Goal: Register for event/course

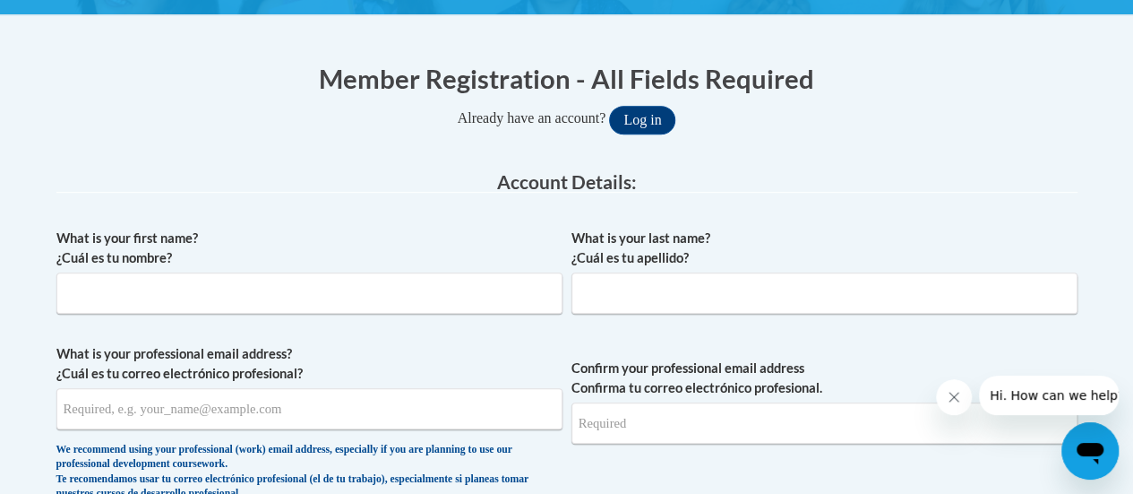
scroll to position [323, 0]
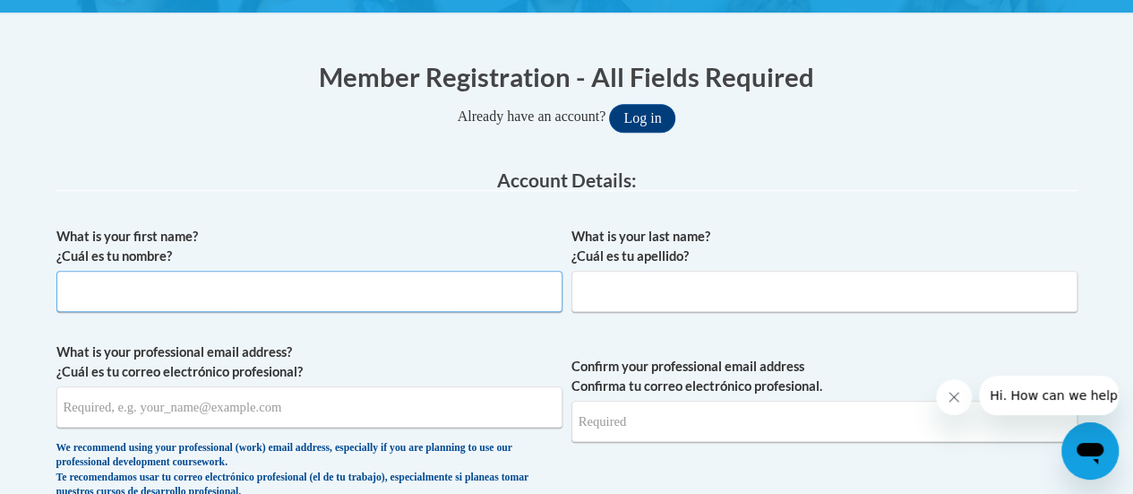
click at [148, 287] on input "What is your first name? ¿Cuál es tu nombre?" at bounding box center [309, 291] width 506 height 41
type input "Samuel"
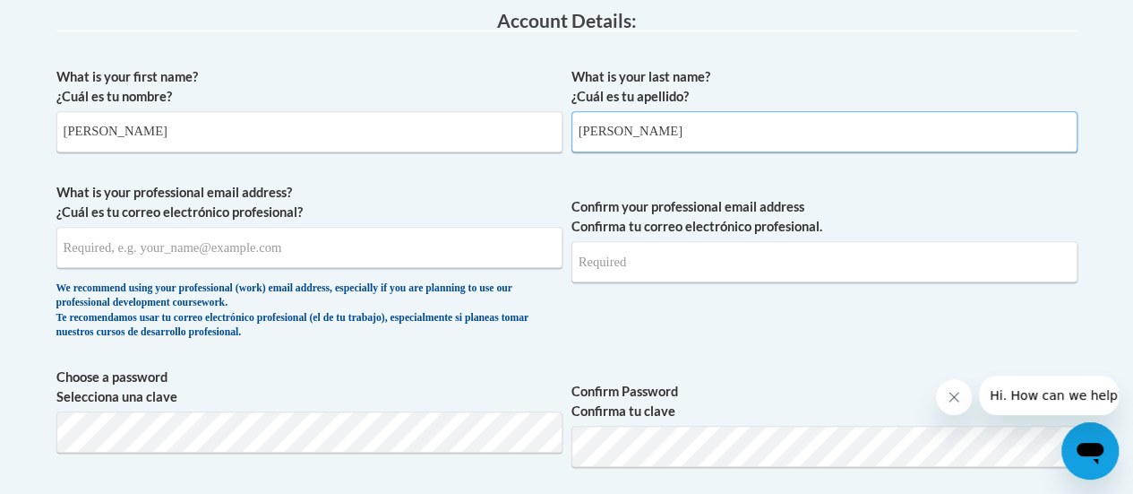
type input "Murguia"
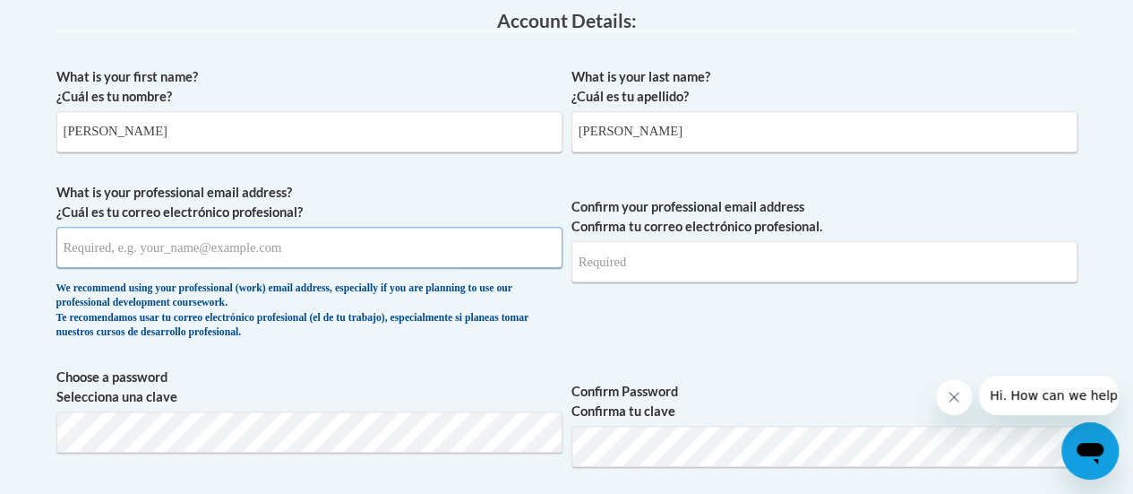
click at [280, 259] on input "What is your professional email address? ¿Cuál es tu correo electrónico profesi…" at bounding box center [309, 247] width 506 height 41
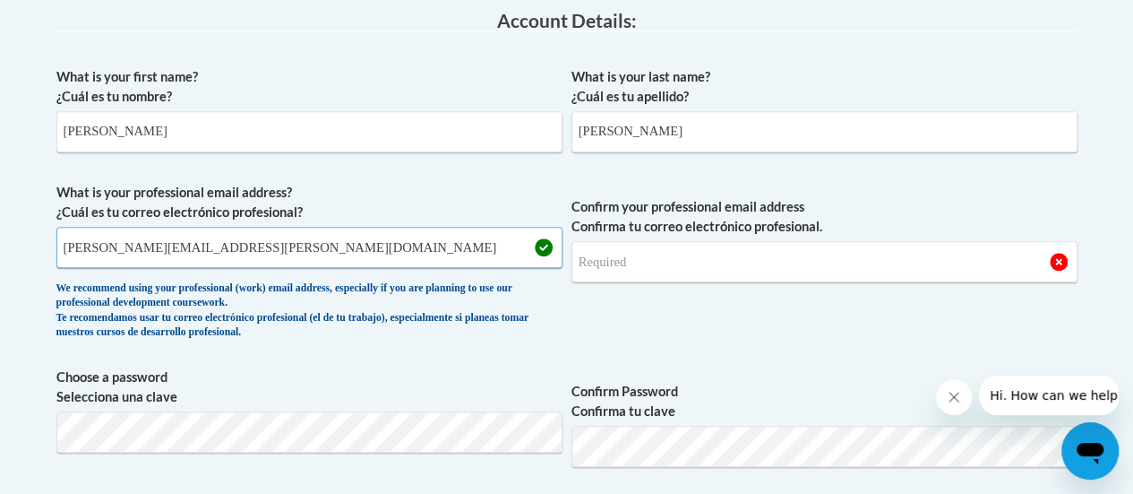
type input "samuel.murguia@rusd.org"
click at [638, 262] on input "Confirm your professional email address Confirma tu correo electrónico profesio…" at bounding box center [825, 261] width 506 height 41
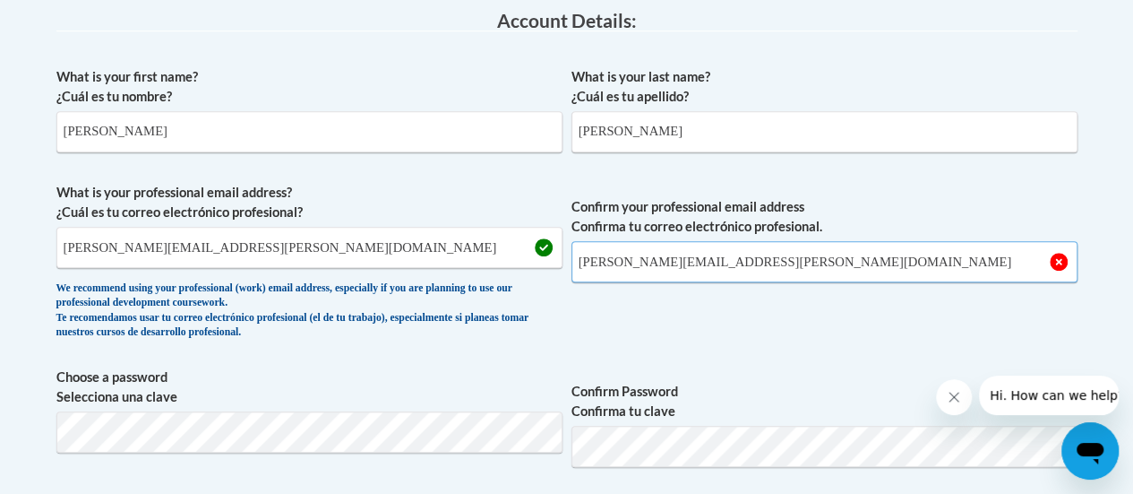
type input "samuel.murguia@rusd.org"
click at [674, 345] on span "Confirm your professional email address Confirma tu correo electrónico profesio…" at bounding box center [825, 266] width 506 height 166
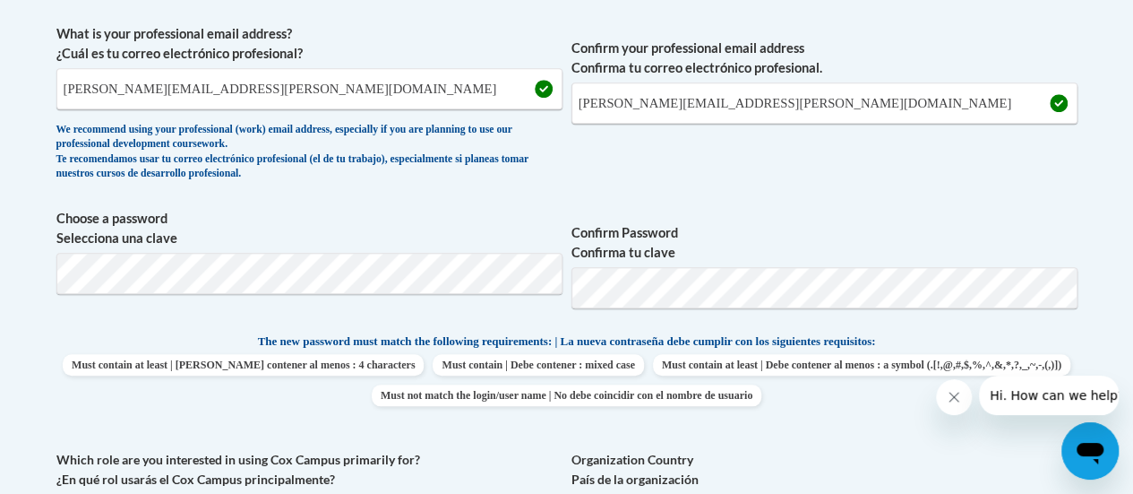
scroll to position [642, 0]
click at [695, 222] on label "Confirm Password Confirma tu clave" at bounding box center [825, 241] width 506 height 39
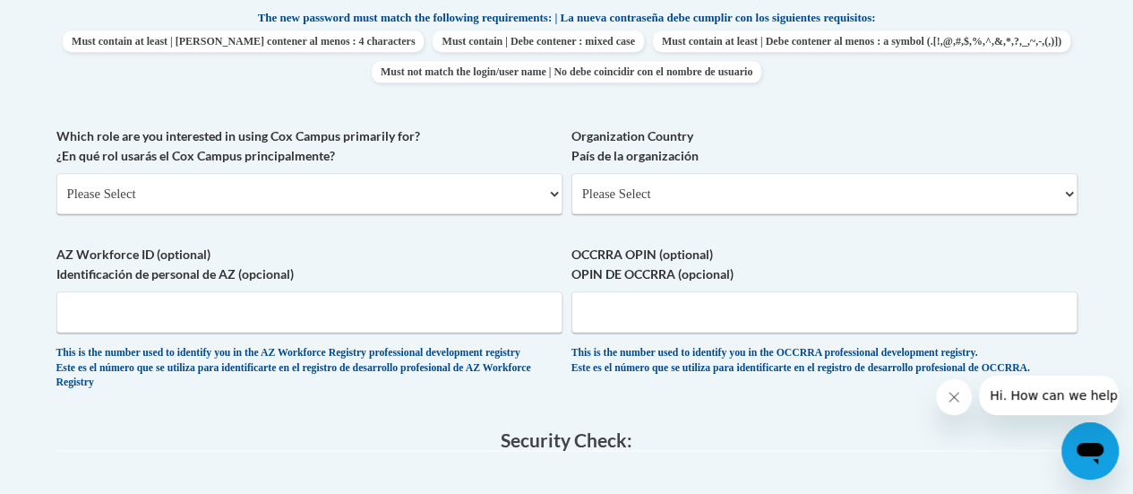
scroll to position [967, 0]
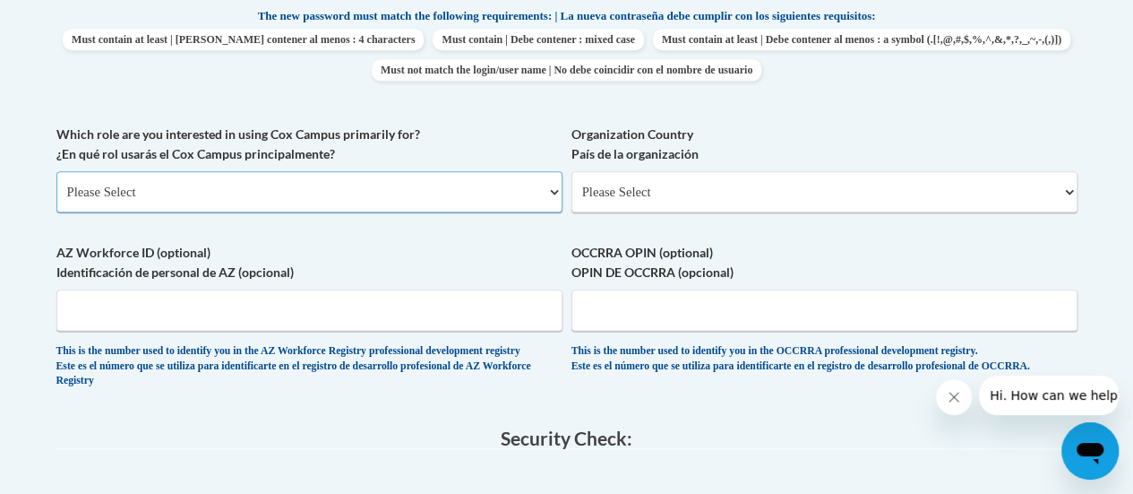
click at [410, 189] on select "Please Select College/University | Colegio/Universidad Community/Nonprofit Part…" at bounding box center [309, 191] width 506 height 41
select select "fbf2d438-af2f-41f8-98f1-81c410e29de3"
click at [56, 171] on select "Please Select College/University | Colegio/Universidad Community/Nonprofit Part…" at bounding box center [309, 191] width 506 height 41
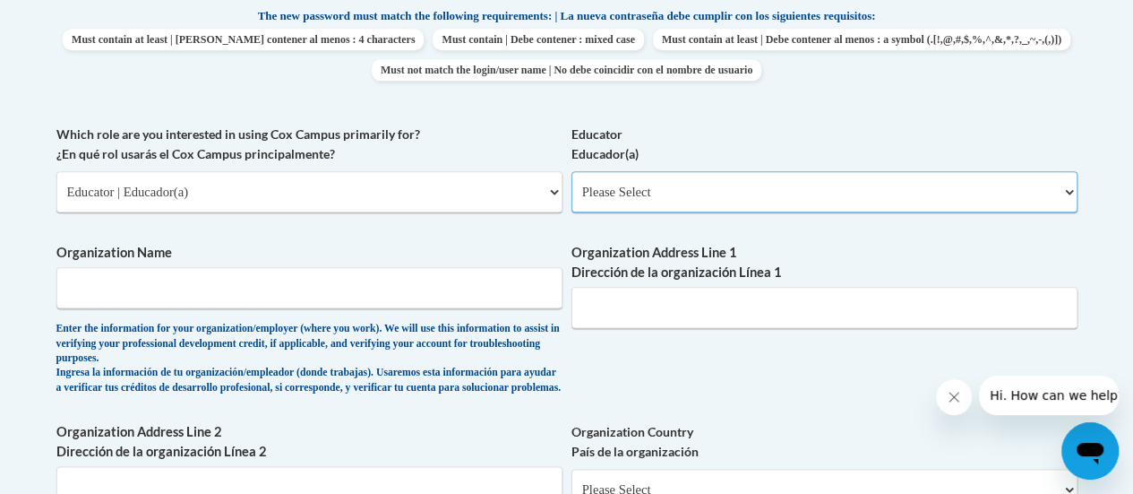
click at [643, 206] on select "Please Select Early Learning/Daycare Teacher/Family Home Care Provider | Maestr…" at bounding box center [825, 191] width 506 height 41
select select "8e40623d-54d0-45cd-9f92-5df65cd3f8cf"
click at [572, 171] on select "Please Select Early Learning/Daycare Teacher/Family Home Care Provider | Maestr…" at bounding box center [825, 191] width 506 height 41
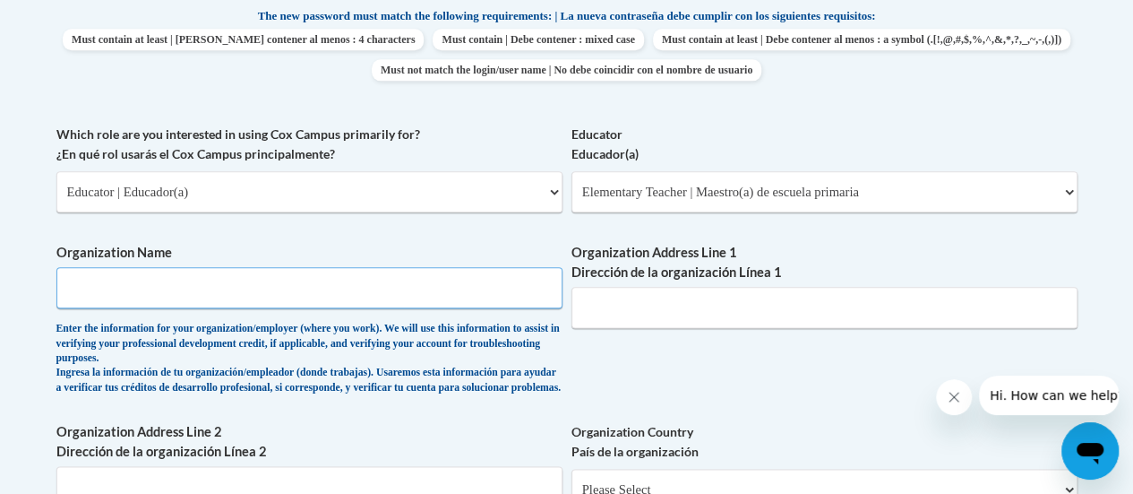
click at [414, 289] on input "Organization Name" at bounding box center [309, 287] width 506 height 41
type input "Racine Unified"
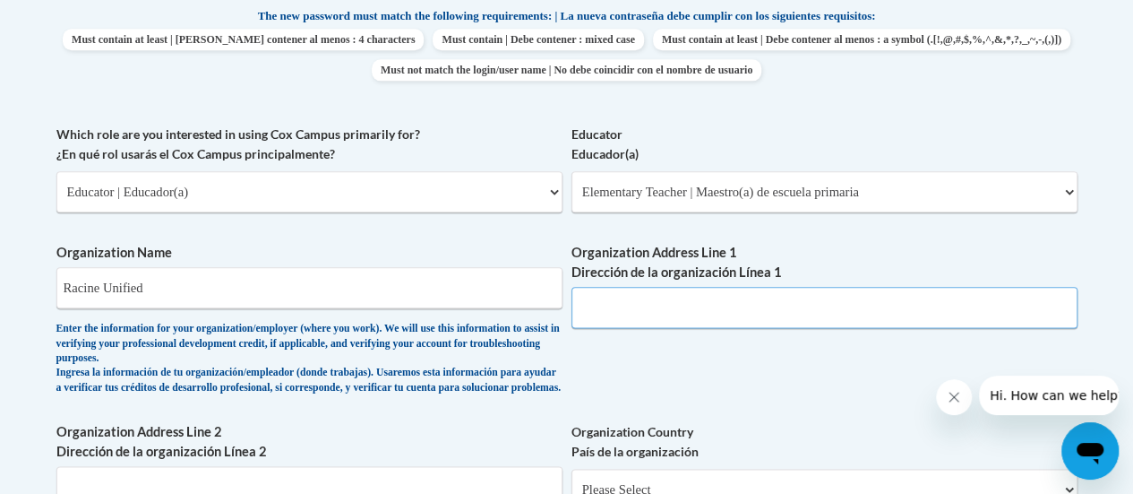
click at [684, 289] on input "Organization Address Line 1 Dirección de la organización Línea 1" at bounding box center [825, 307] width 506 height 41
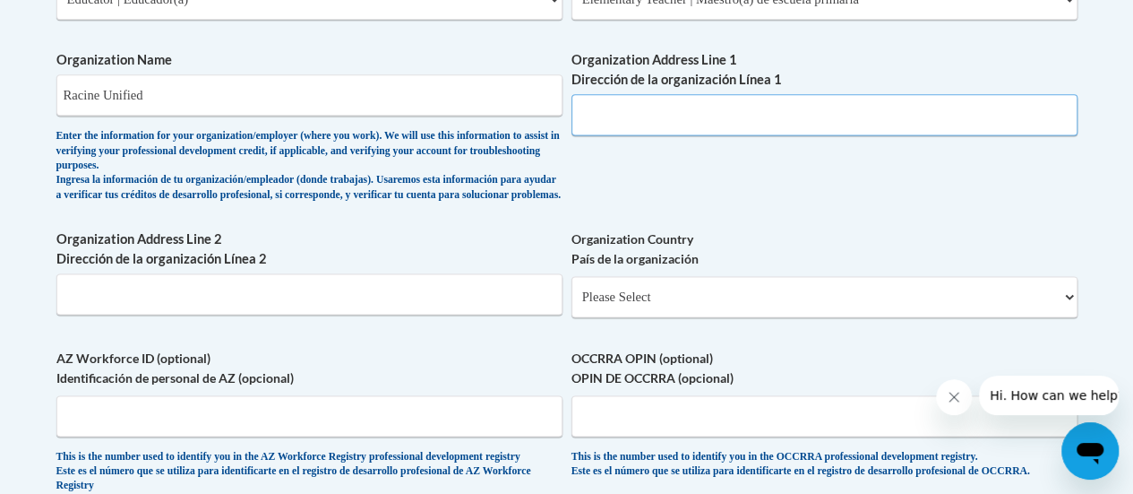
scroll to position [1160, 0]
click at [649, 303] on select "Please Select United States | Estados Unidos Outside of the United States | Fue…" at bounding box center [825, 295] width 506 height 41
select select "ad49bcad-a171-4b2e-b99c-48b446064914"
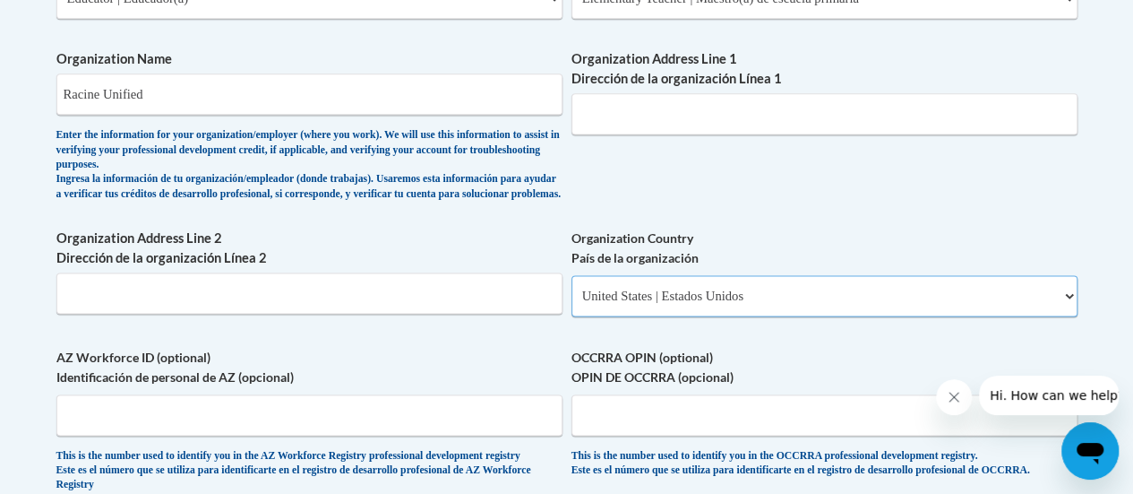
click at [572, 288] on select "Please Select United States | Estados Unidos Outside of the United States | Fue…" at bounding box center [825, 295] width 506 height 41
select select
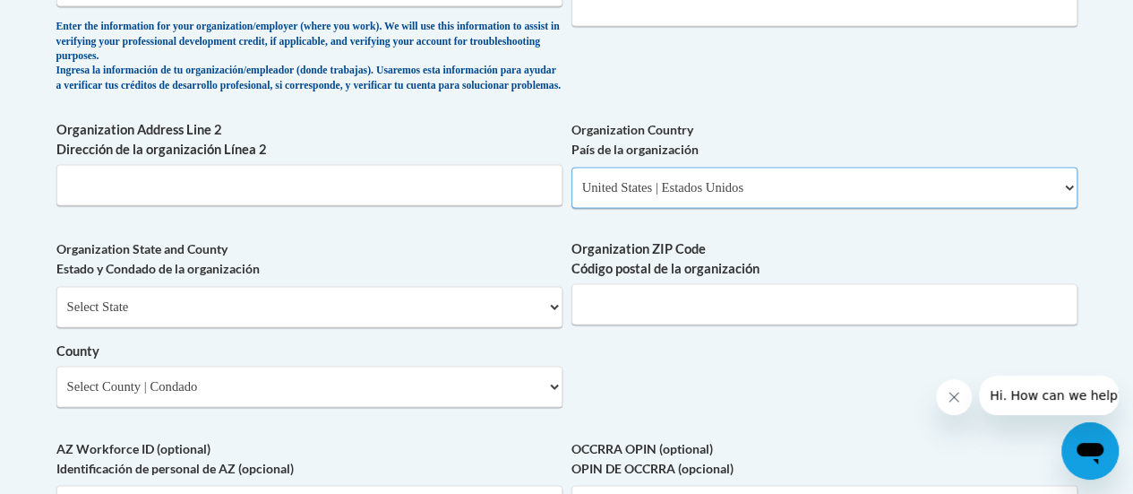
scroll to position [1271, 0]
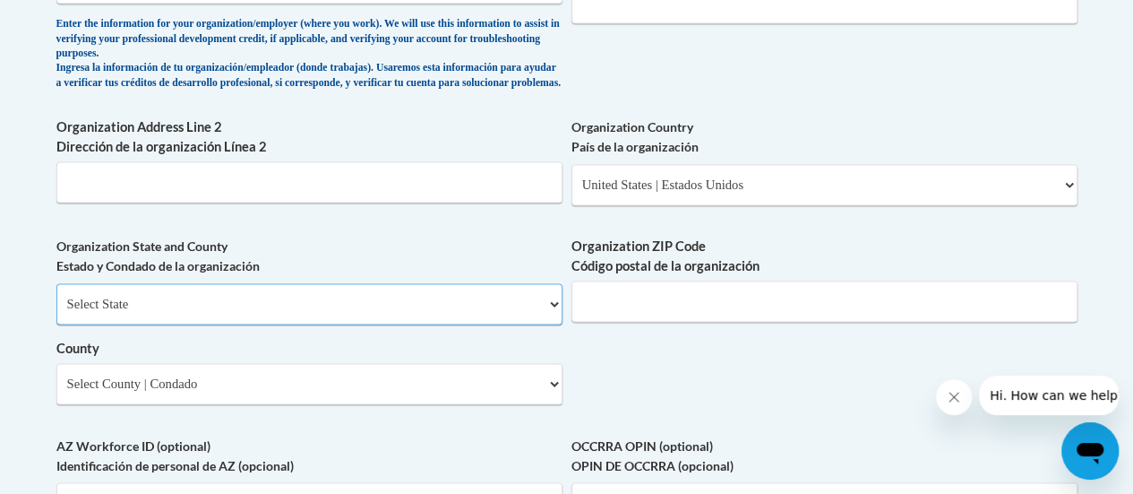
click at [448, 308] on select "Select State Alabama Alaska Arizona Arkansas California Colorado Connecticut De…" at bounding box center [309, 303] width 506 height 41
select select "Wisconsin"
click at [56, 297] on select "Select State Alabama Alaska Arizona Arkansas California Colorado Connecticut De…" at bounding box center [309, 303] width 506 height 41
click at [669, 311] on input "Organization ZIP Code Código postal de la organización" at bounding box center [825, 300] width 506 height 41
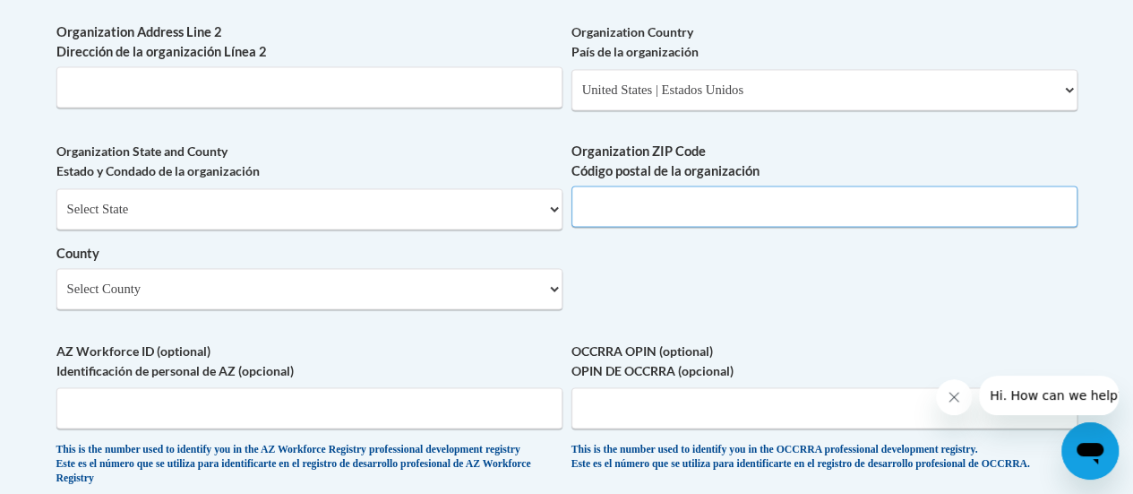
scroll to position [1374, 0]
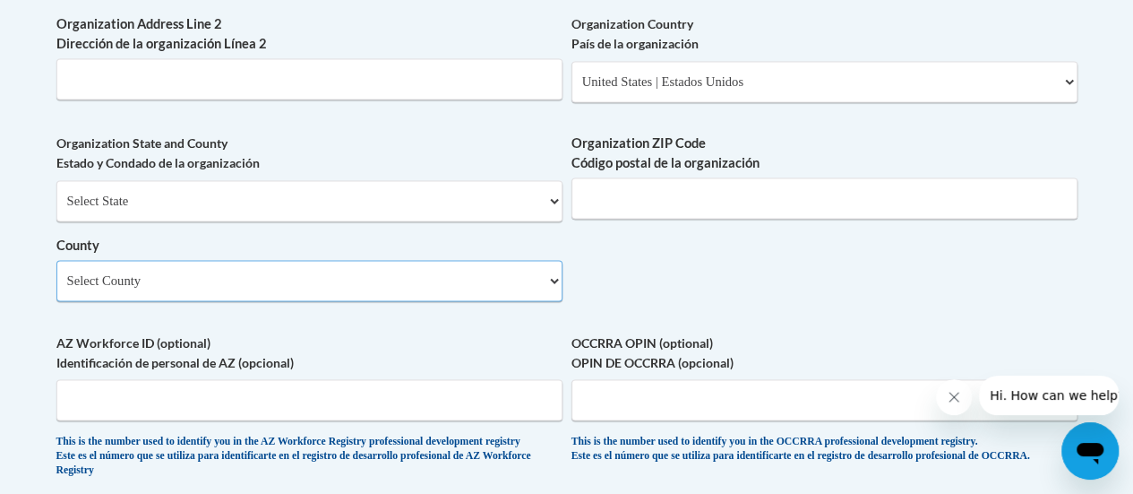
click at [548, 291] on select "Select County Adams Ashland Barron Bayfield Brown Buffalo Burnett Calumet Chipp…" at bounding box center [309, 280] width 506 height 41
select select "Racine"
click at [56, 273] on select "Select County Adams Ashland Barron Bayfield Brown Buffalo Burnett Calumet Chipp…" at bounding box center [309, 280] width 506 height 41
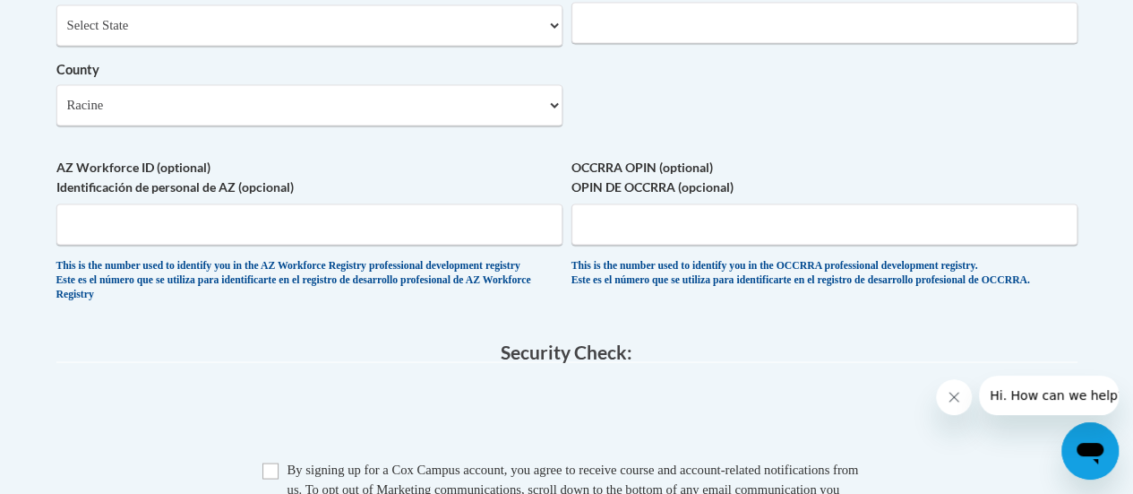
scroll to position [1829, 0]
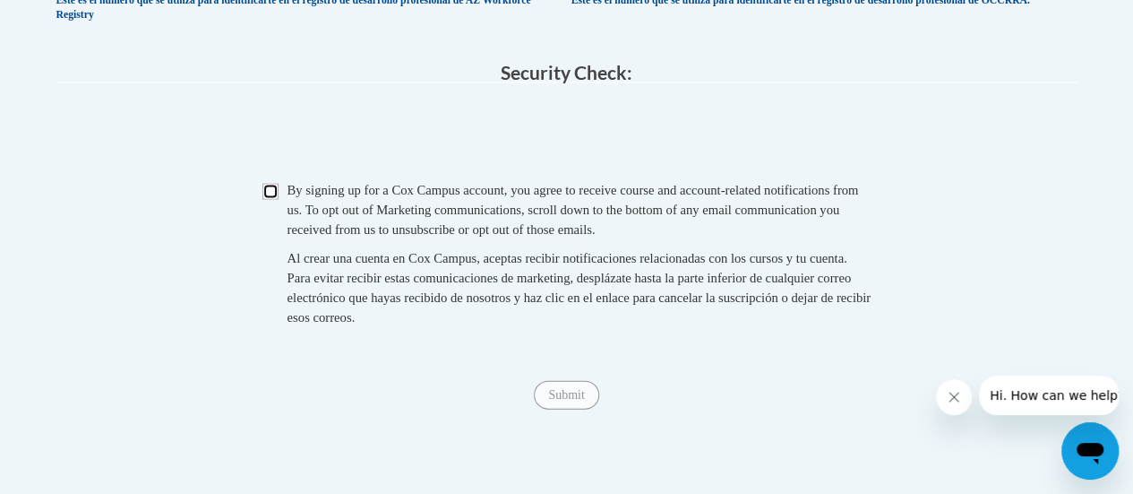
click at [271, 200] on input "Checkbox" at bounding box center [271, 192] width 16 height 16
checkbox input "true"
click at [577, 409] on input "Submit" at bounding box center [566, 395] width 65 height 29
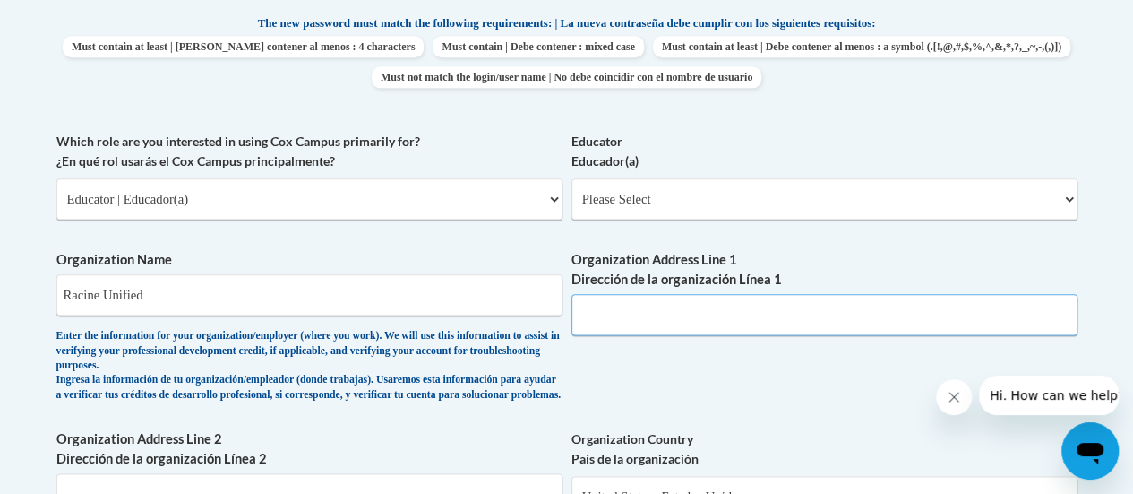
scroll to position [958, 0]
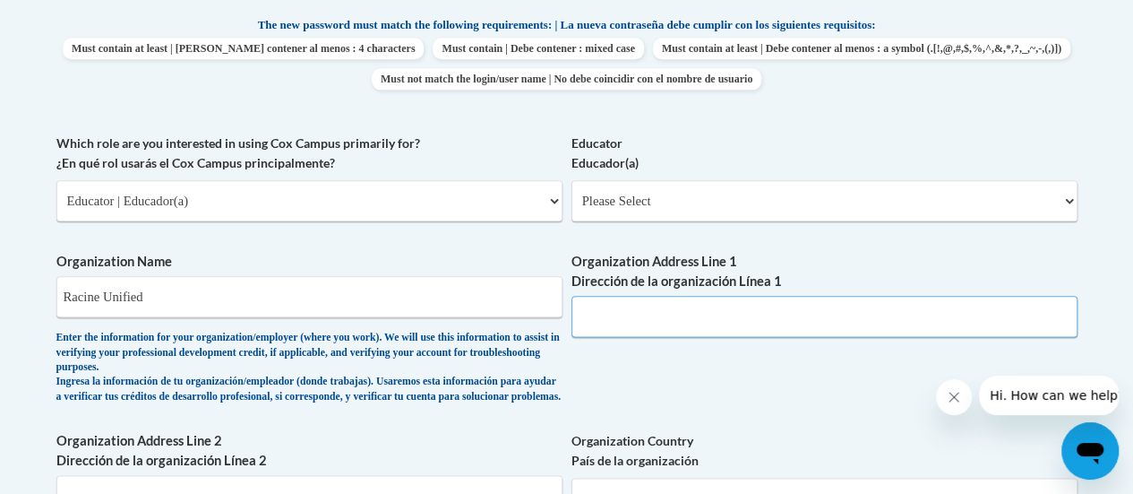
paste input "3109 Mt Pleasant St, Racine, WI 53404"
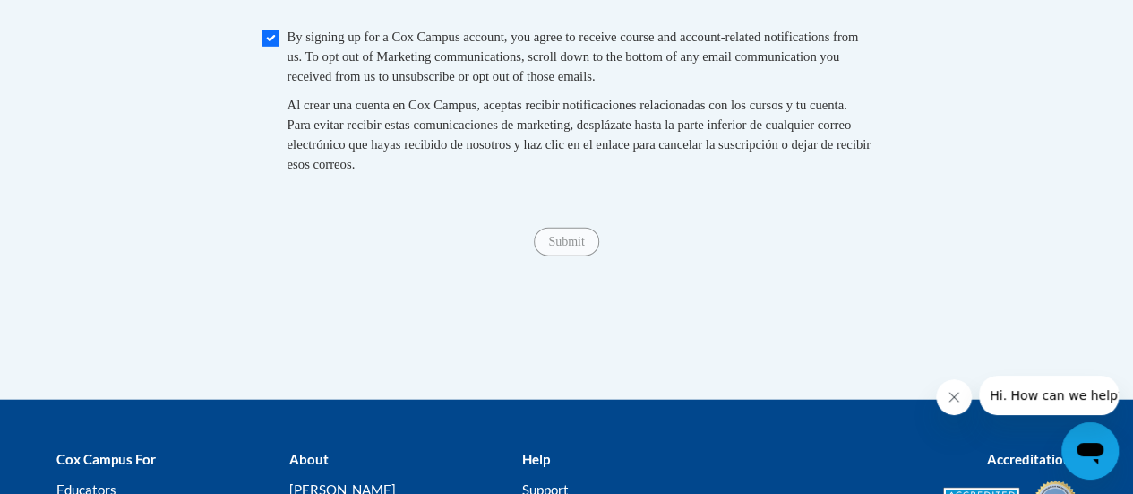
scroll to position [2211, 0]
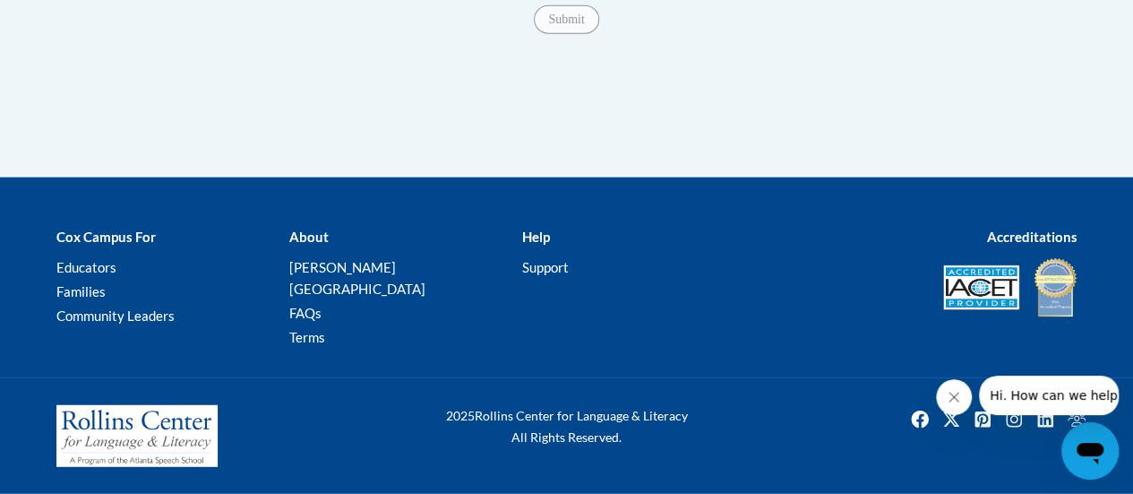
type input "3109 Mt Pleasant St, Racine, WI 53404"
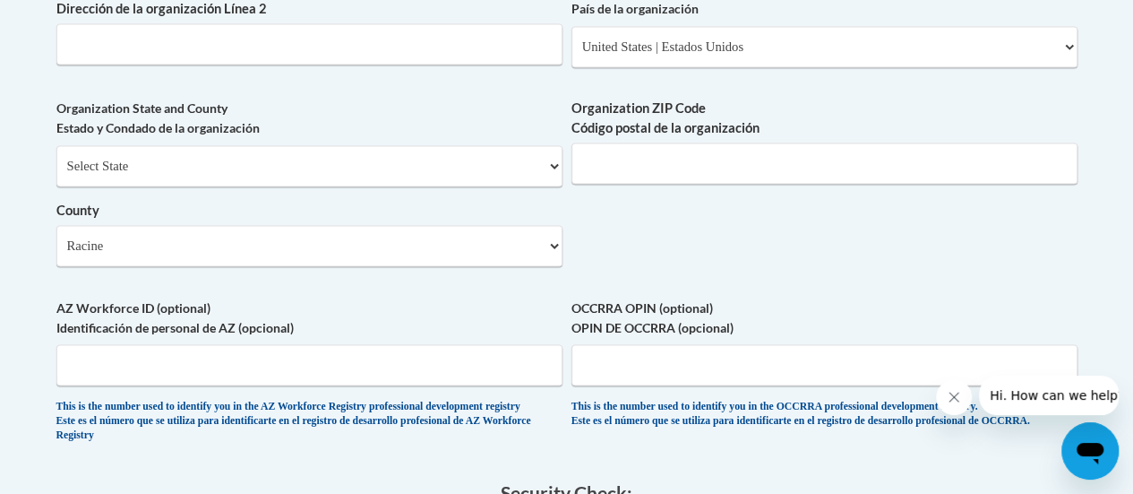
scroll to position [1410, 0]
click at [606, 183] on input "Organization ZIP Code Código postal de la organización" at bounding box center [825, 162] width 506 height 41
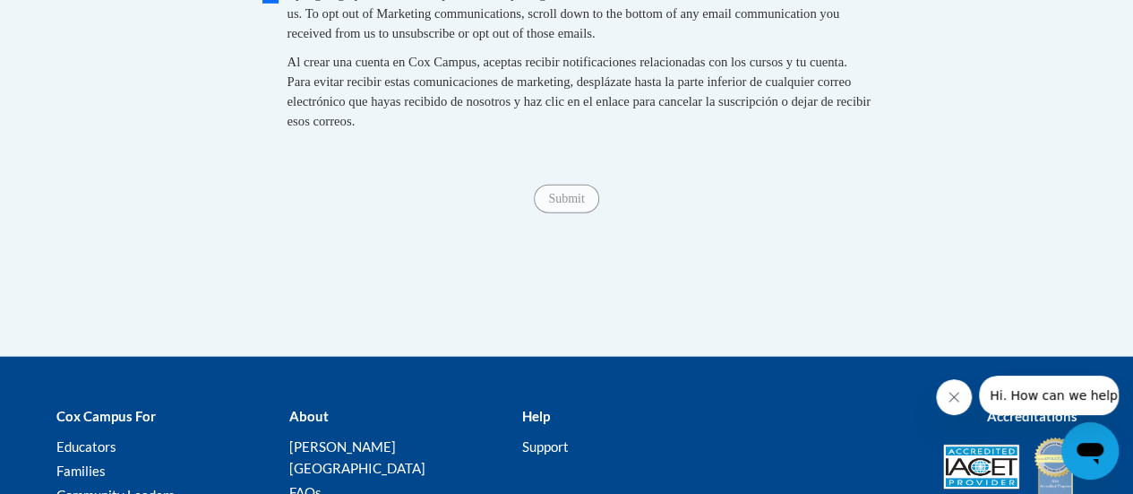
scroll to position [2100, 0]
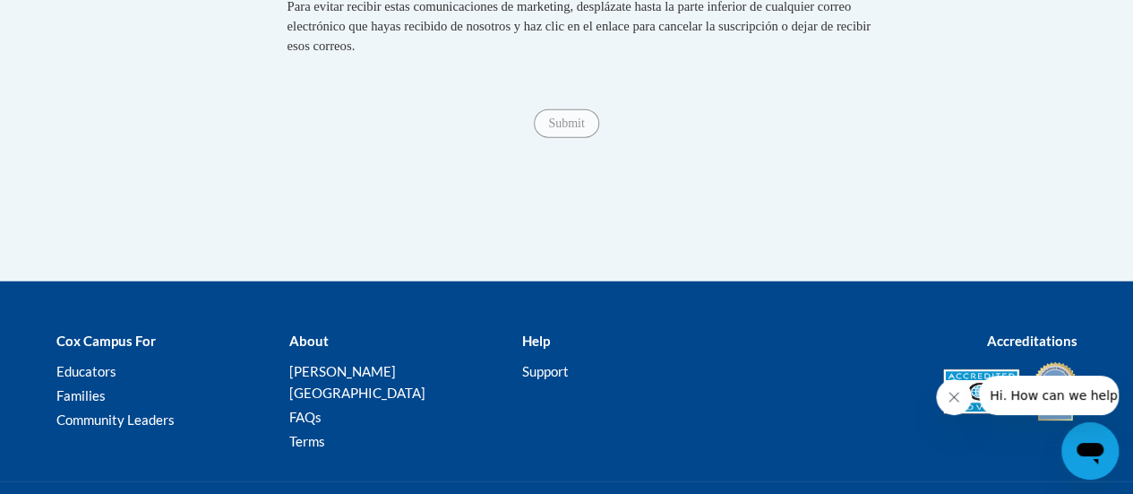
type input "53404"
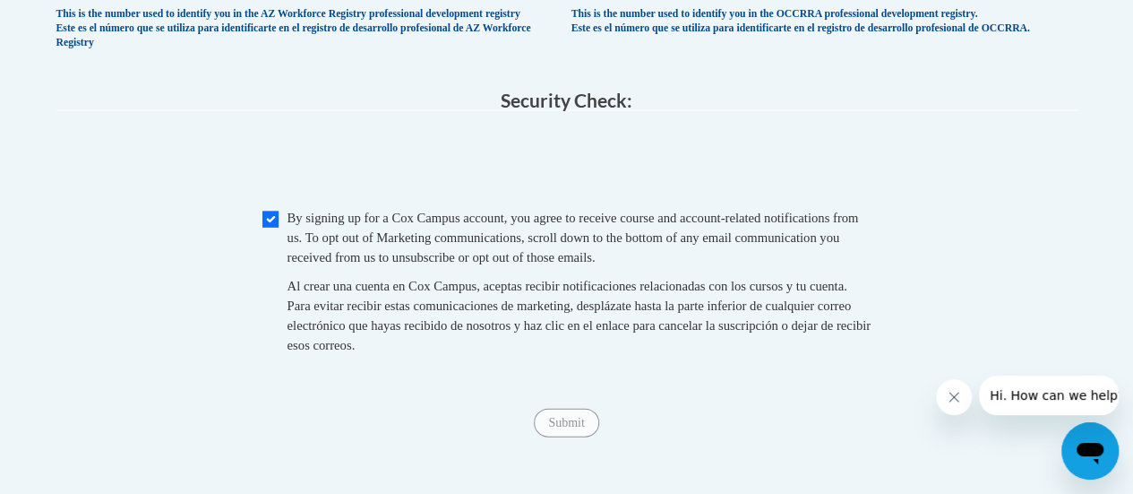
click at [267, 228] on input "Checkbox" at bounding box center [271, 219] width 16 height 16
checkbox input "true"
click at [580, 437] on input "Submit" at bounding box center [566, 423] width 65 height 29
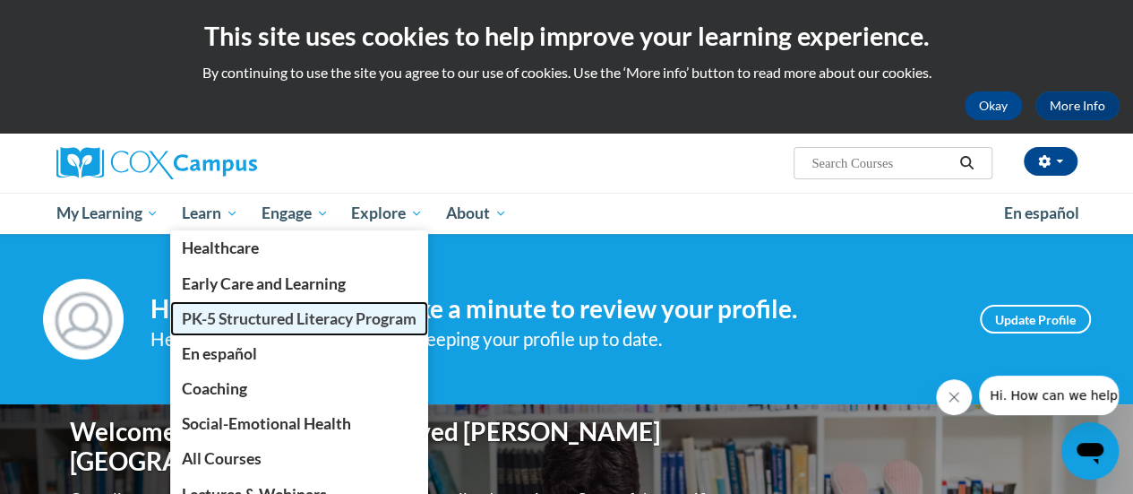
click at [239, 320] on span "PK-5 Structured Literacy Program" at bounding box center [299, 318] width 235 height 19
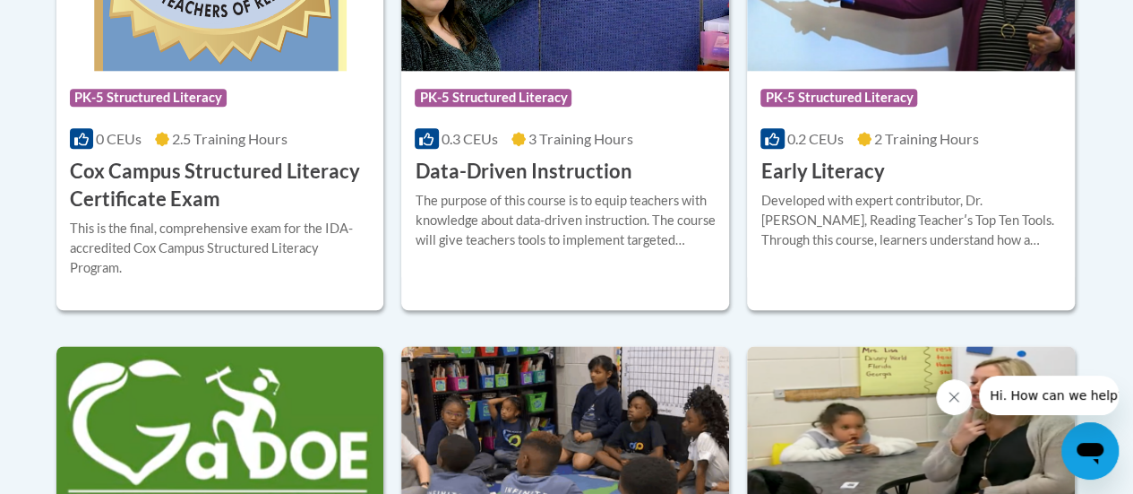
scroll to position [925, 0]
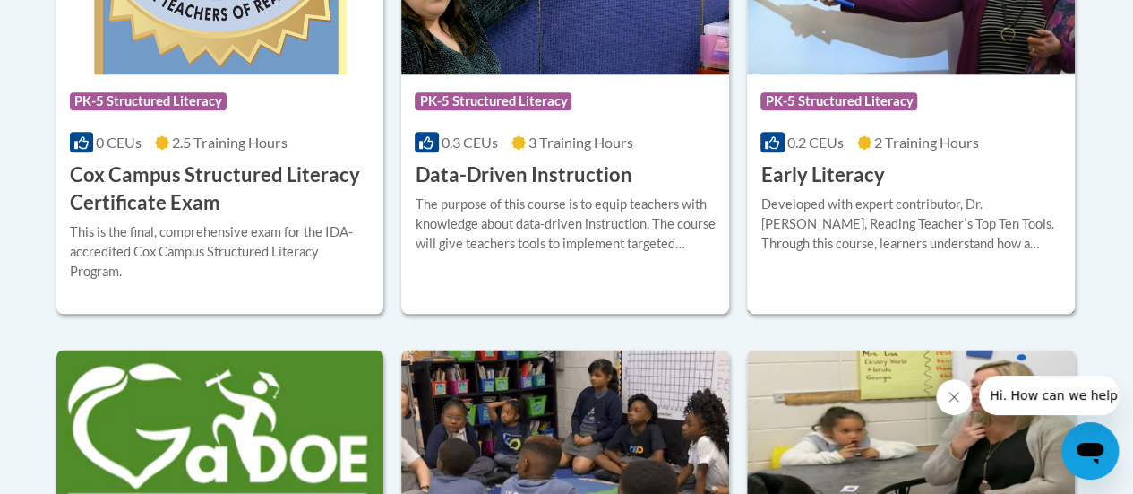
click at [856, 175] on h3 "Early Literacy" at bounding box center [823, 175] width 124 height 28
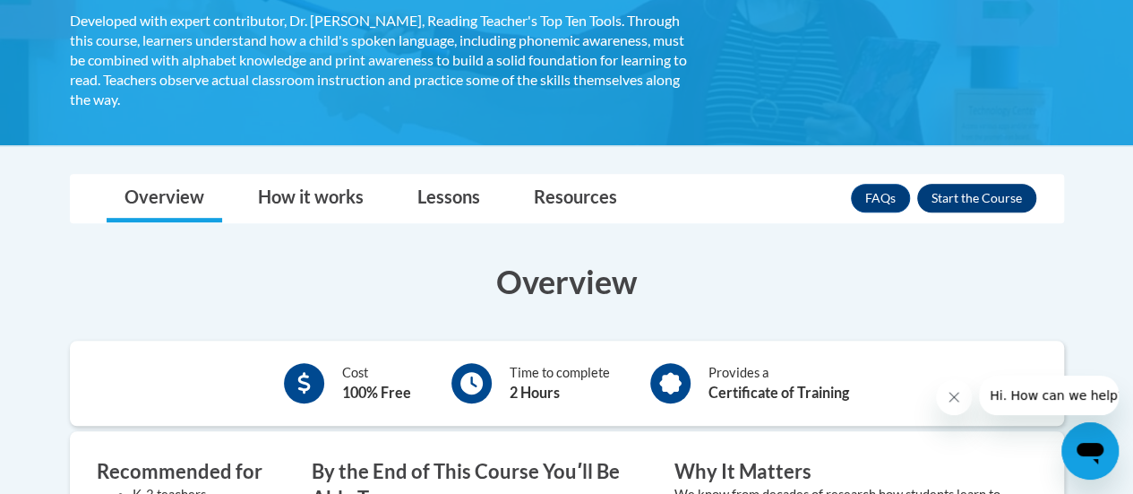
scroll to position [364, 0]
click at [982, 203] on button "Enroll" at bounding box center [976, 198] width 119 height 29
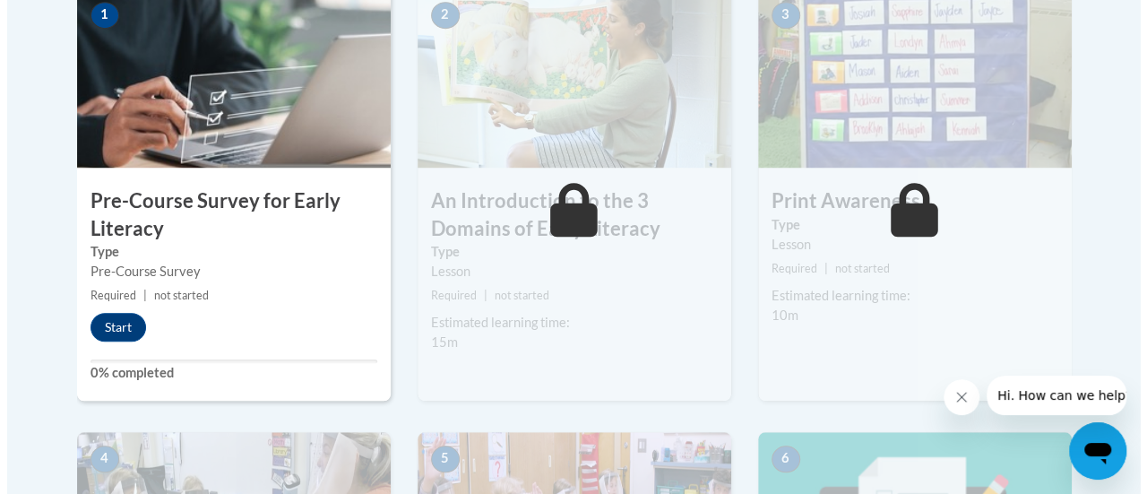
scroll to position [615, 0]
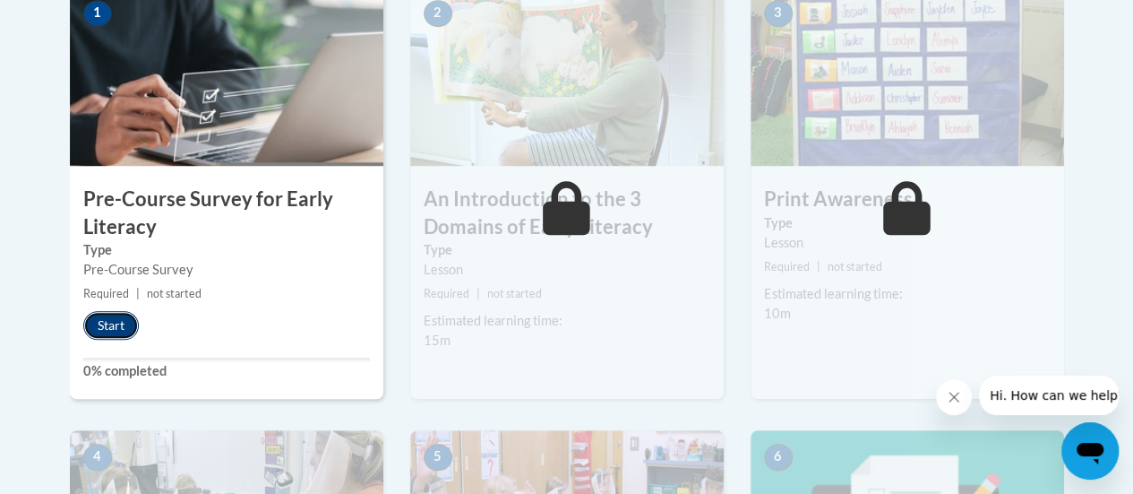
click at [119, 312] on button "Start" at bounding box center [111, 325] width 56 height 29
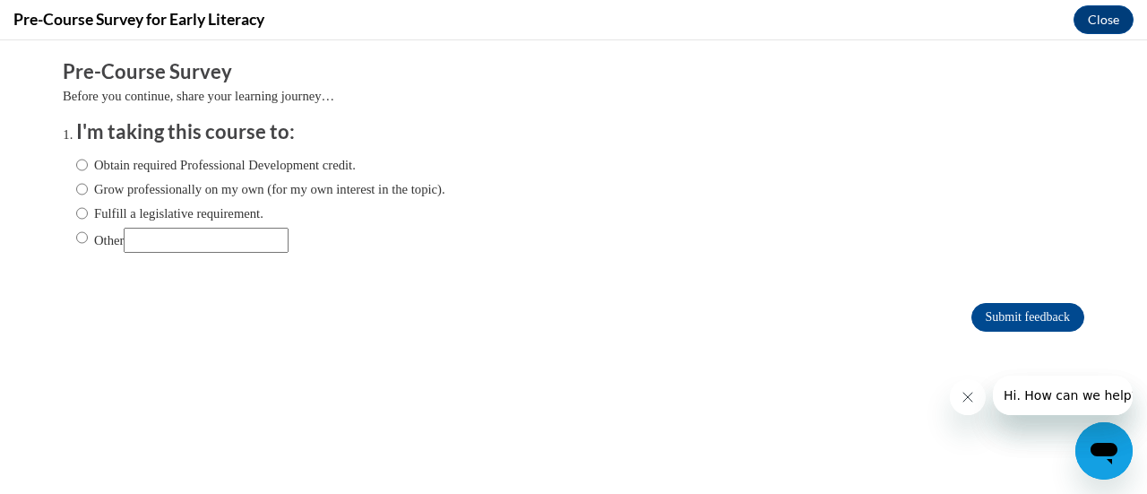
scroll to position [0, 0]
click at [76, 162] on input "Obtain required Professional Development credit." at bounding box center [82, 165] width 12 height 20
radio input "true"
click at [1040, 311] on input "Submit feedback" at bounding box center [1027, 317] width 113 height 29
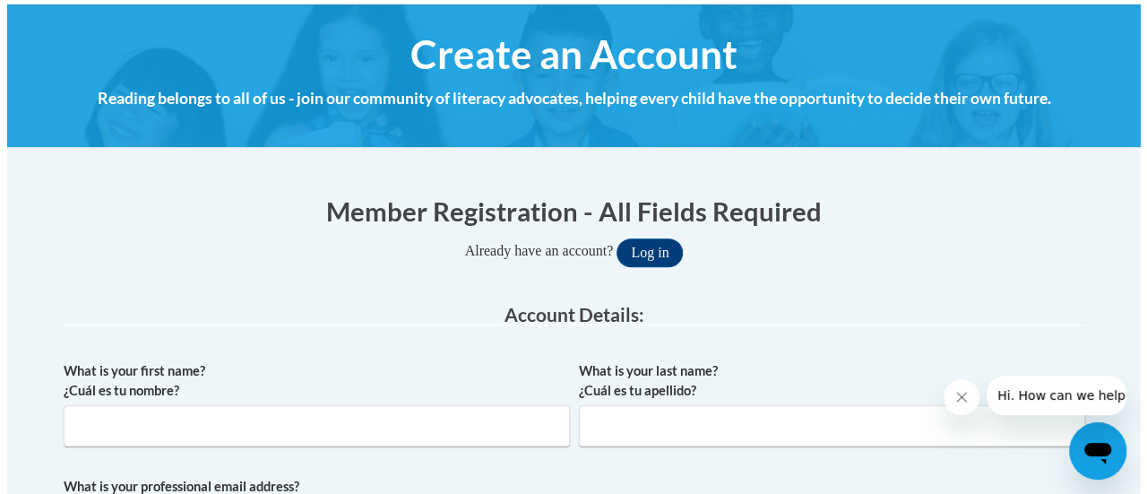
scroll to position [194, 0]
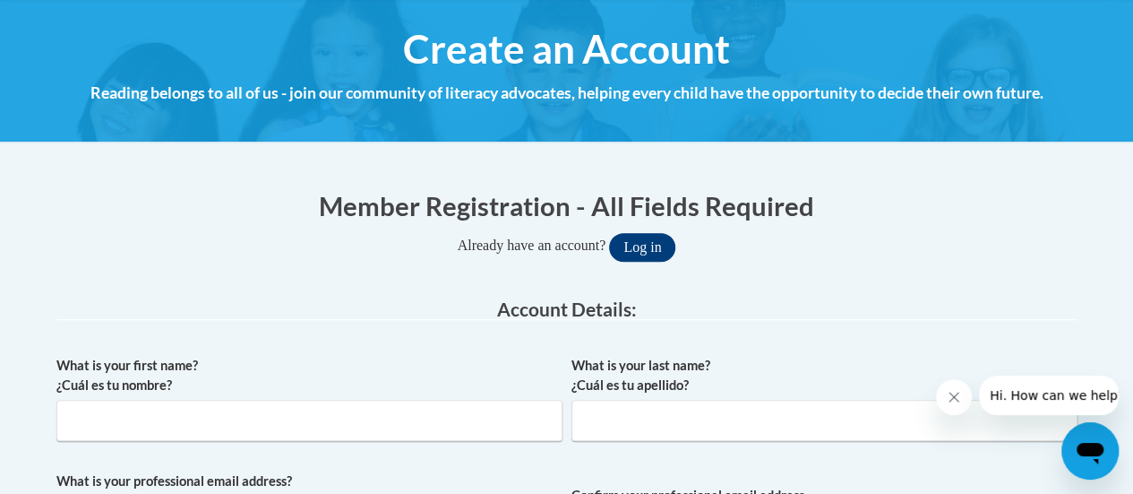
type input "samuel.murguia@rusd.org"
click at [657, 245] on button "Log in" at bounding box center [642, 247] width 66 height 29
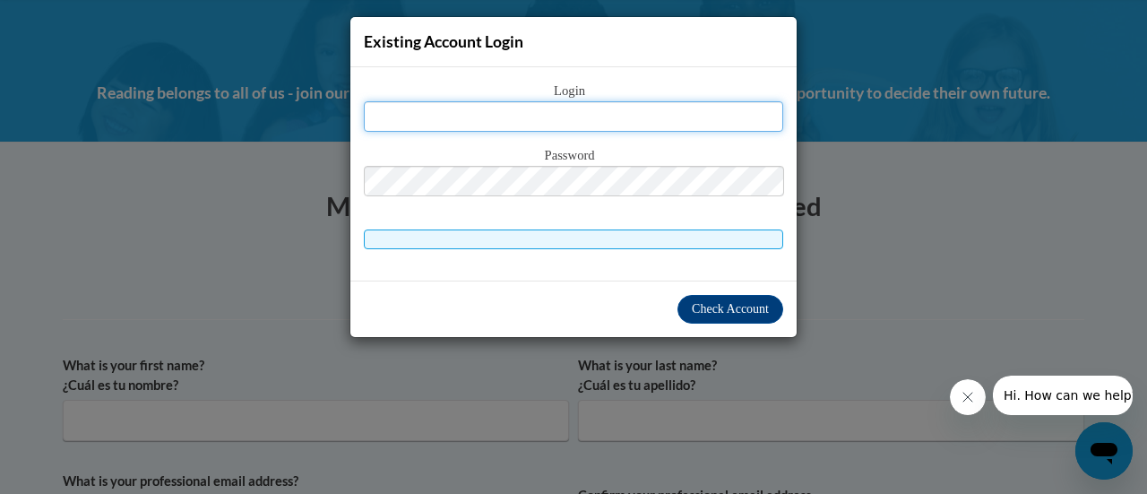
click at [505, 118] on input "text" at bounding box center [573, 116] width 419 height 30
type input "samuel.murguia@rusd.org"
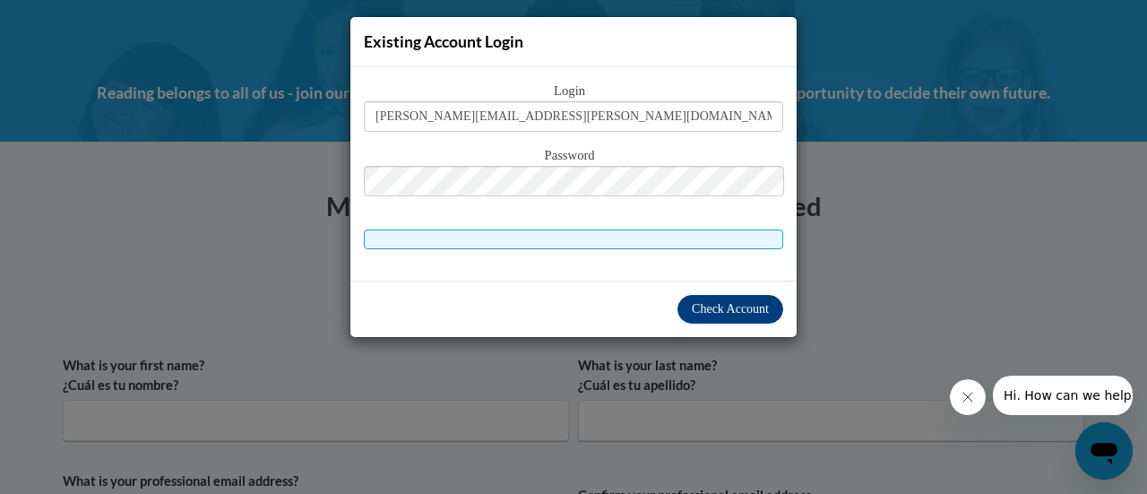
click at [541, 196] on div "Password" at bounding box center [573, 180] width 419 height 71
click at [727, 305] on span "Check Account" at bounding box center [730, 308] width 77 height 13
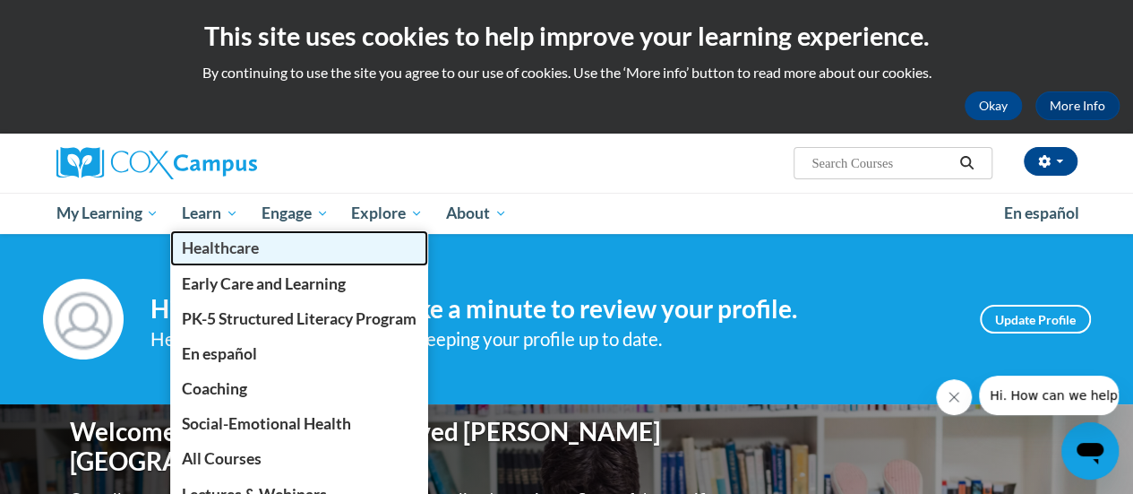
click at [204, 233] on link "Healthcare" at bounding box center [299, 247] width 258 height 35
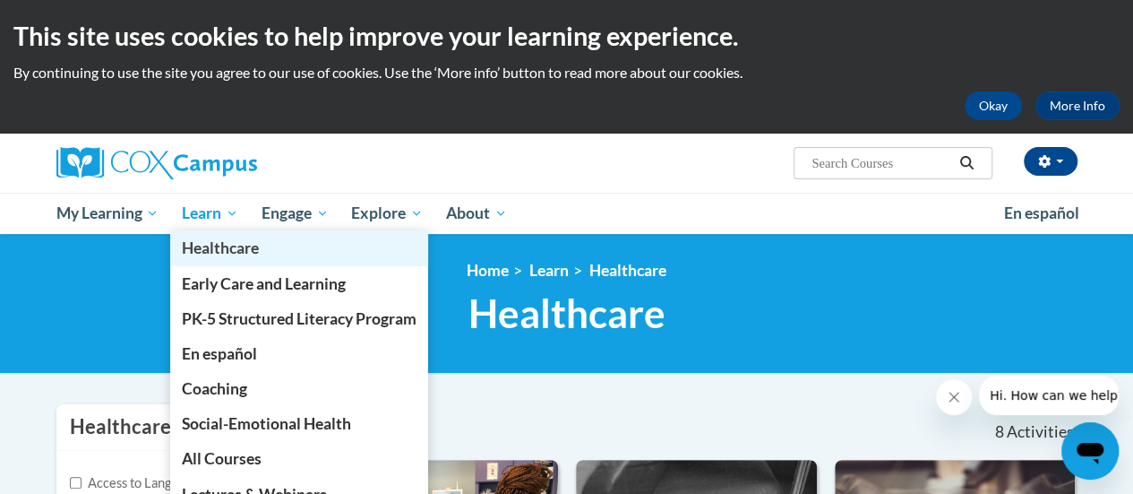
click at [209, 233] on link "Healthcare" at bounding box center [299, 247] width 258 height 35
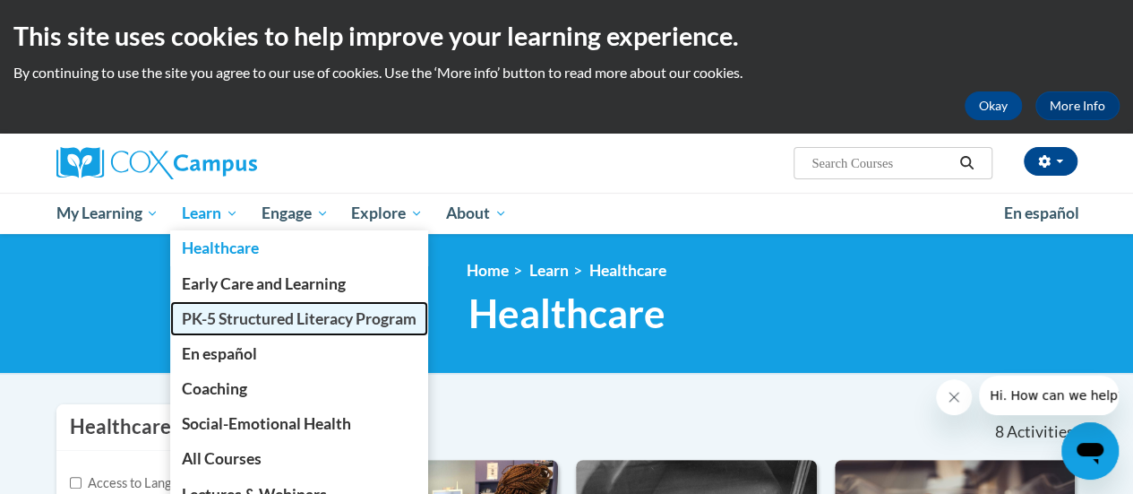
click at [241, 322] on span "PK-5 Structured Literacy Program" at bounding box center [299, 318] width 235 height 19
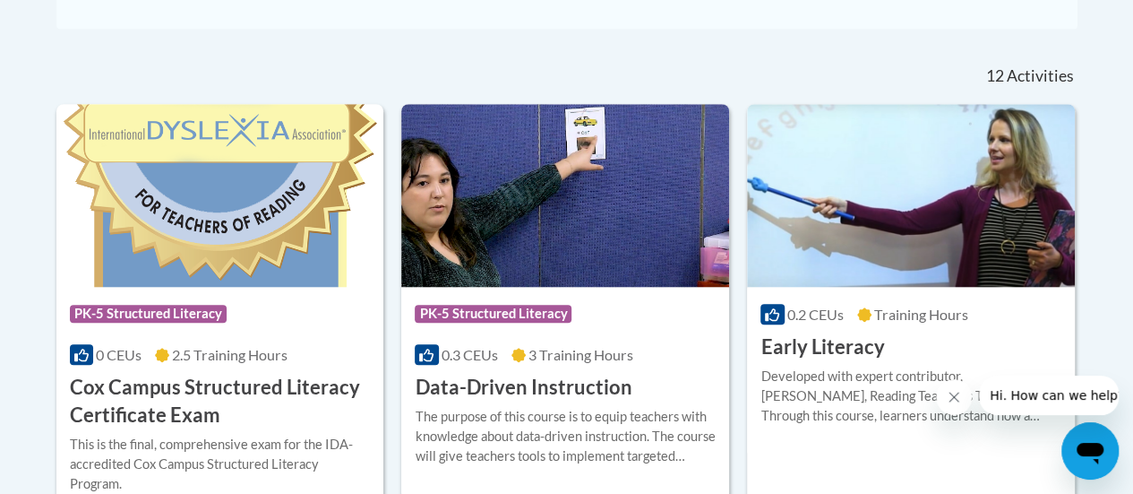
scroll to position [714, 0]
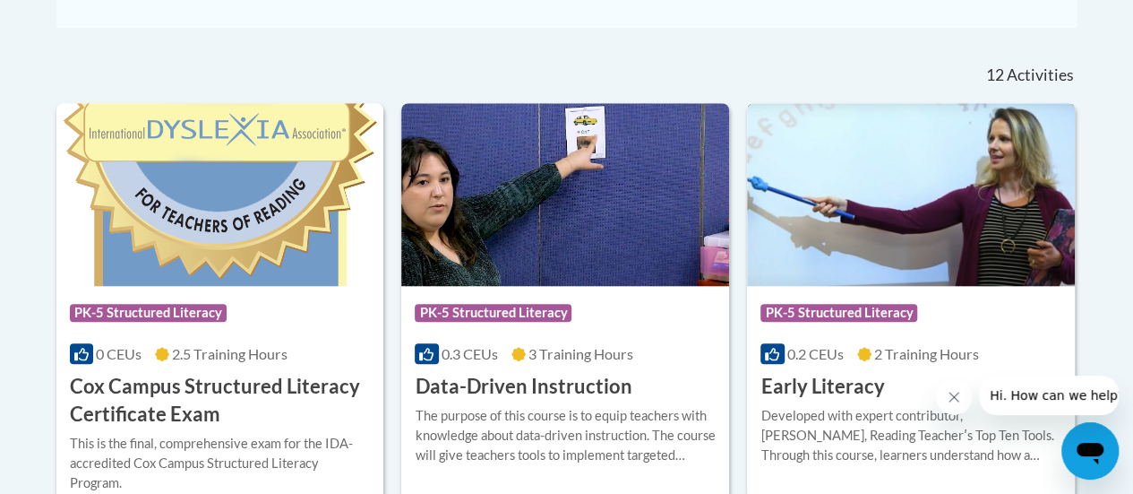
click at [846, 392] on h3 "Early Literacy" at bounding box center [823, 387] width 124 height 28
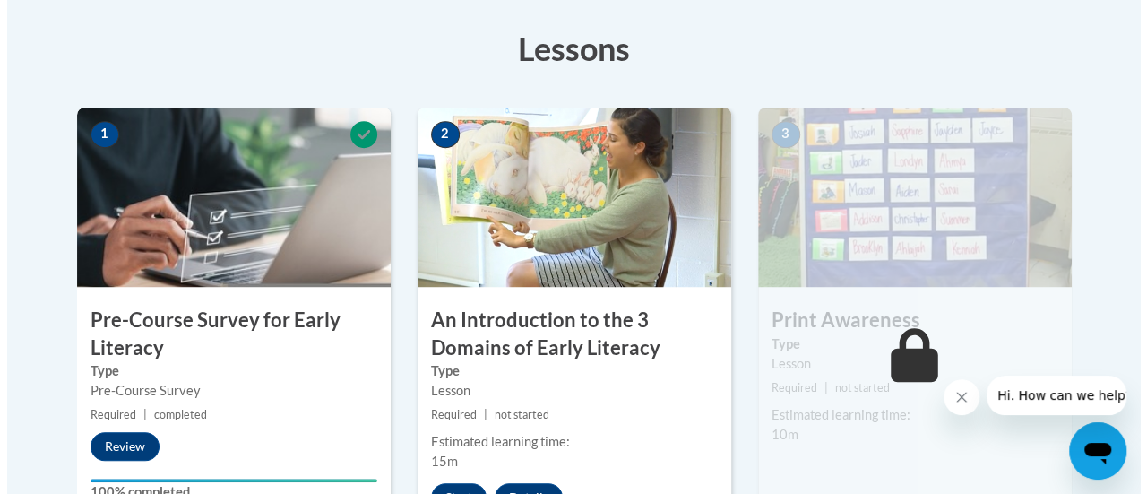
scroll to position [576, 0]
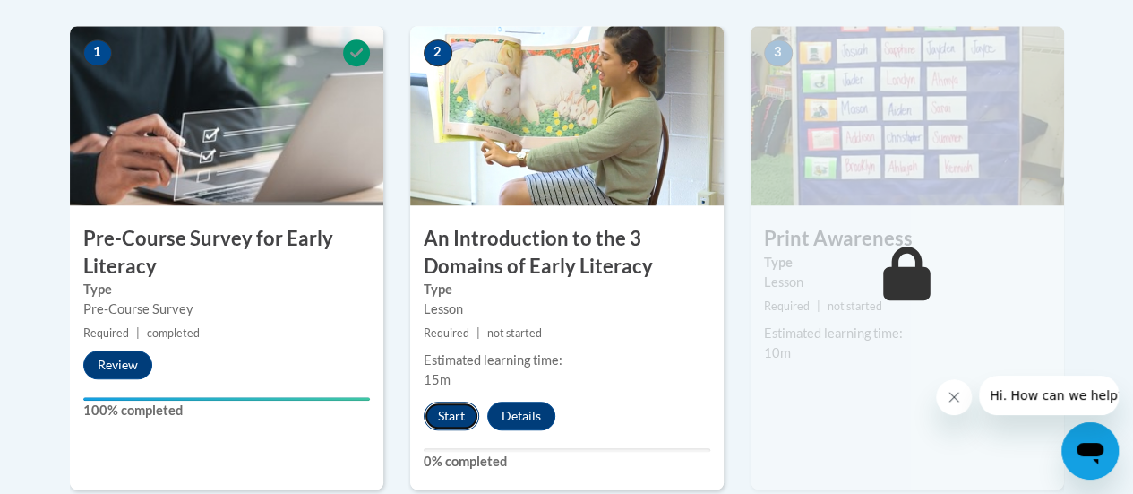
click at [457, 419] on button "Start" at bounding box center [452, 415] width 56 height 29
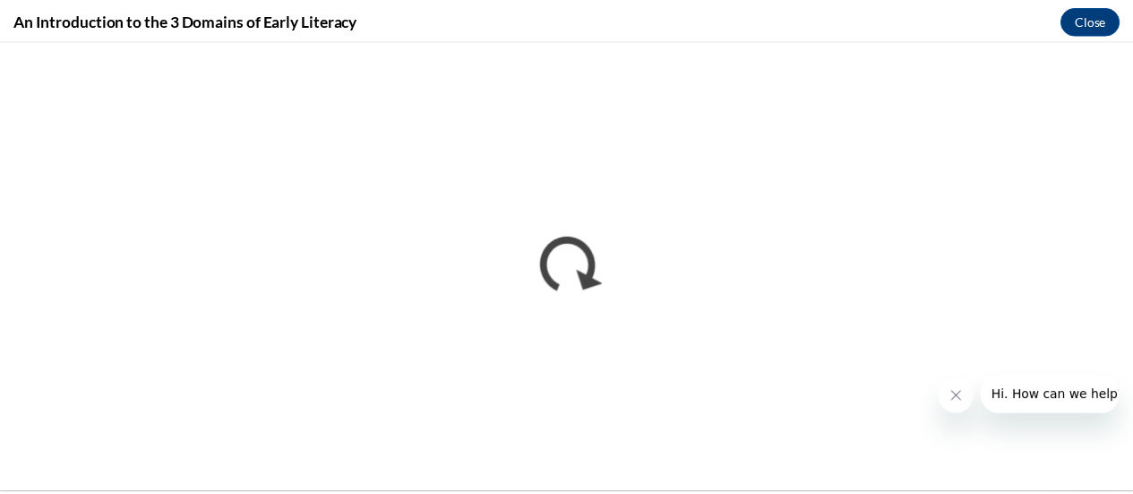
scroll to position [0, 0]
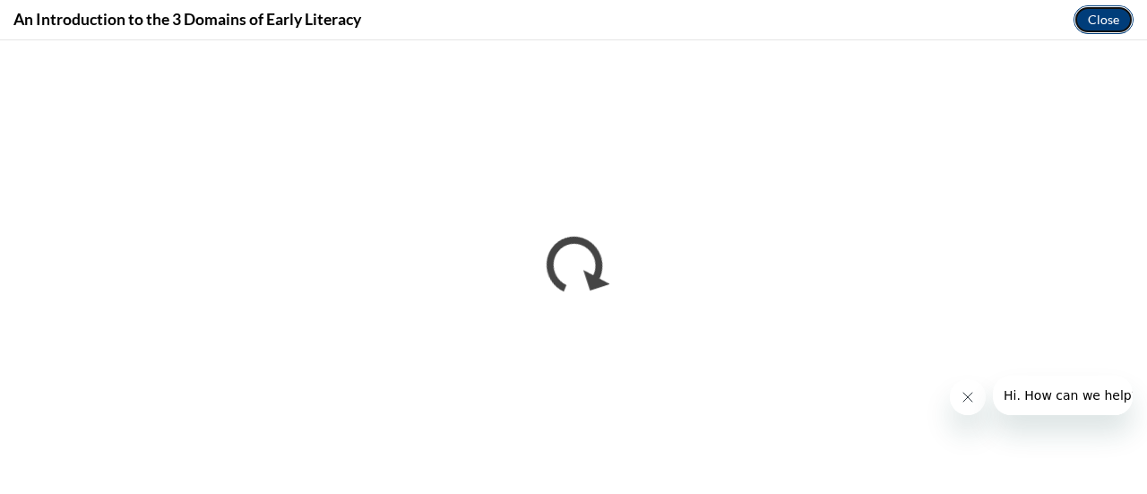
click at [1095, 10] on button "Close" at bounding box center [1103, 19] width 60 height 29
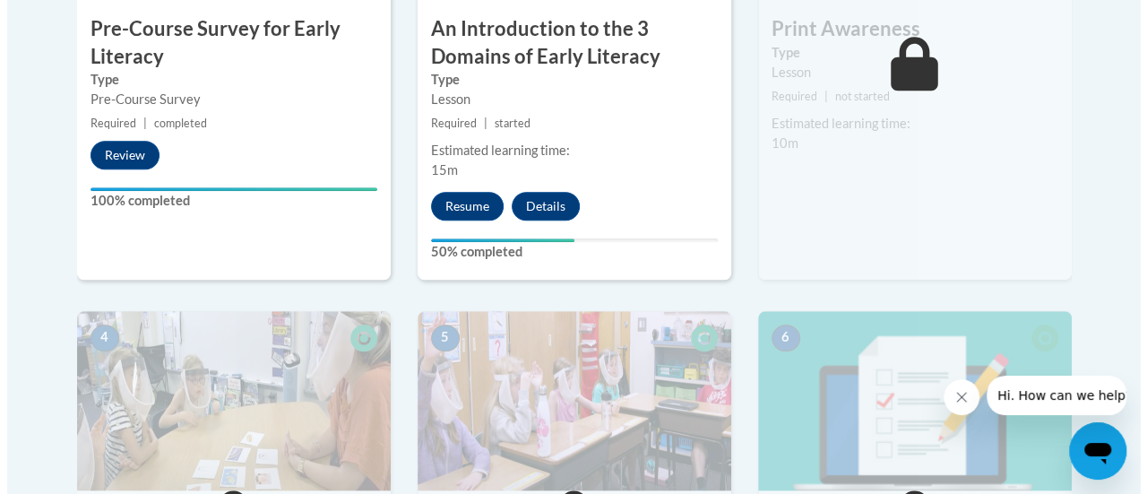
scroll to position [785, 0]
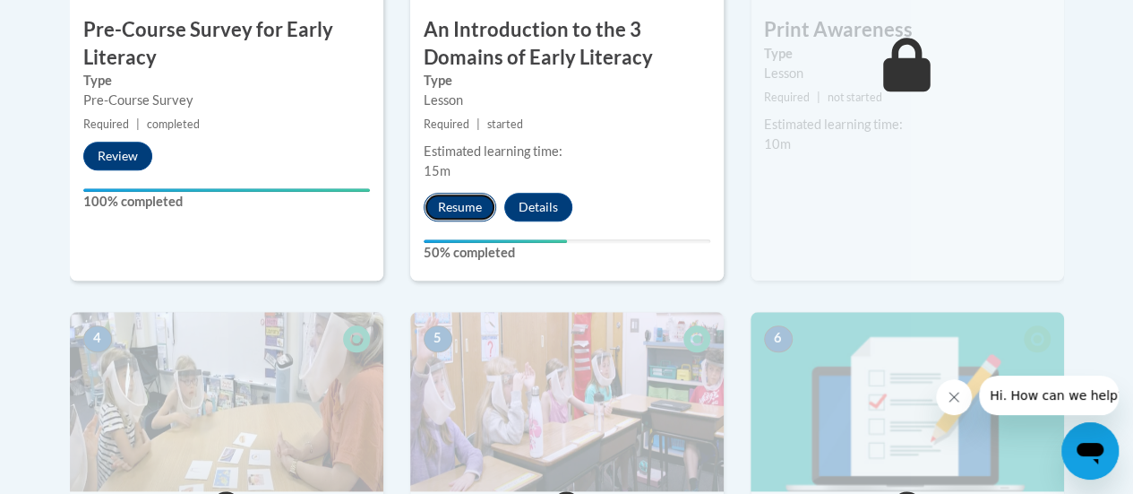
click at [462, 205] on button "Resume" at bounding box center [460, 207] width 73 height 29
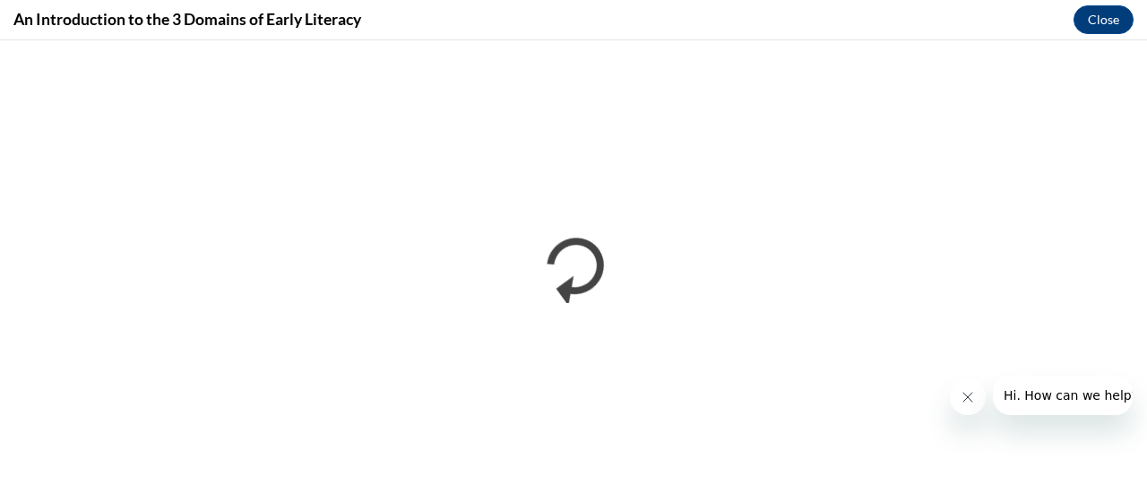
scroll to position [0, 0]
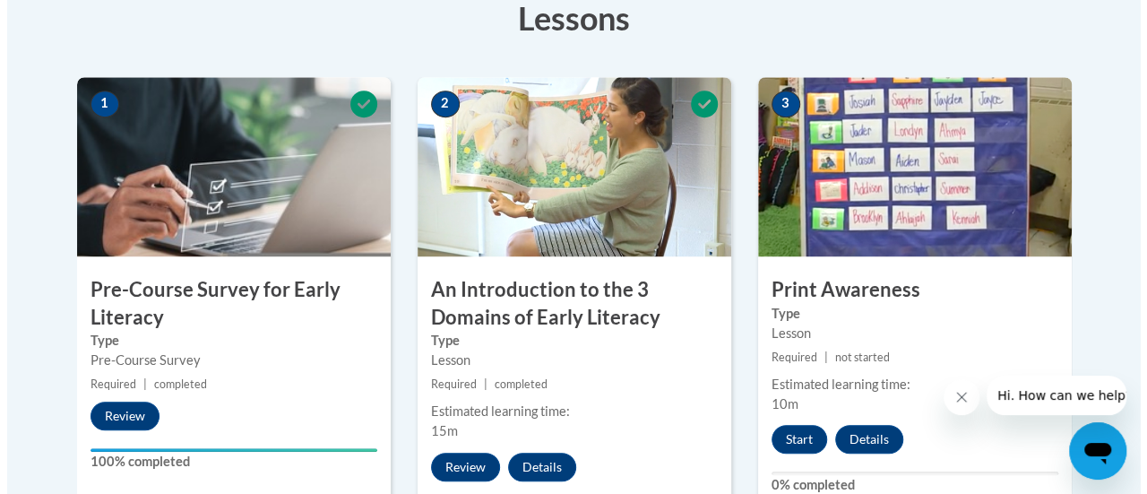
scroll to position [522, 0]
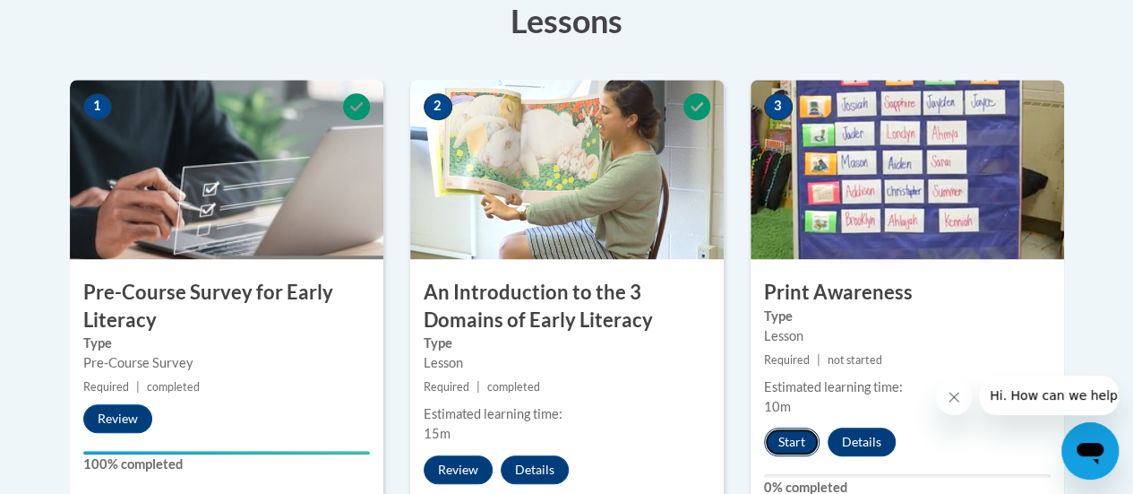
click at [793, 442] on button "Start" at bounding box center [792, 441] width 56 height 29
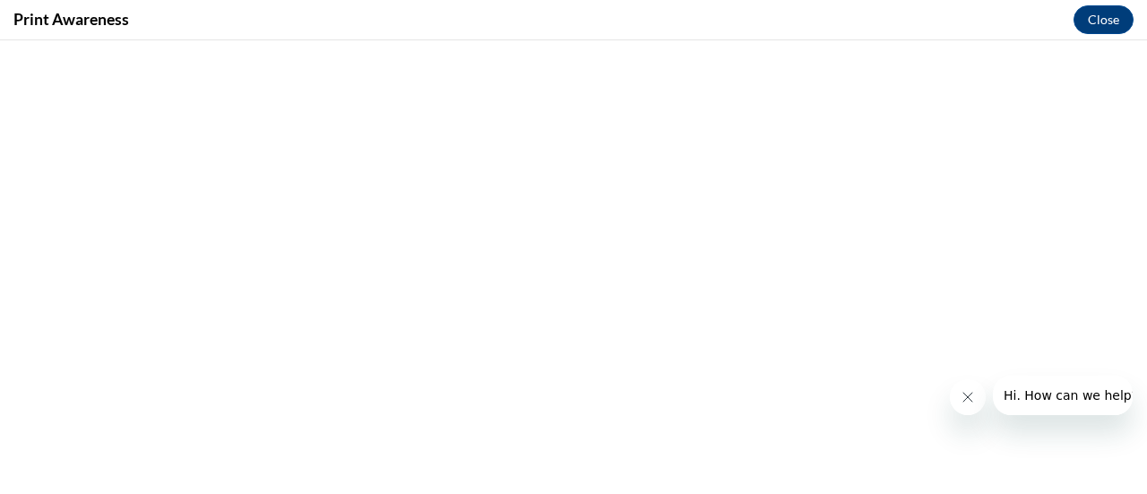
click at [973, 400] on icon "Close message from company" at bounding box center [967, 397] width 14 height 14
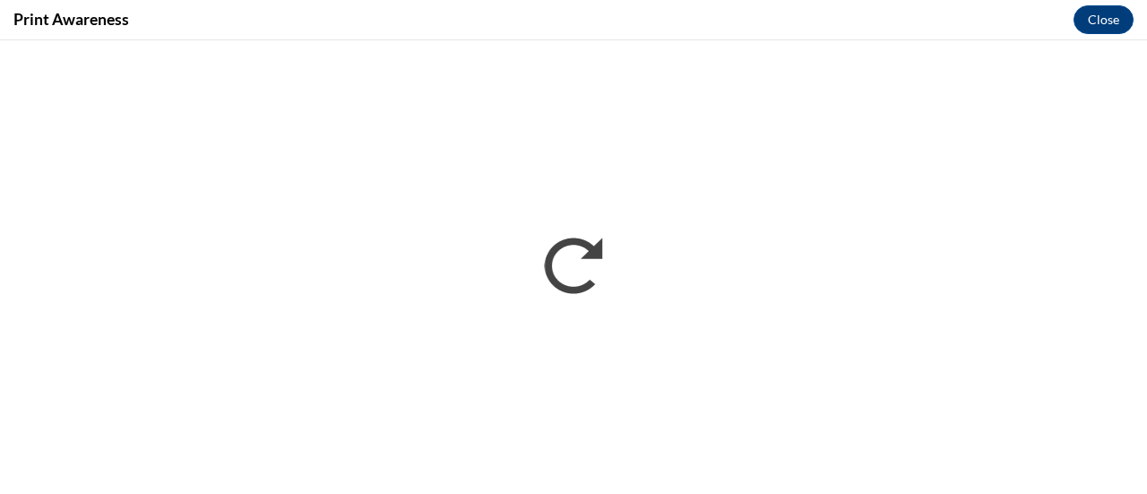
scroll to position [0, 0]
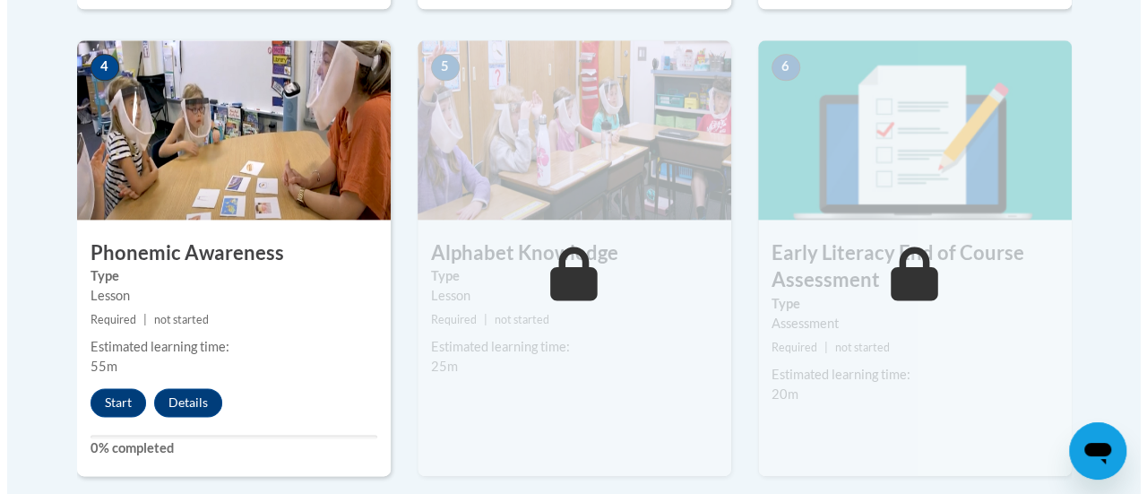
scroll to position [1051, 0]
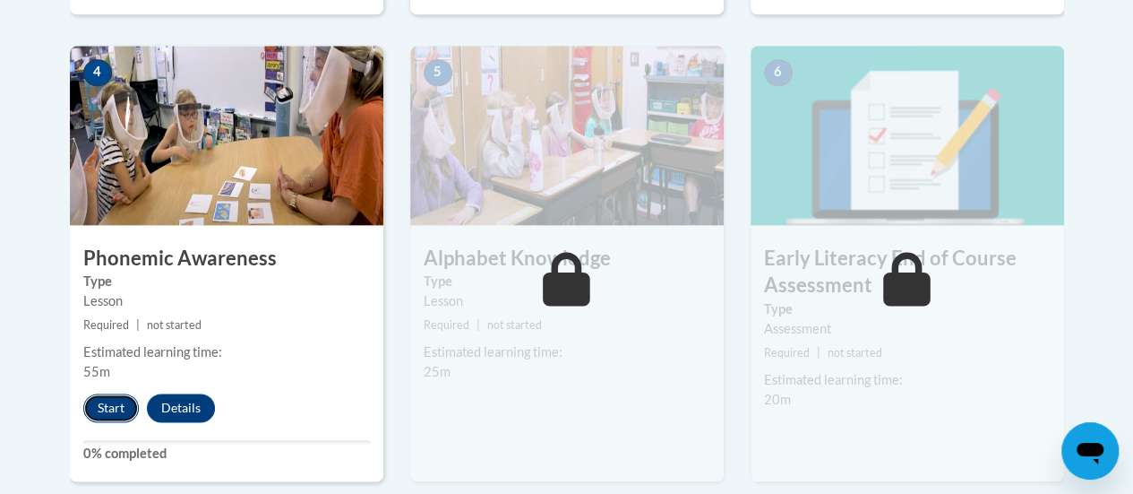
click at [110, 409] on button "Start" at bounding box center [111, 407] width 56 height 29
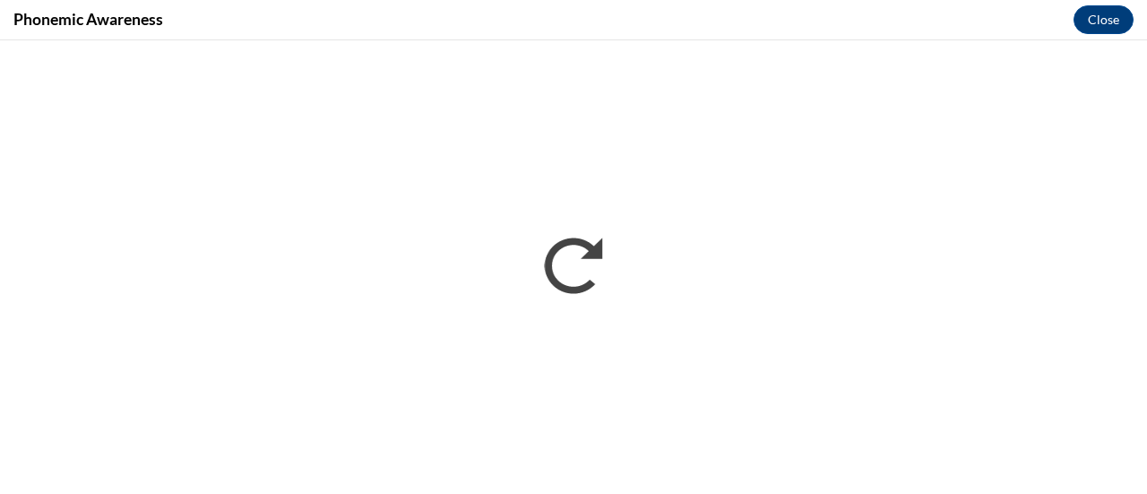
scroll to position [0, 0]
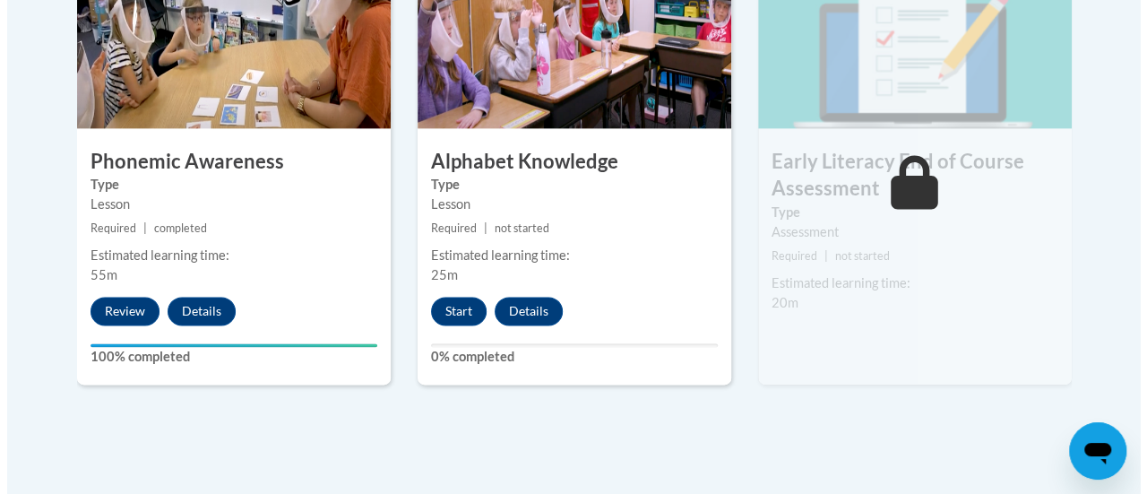
scroll to position [1149, 0]
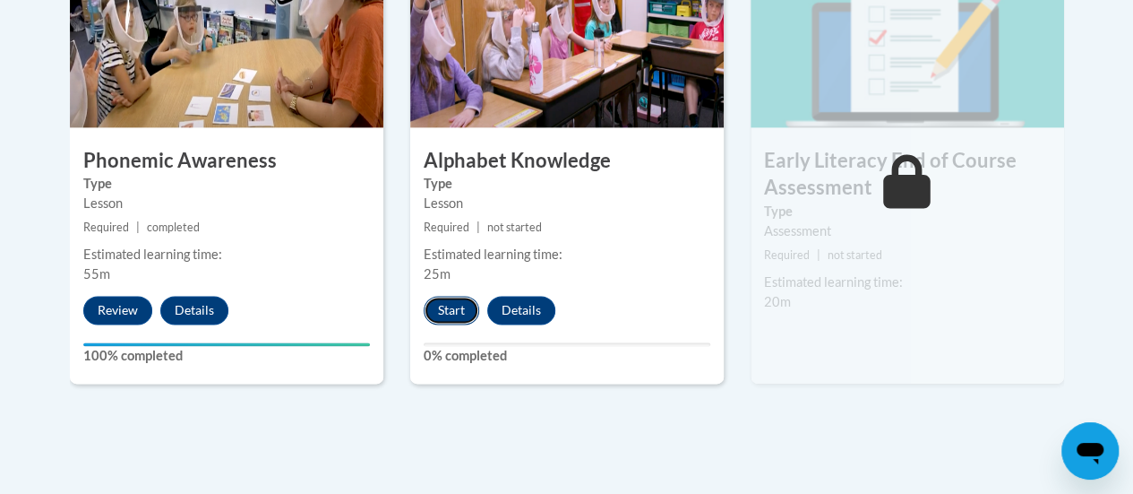
click at [463, 308] on button "Start" at bounding box center [452, 310] width 56 height 29
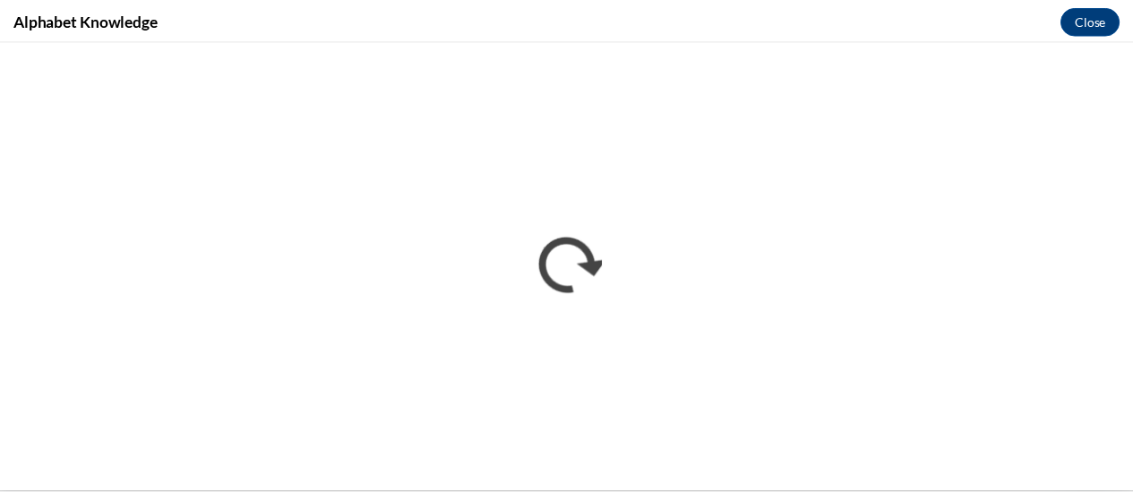
scroll to position [0, 0]
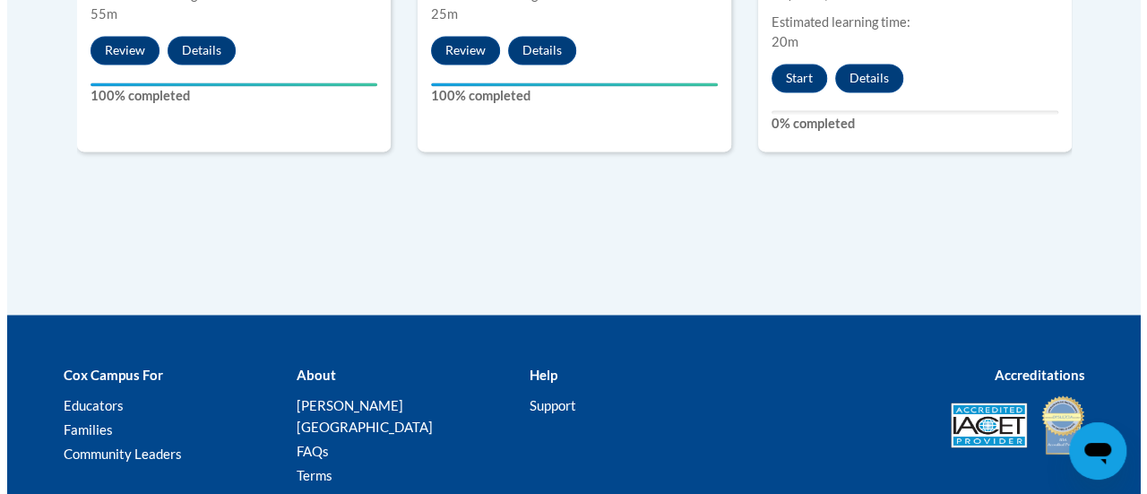
scroll to position [1143, 0]
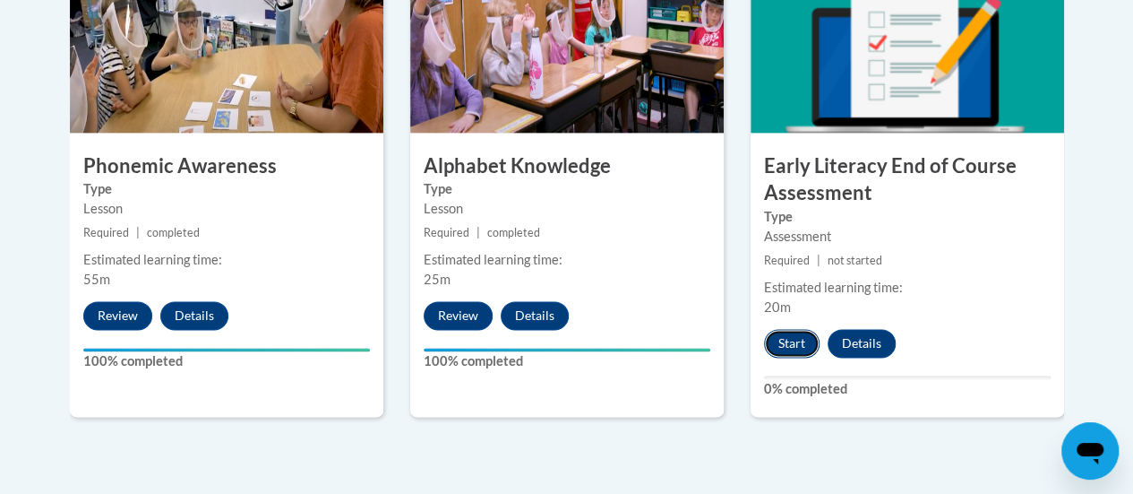
click at [788, 344] on button "Start" at bounding box center [792, 343] width 56 height 29
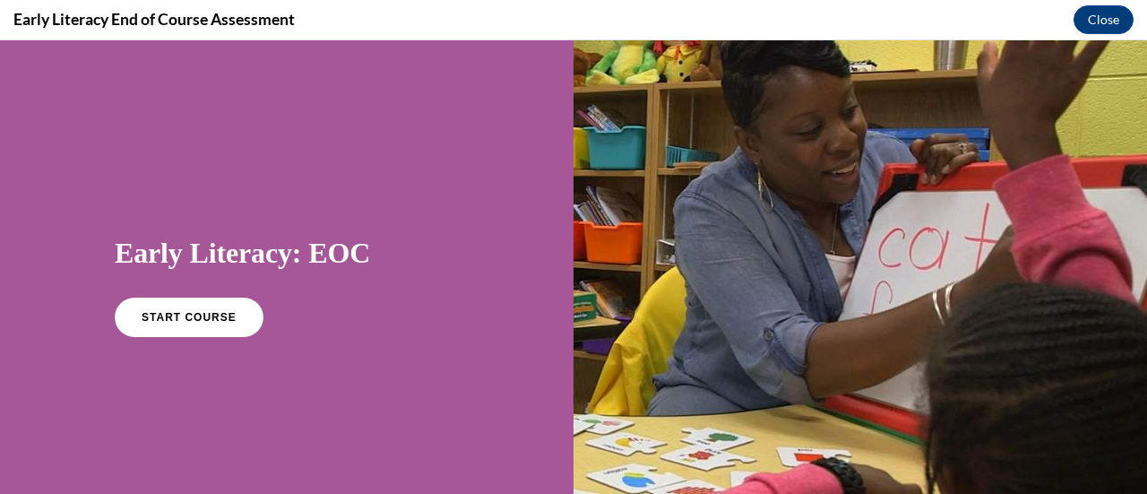
scroll to position [0, 0]
click at [208, 325] on link "START COURSE" at bounding box center [189, 317] width 156 height 41
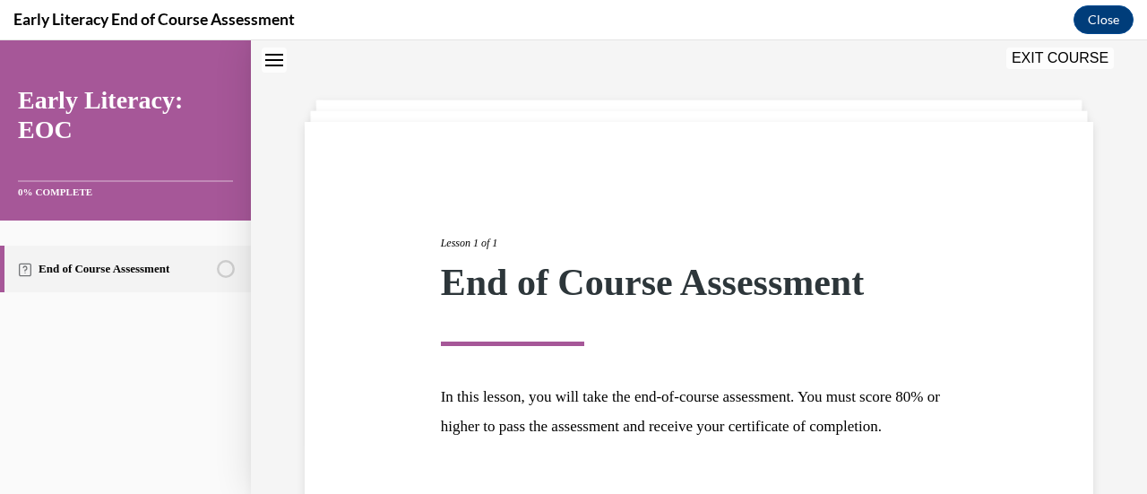
scroll to position [210, 0]
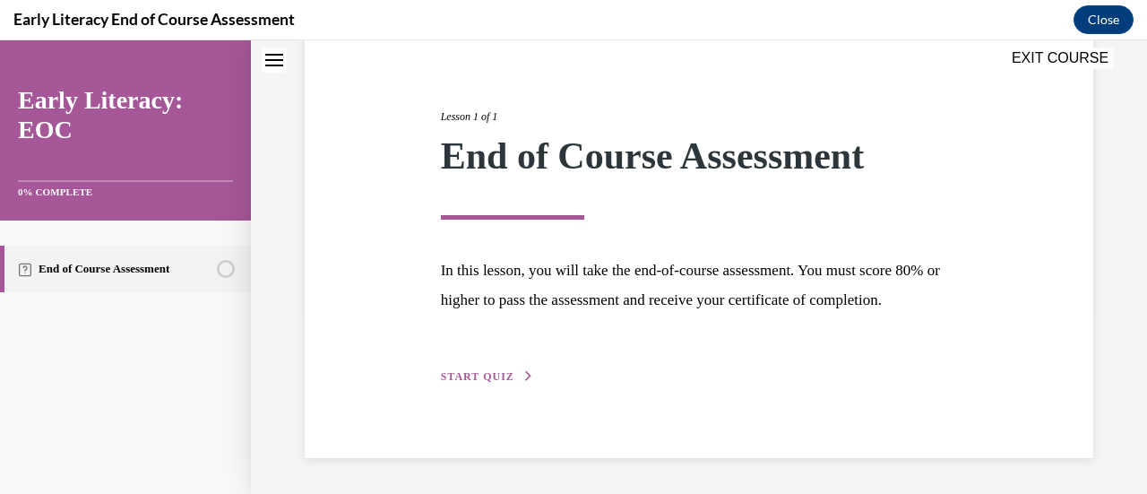
click at [502, 378] on span "START QUIZ" at bounding box center [477, 376] width 73 height 13
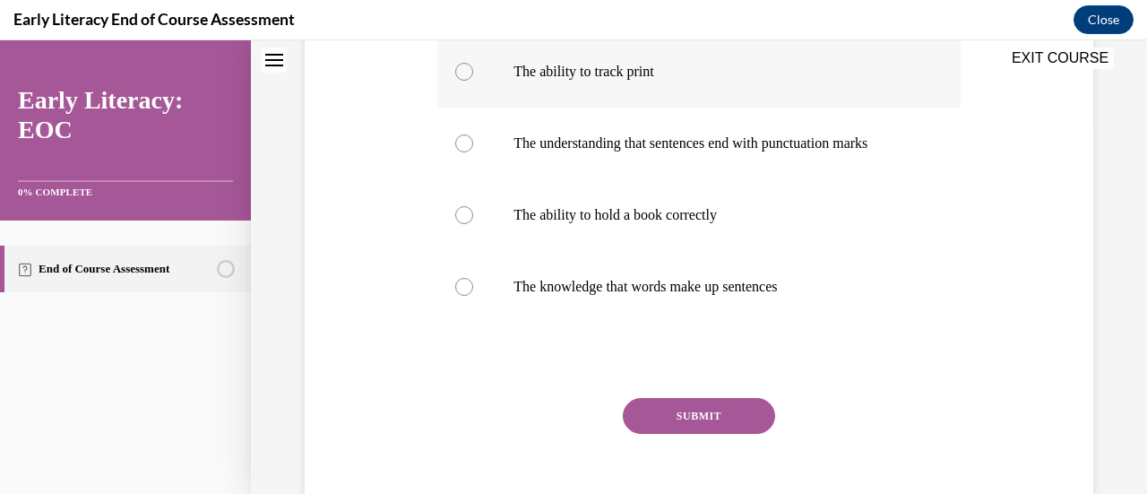
scroll to position [303, 0]
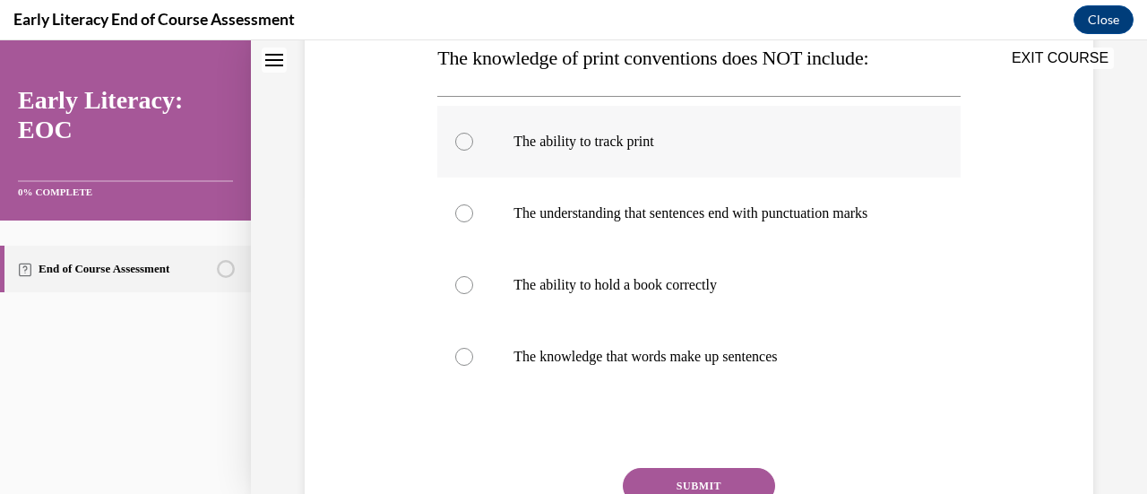
click at [577, 263] on div at bounding box center [698, 285] width 522 height 72
click at [687, 481] on button "SUBMIT" at bounding box center [699, 486] width 152 height 36
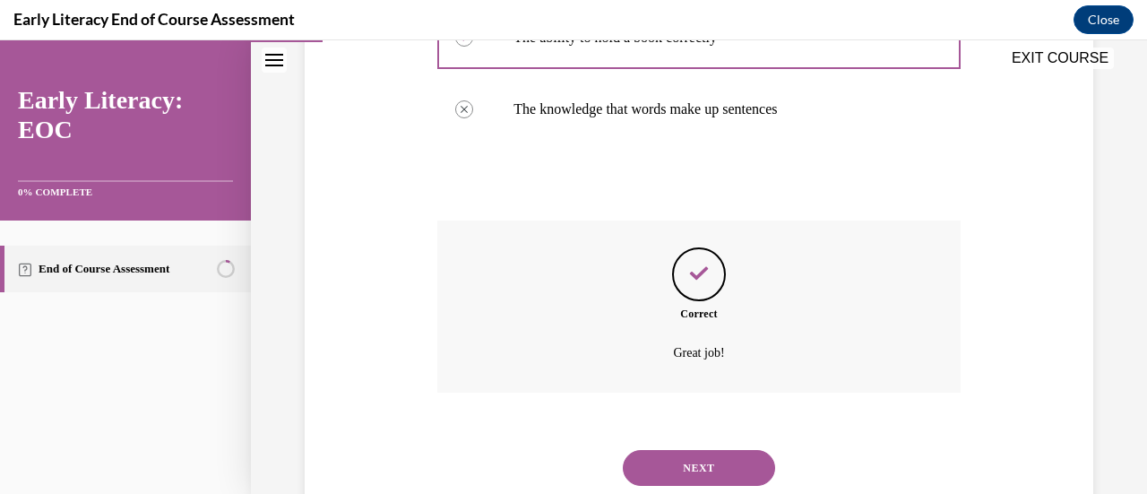
scroll to position [604, 0]
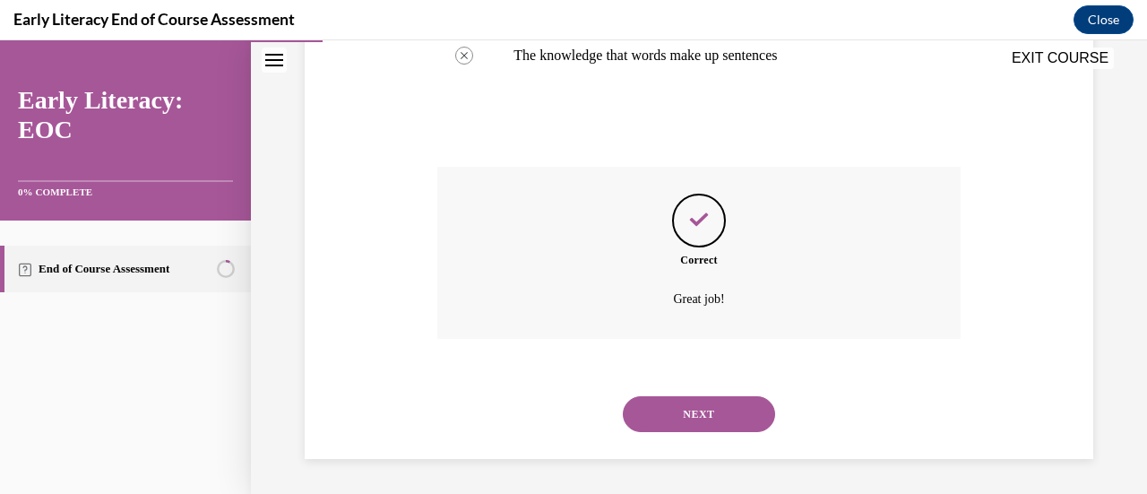
click at [671, 399] on button "NEXT" at bounding box center [699, 414] width 152 height 36
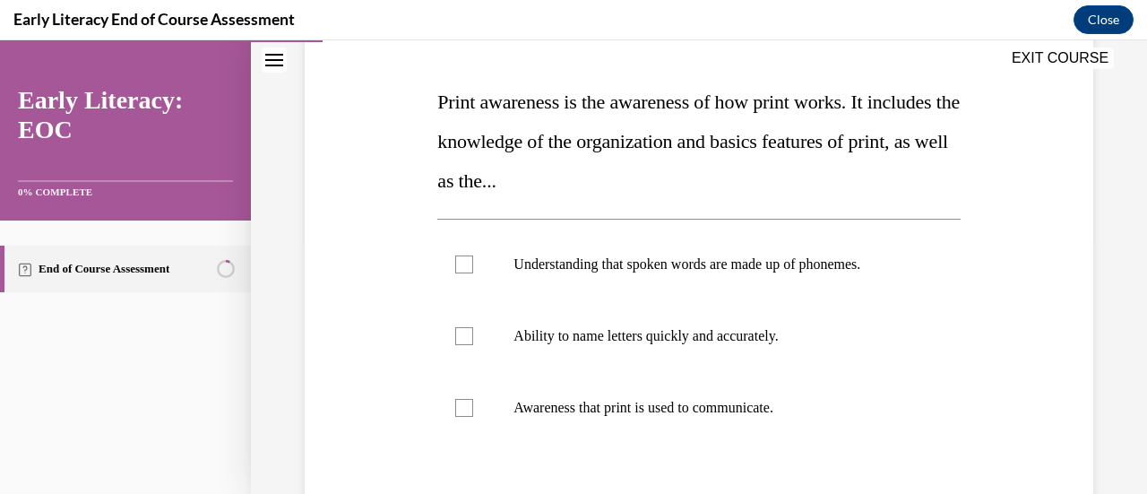
scroll to position [260, 0]
click at [671, 399] on p "Awareness that print is used to communicate." at bounding box center [713, 407] width 401 height 18
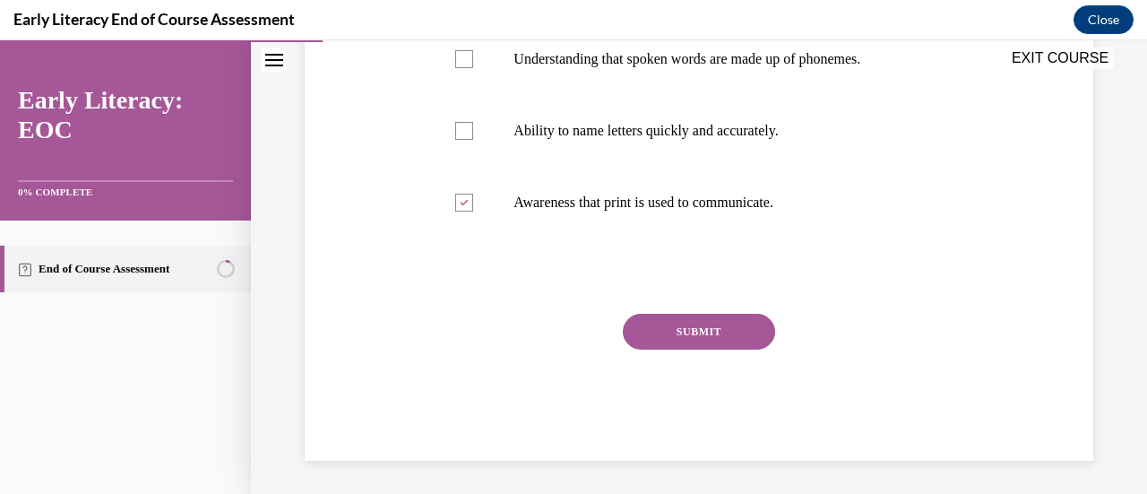
click at [688, 321] on button "SUBMIT" at bounding box center [699, 332] width 152 height 36
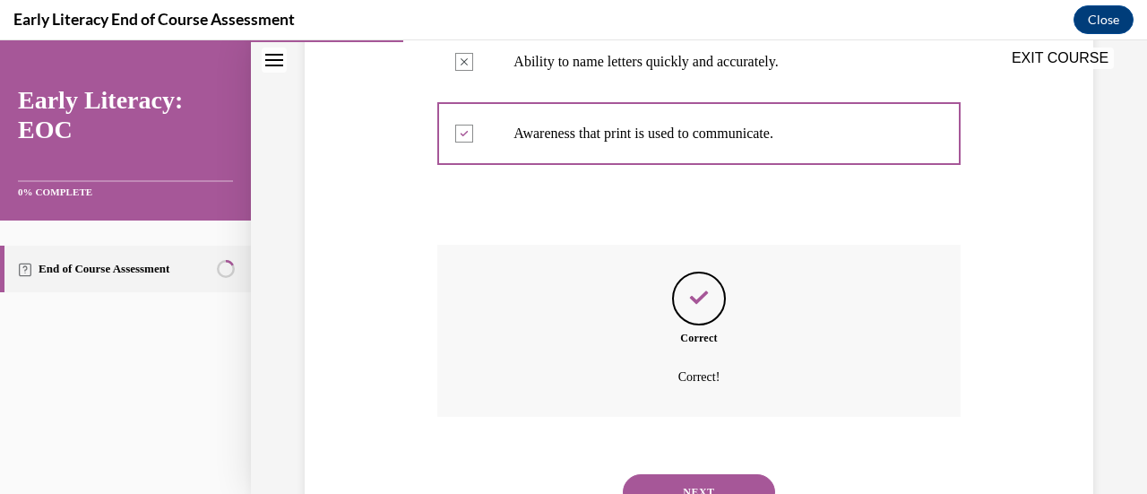
scroll to position [611, 0]
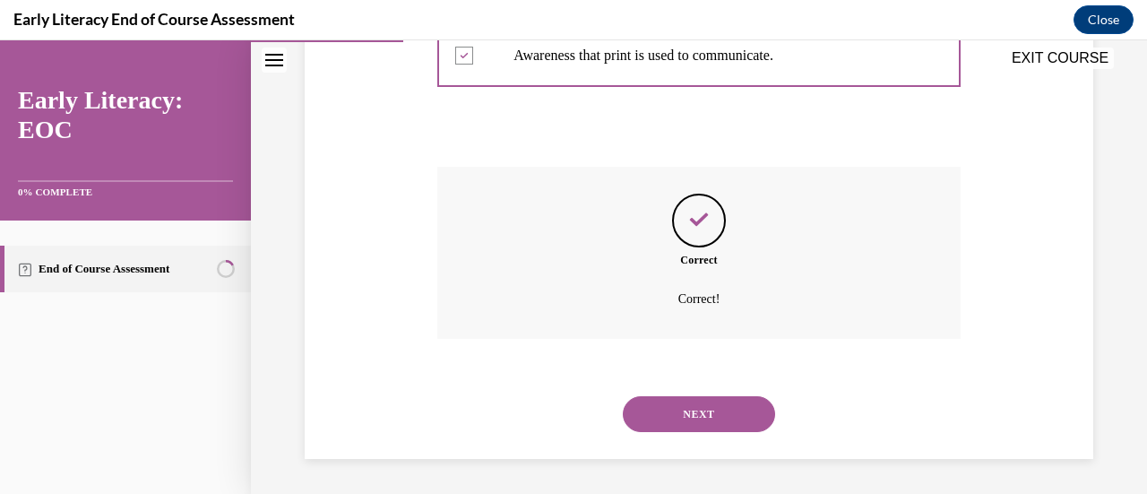
click at [686, 426] on button "NEXT" at bounding box center [699, 414] width 152 height 36
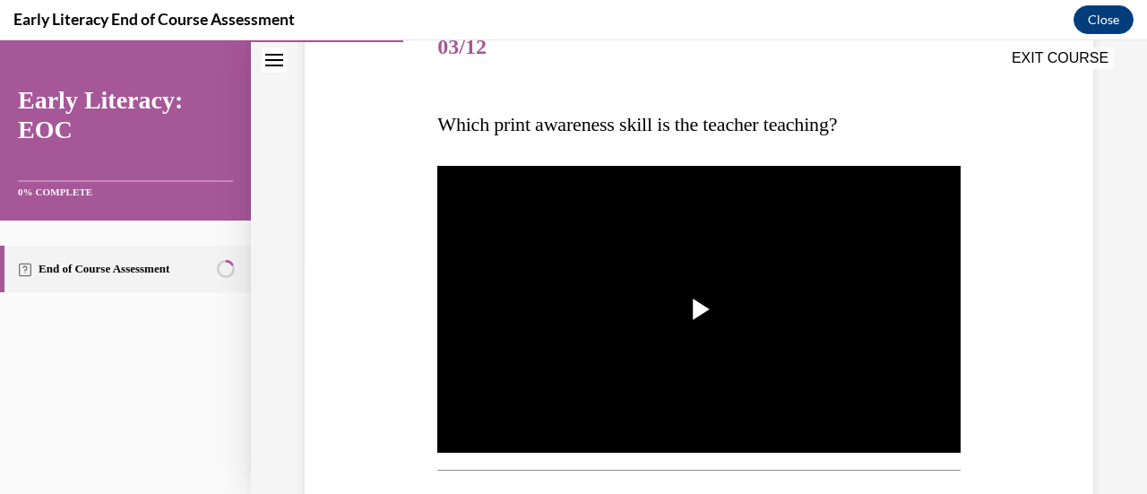
scroll to position [243, 0]
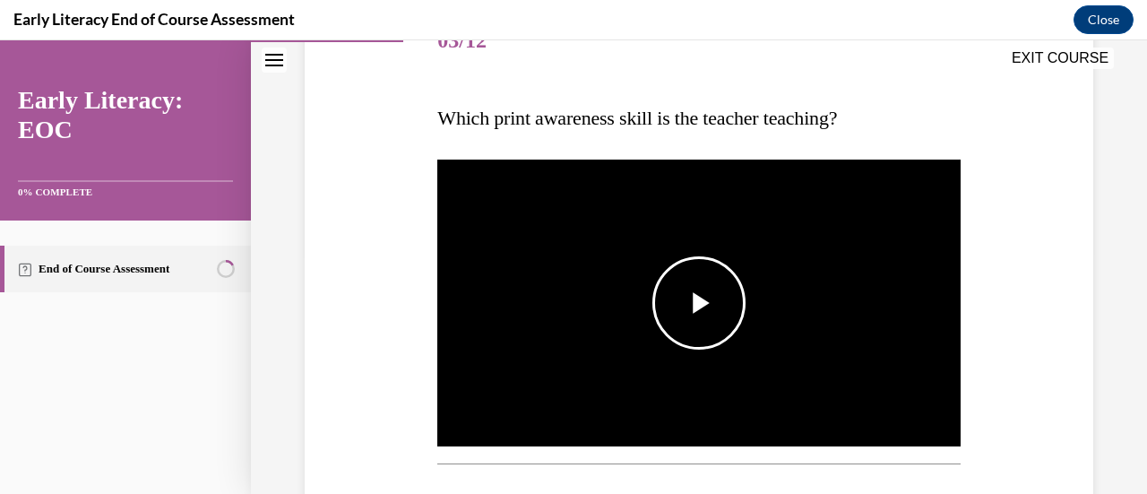
click at [699, 303] on span "Video player" at bounding box center [699, 303] width 0 height 0
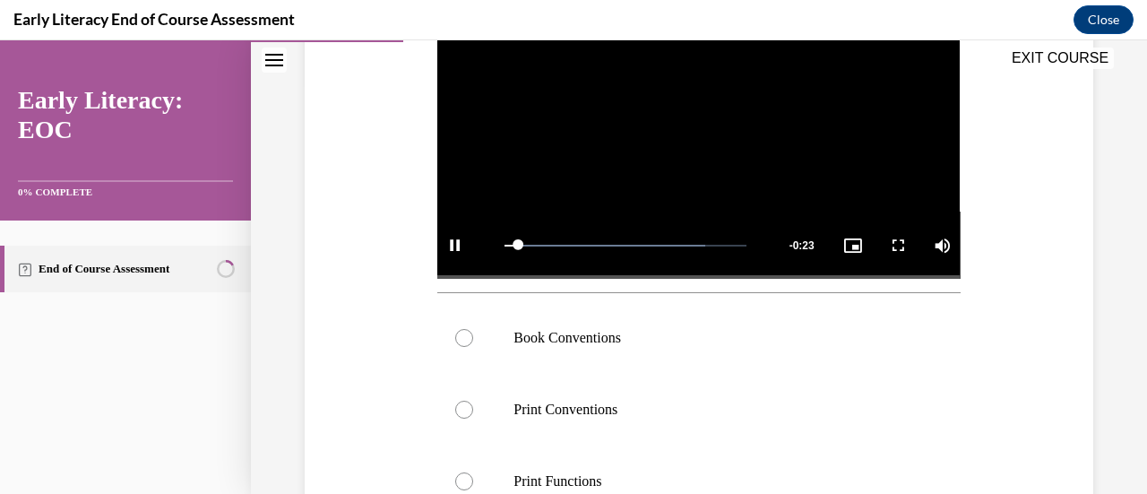
scroll to position [412, 0]
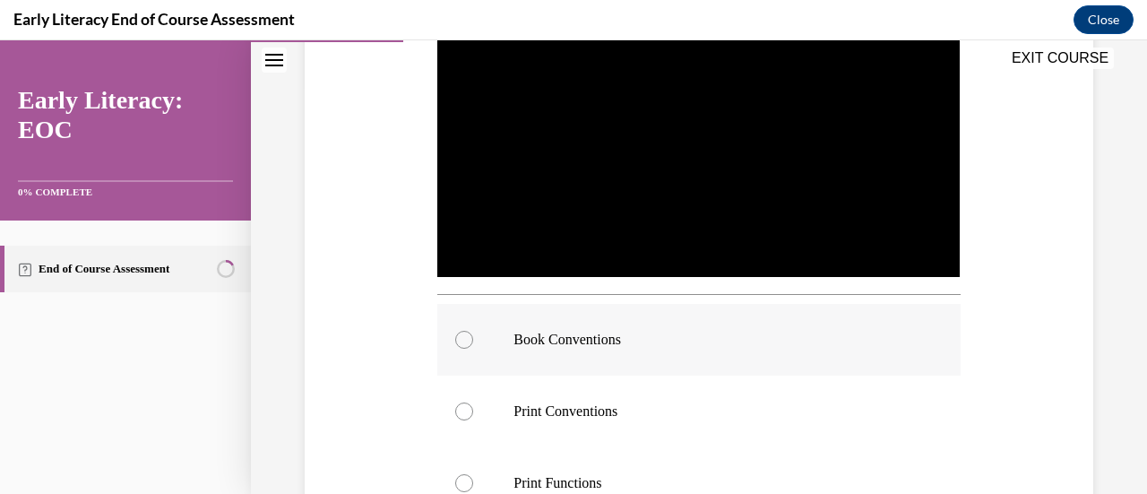
click at [633, 323] on div at bounding box center [698, 340] width 522 height 72
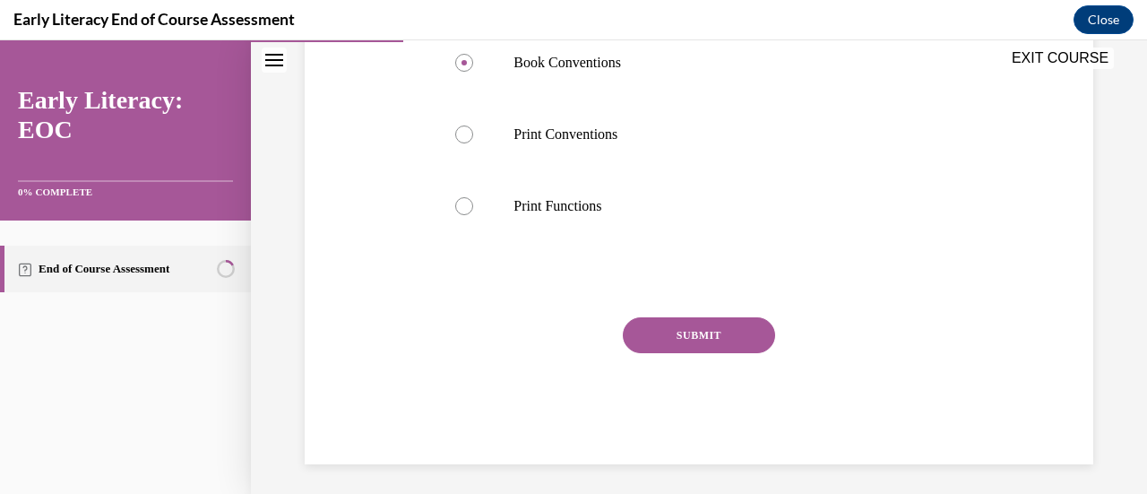
click at [667, 322] on button "SUBMIT" at bounding box center [699, 335] width 152 height 36
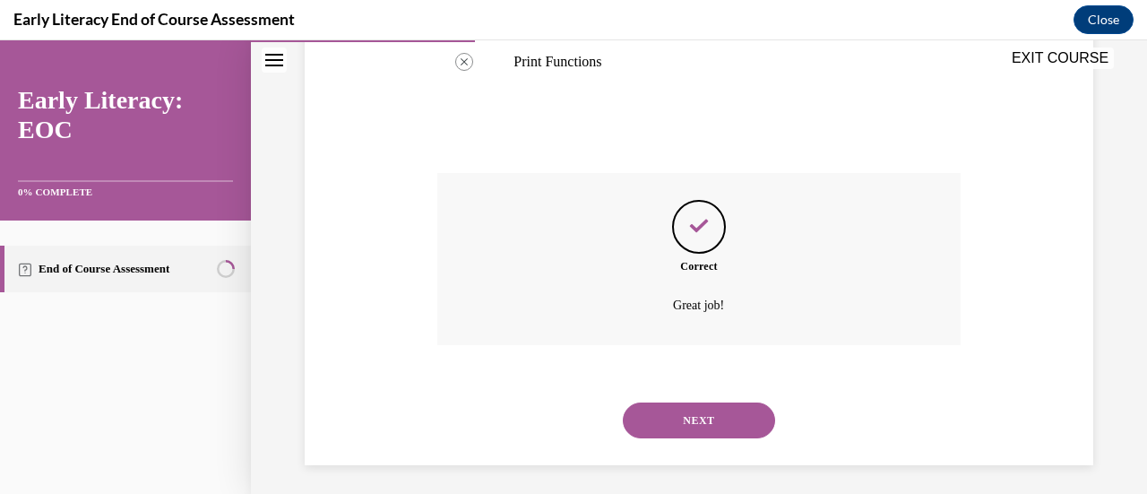
scroll to position [834, 0]
click at [675, 406] on button "NEXT" at bounding box center [699, 419] width 152 height 36
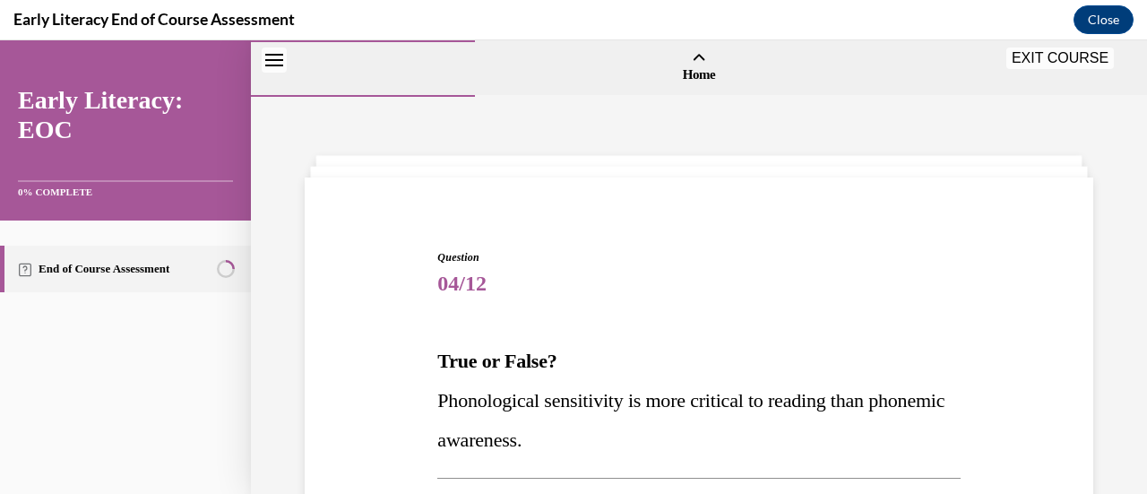
scroll to position [254, 0]
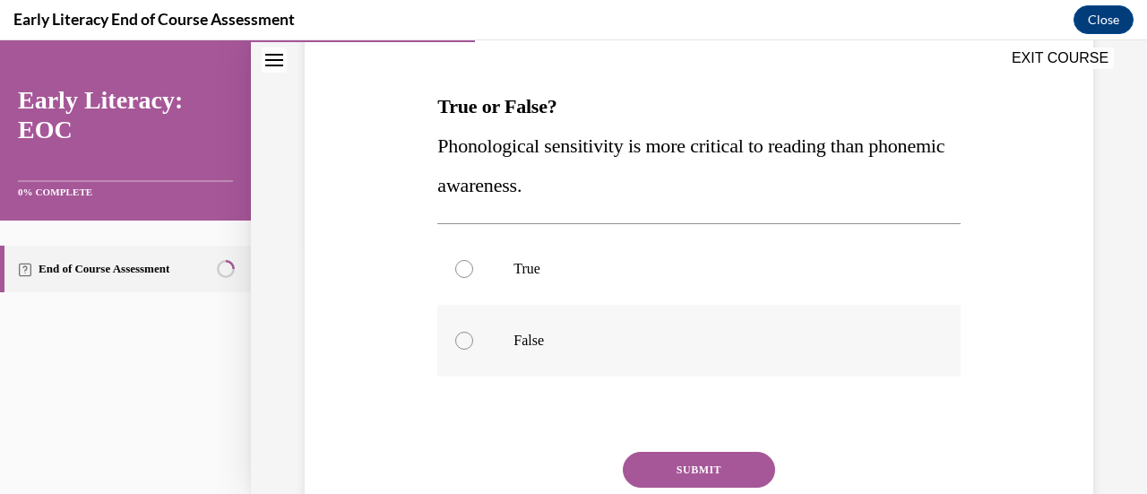
click at [516, 352] on div at bounding box center [698, 341] width 522 height 72
click at [690, 464] on button "SUBMIT" at bounding box center [699, 470] width 152 height 36
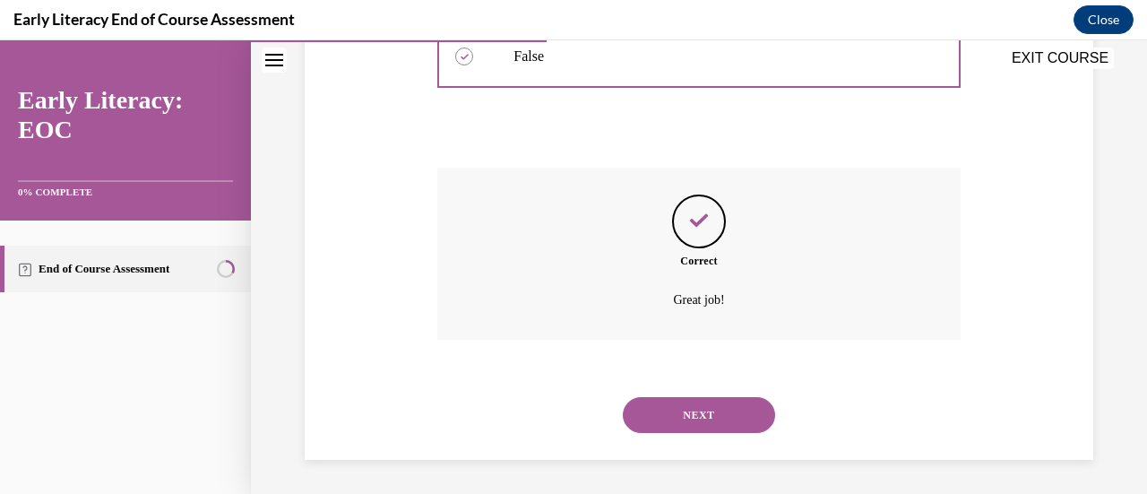
scroll to position [539, 0]
click at [676, 409] on button "NEXT" at bounding box center [699, 414] width 152 height 36
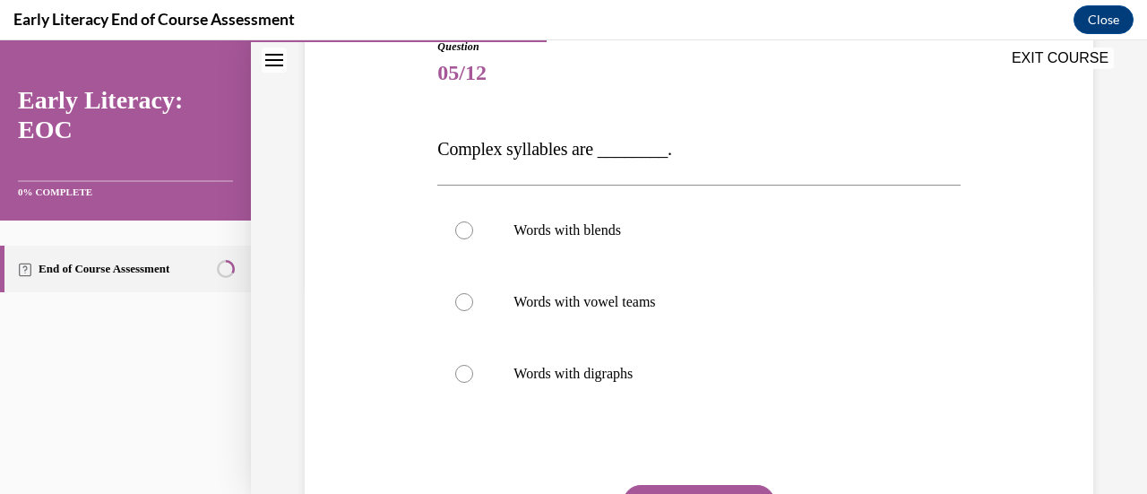
scroll to position [211, 0]
click at [596, 365] on p "Words with digraphs" at bounding box center [713, 373] width 401 height 18
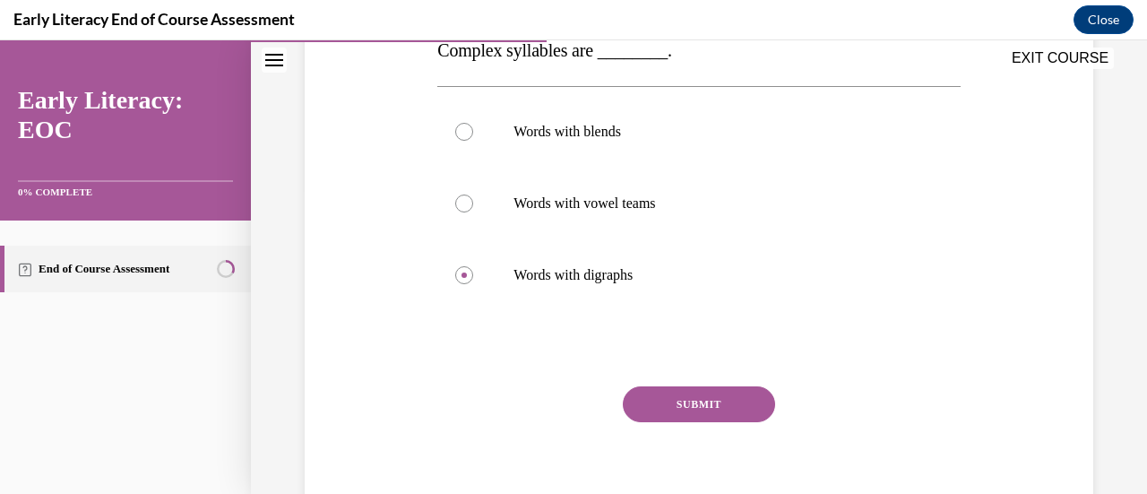
click at [674, 408] on button "SUBMIT" at bounding box center [699, 404] width 152 height 36
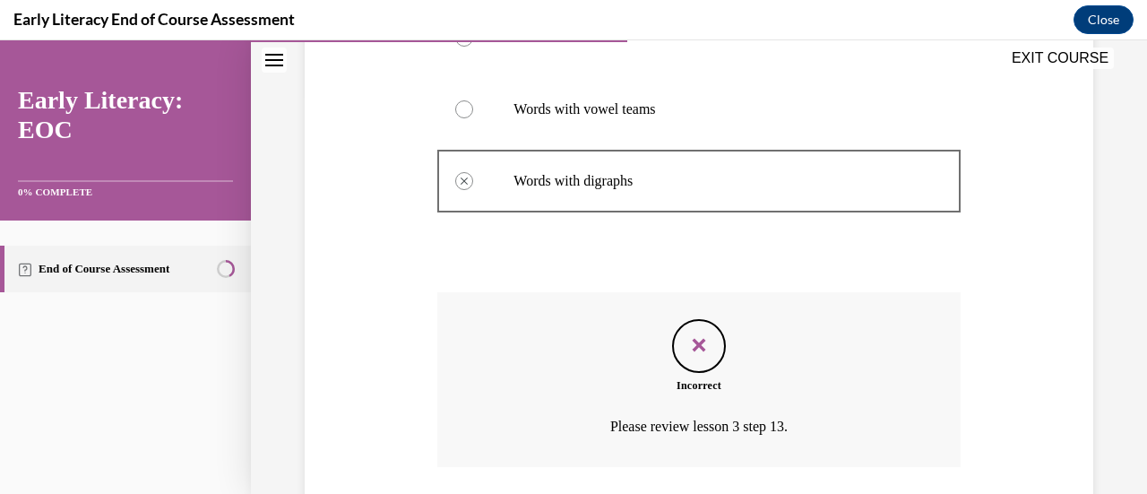
scroll to position [531, 0]
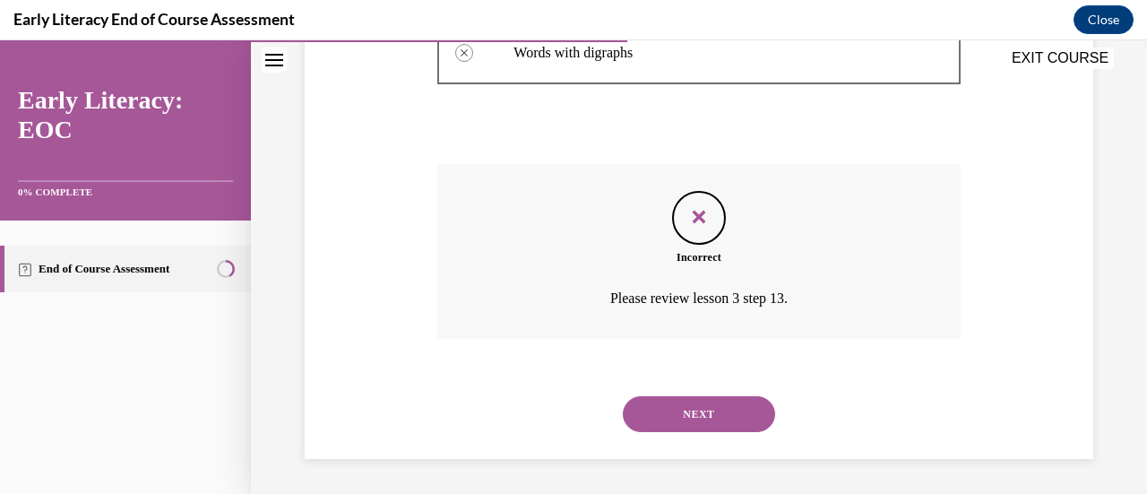
click at [655, 415] on button "NEXT" at bounding box center [699, 414] width 152 height 36
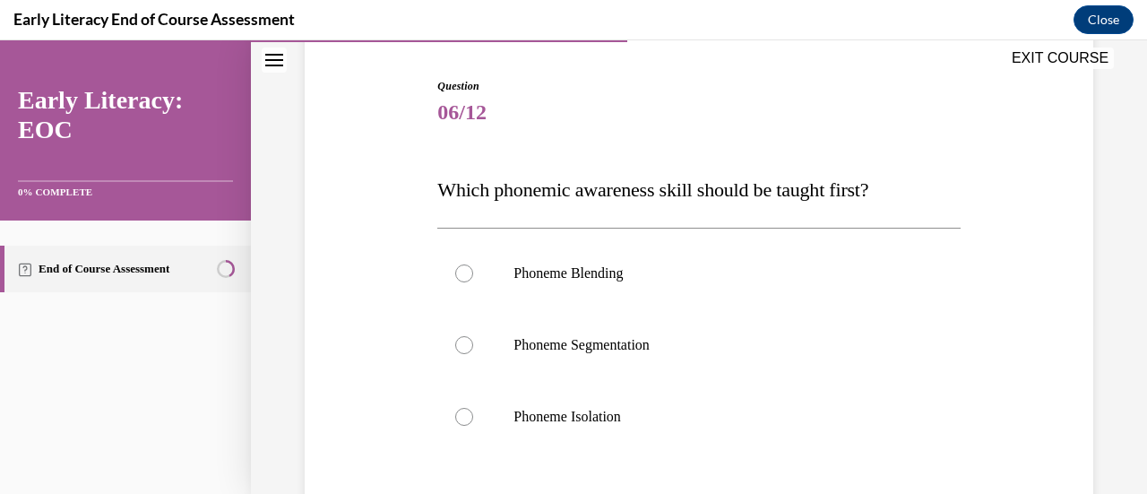
scroll to position [174, 0]
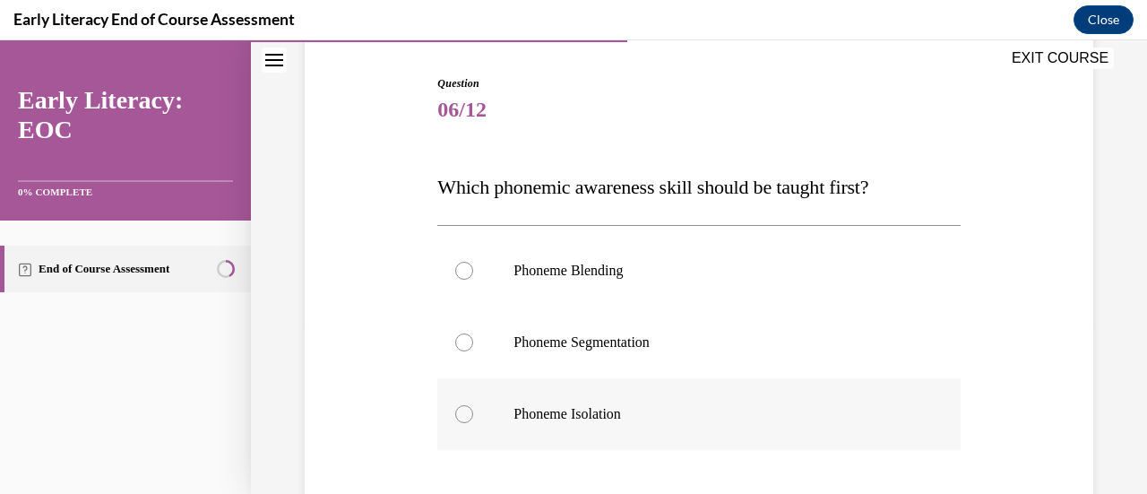
click at [527, 418] on p "Phoneme Isolation" at bounding box center [713, 414] width 401 height 18
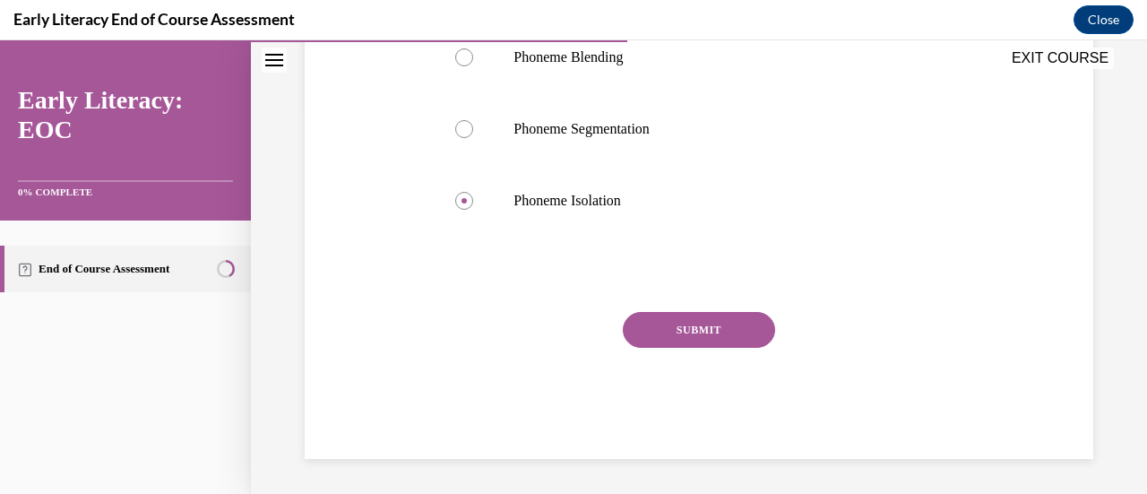
click at [670, 326] on button "SUBMIT" at bounding box center [699, 330] width 152 height 36
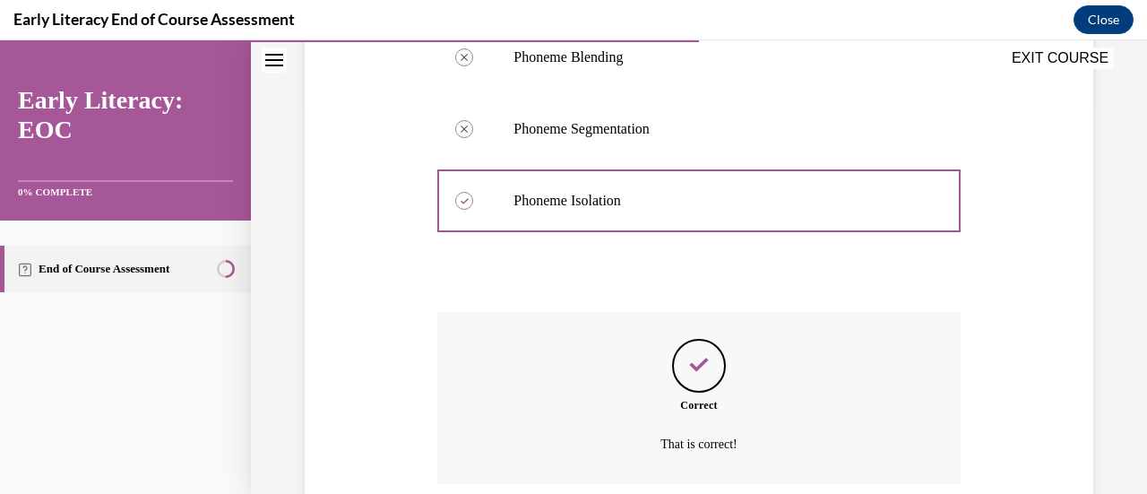
scroll to position [532, 0]
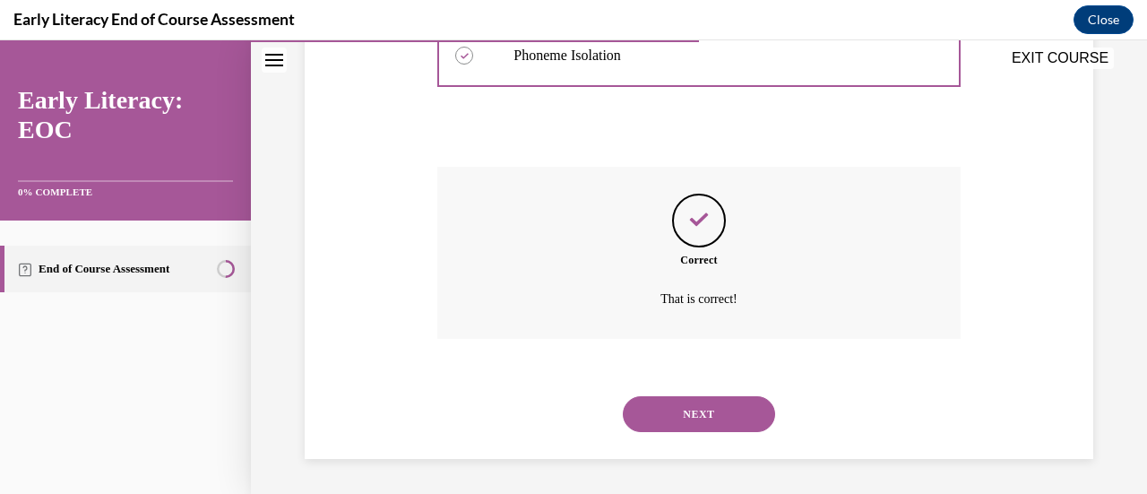
click at [681, 417] on button "NEXT" at bounding box center [699, 414] width 152 height 36
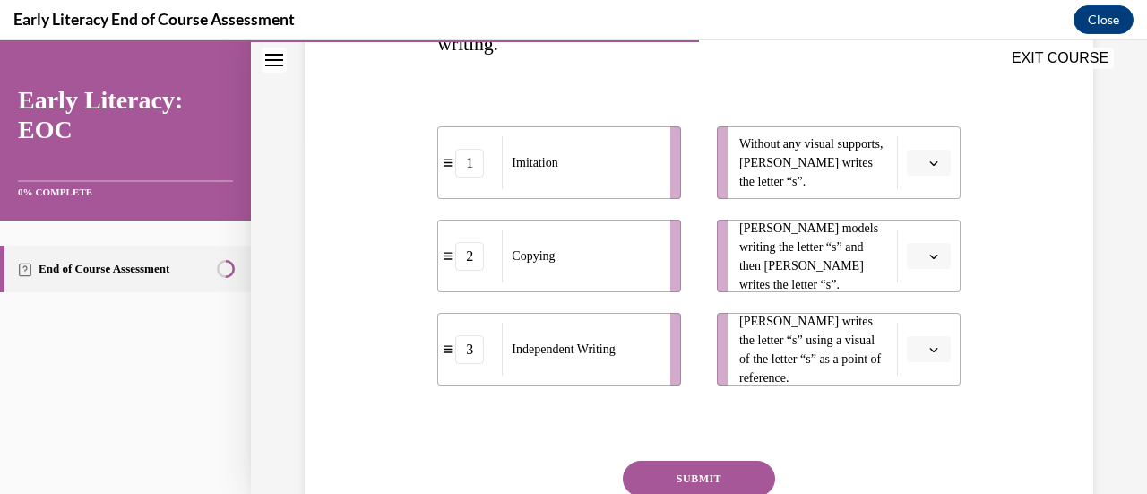
scroll to position [357, 0]
click at [927, 249] on span "button" at bounding box center [933, 255] width 13 height 13
click at [922, 325] on div "1" at bounding box center [914, 331] width 44 height 36
click at [917, 162] on span "Please select an option" at bounding box center [920, 162] width 6 height 18
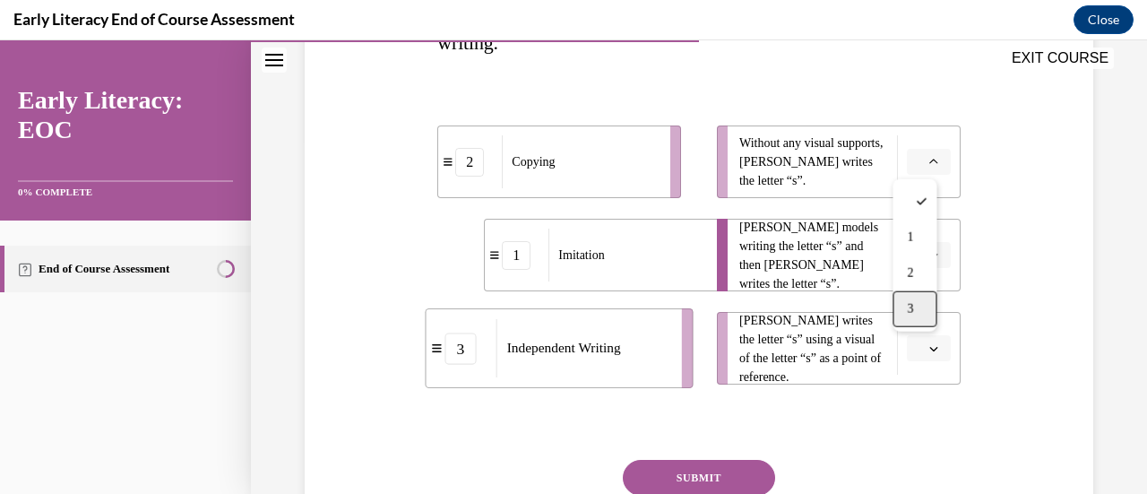
click at [916, 306] on div "3" at bounding box center [914, 309] width 44 height 36
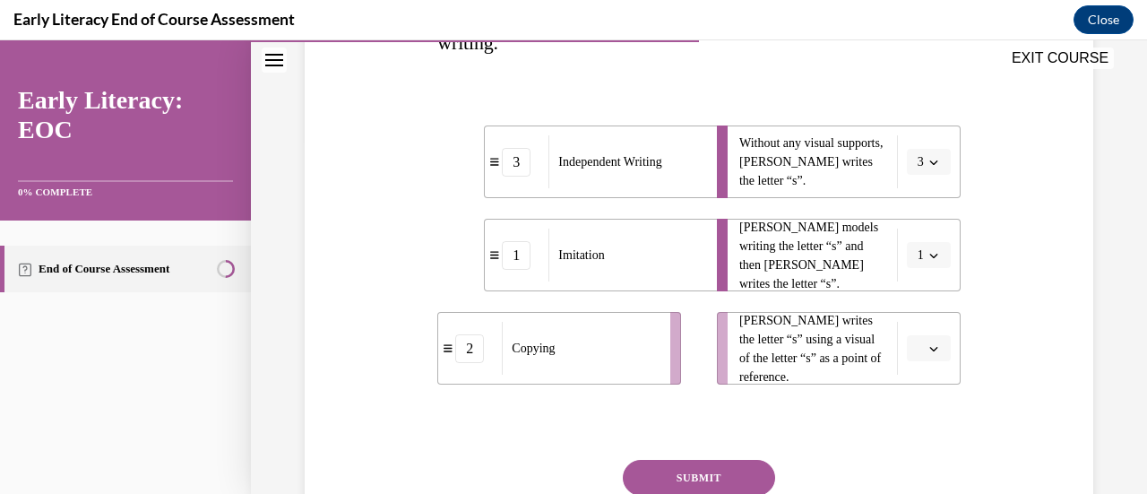
click at [929, 345] on icon "button" at bounding box center [933, 348] width 9 height 9
click at [908, 266] on span "2" at bounding box center [910, 272] width 6 height 14
click at [697, 469] on button "SUBMIT" at bounding box center [699, 478] width 152 height 36
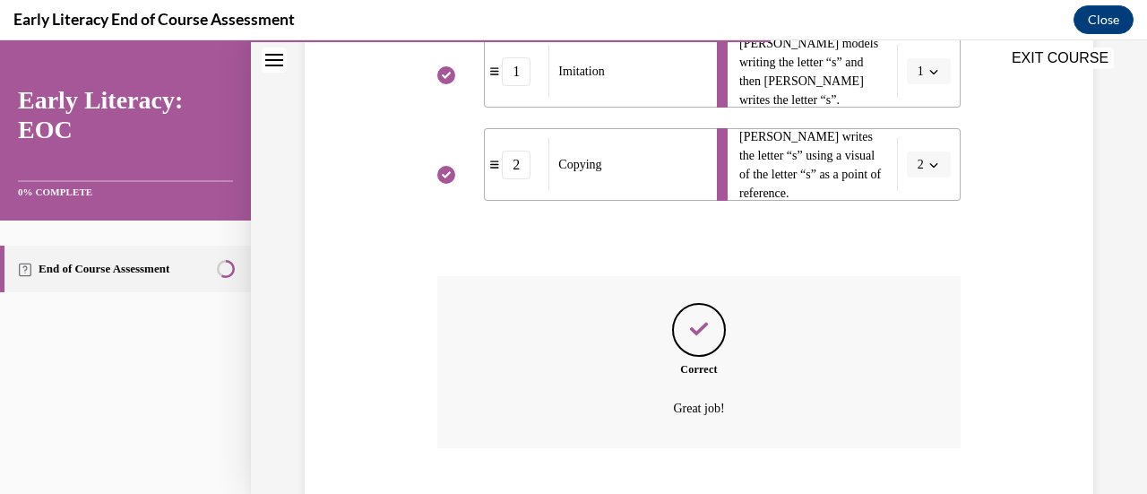
scroll to position [650, 0]
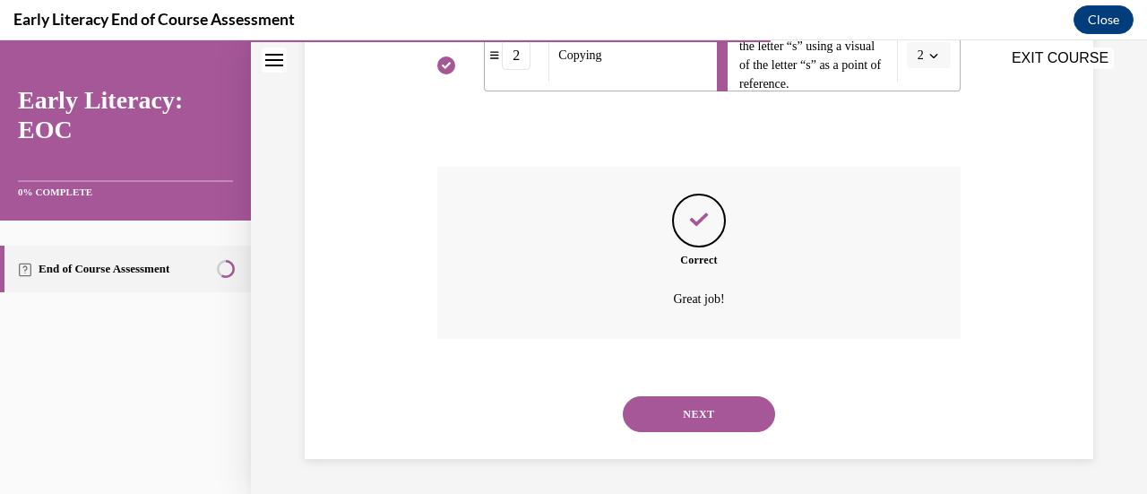
click at [690, 417] on button "NEXT" at bounding box center [699, 414] width 152 height 36
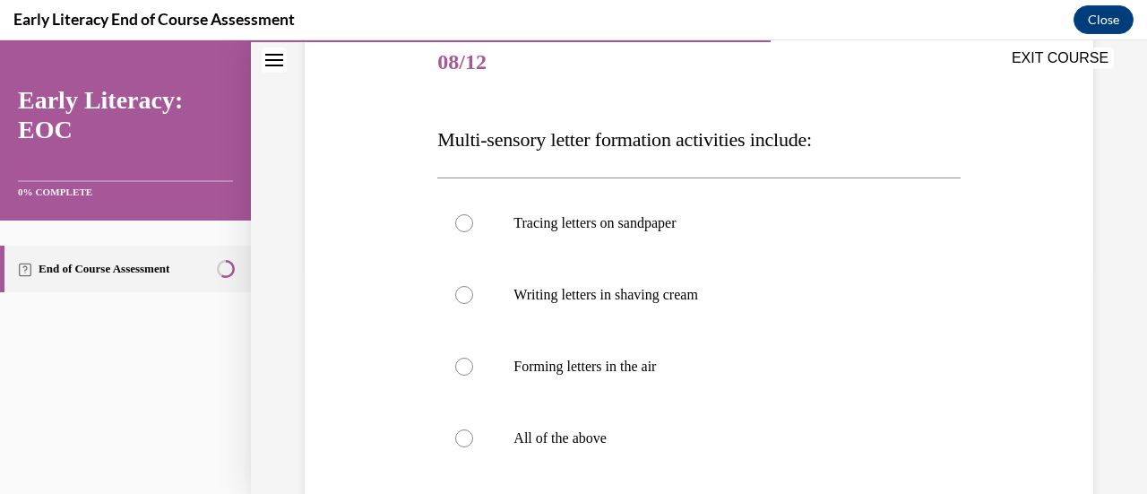
scroll to position [273, 0]
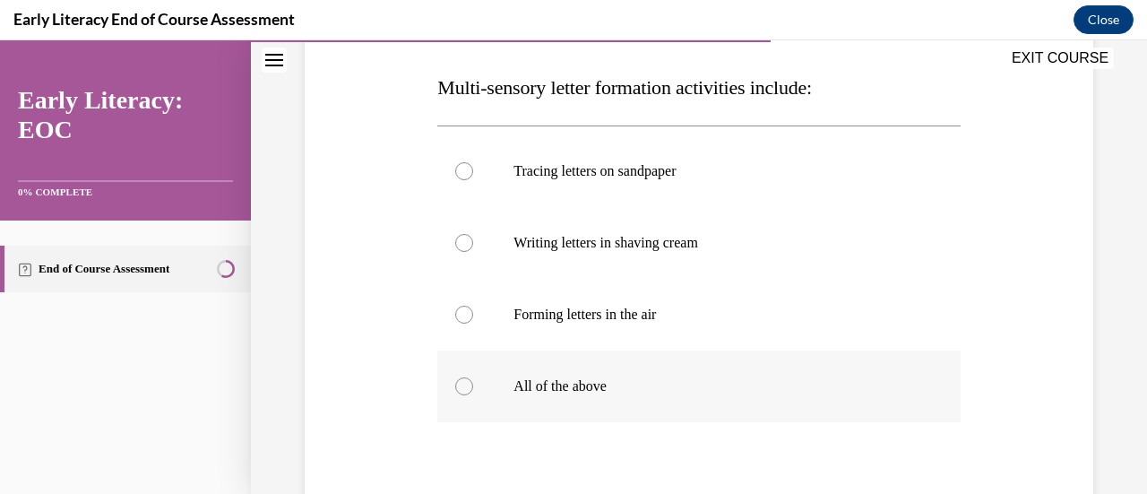
click at [625, 397] on div at bounding box center [698, 386] width 522 height 72
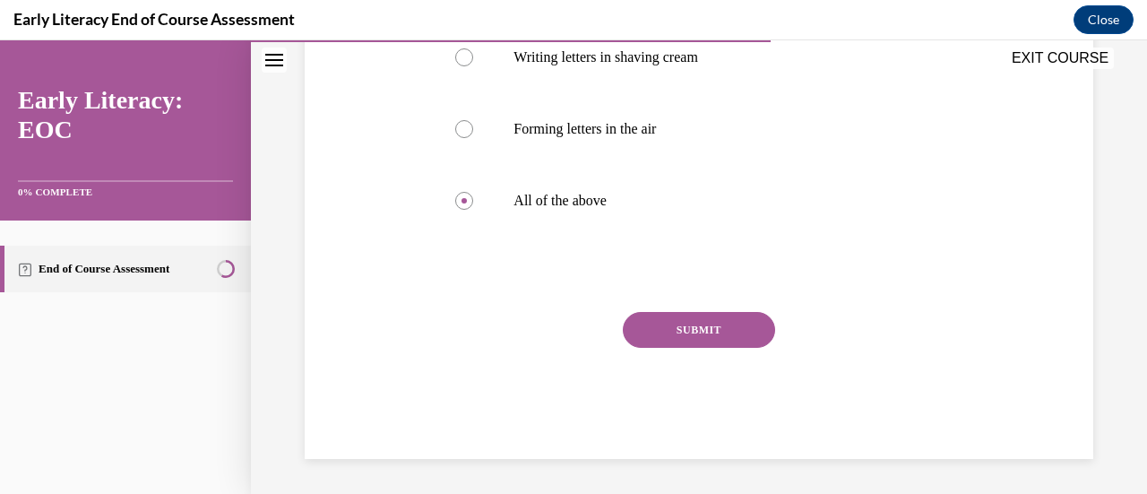
click at [680, 329] on button "SUBMIT" at bounding box center [699, 330] width 152 height 36
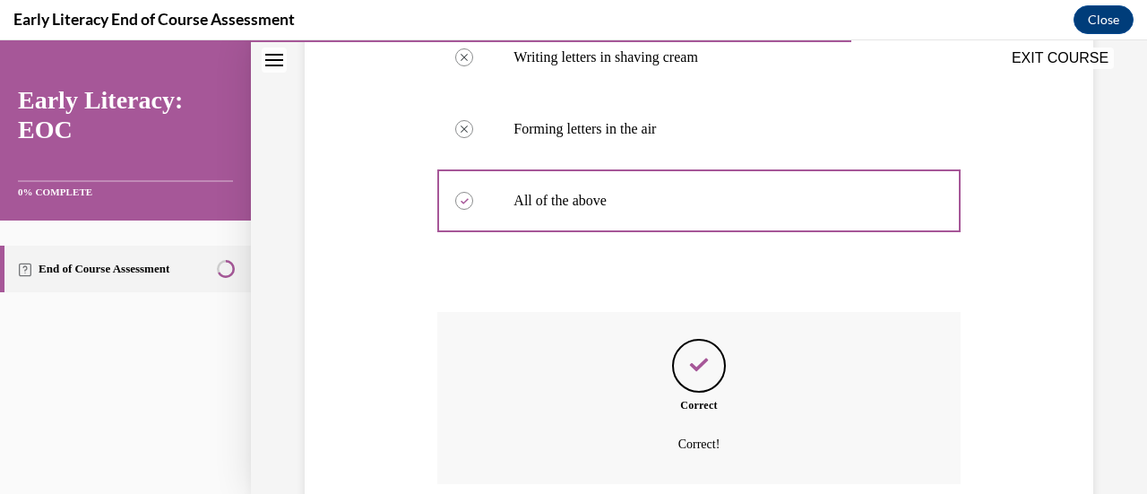
scroll to position [604, 0]
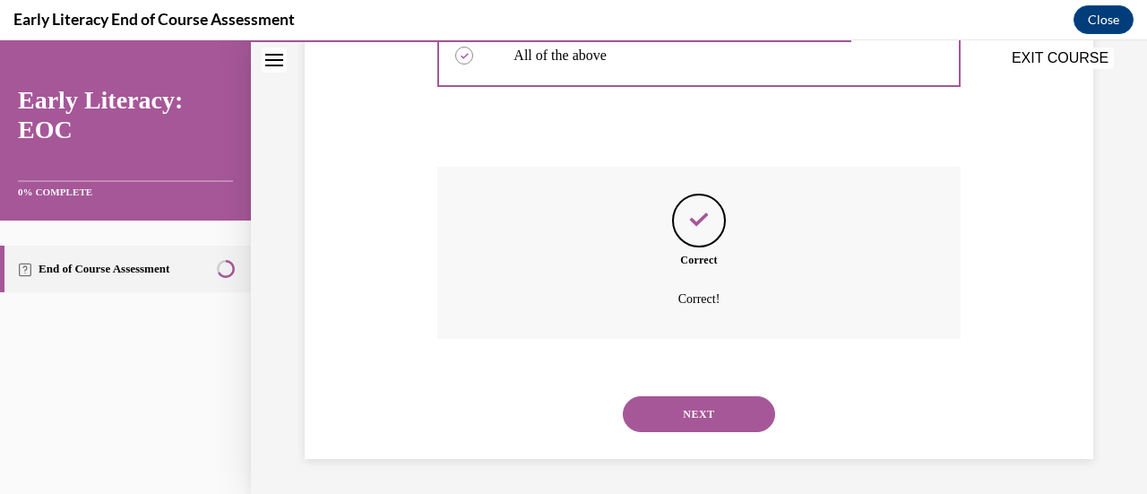
click at [685, 413] on button "NEXT" at bounding box center [699, 414] width 152 height 36
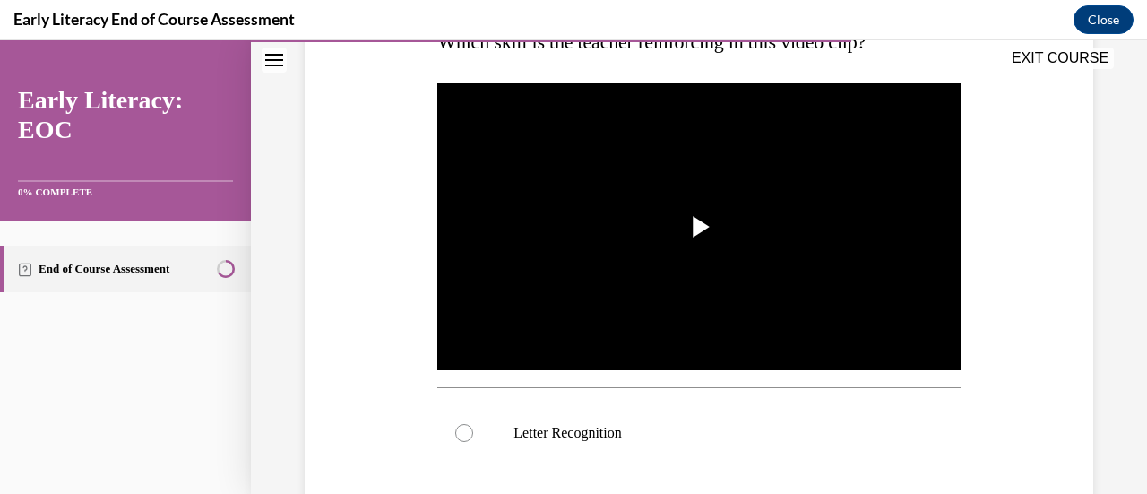
scroll to position [321, 0]
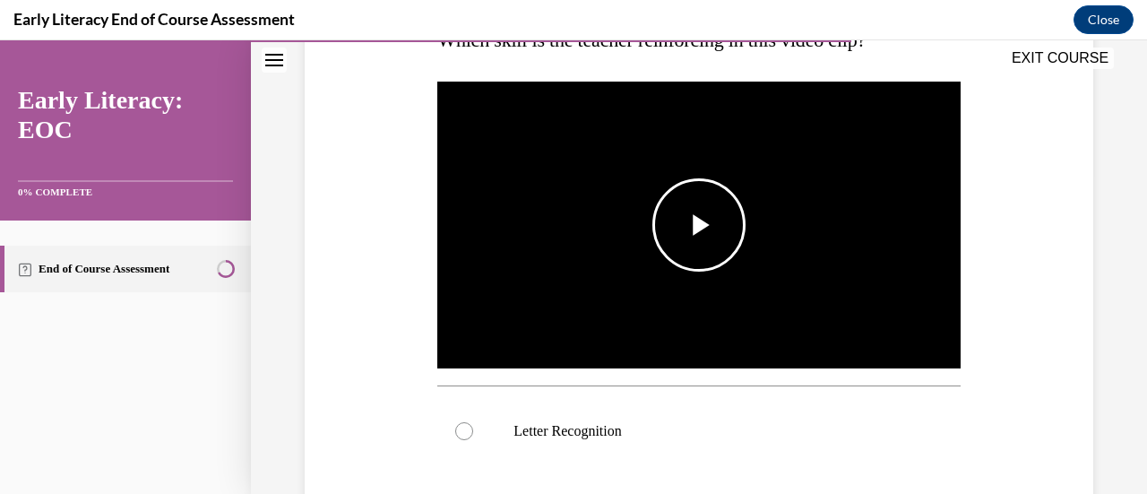
click at [699, 225] on span "Video player" at bounding box center [699, 225] width 0 height 0
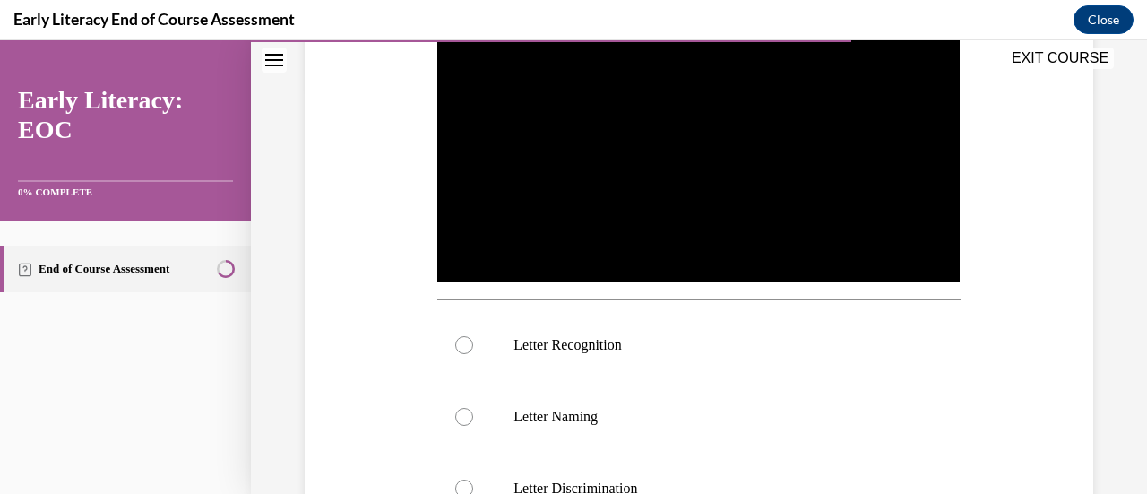
scroll to position [414, 0]
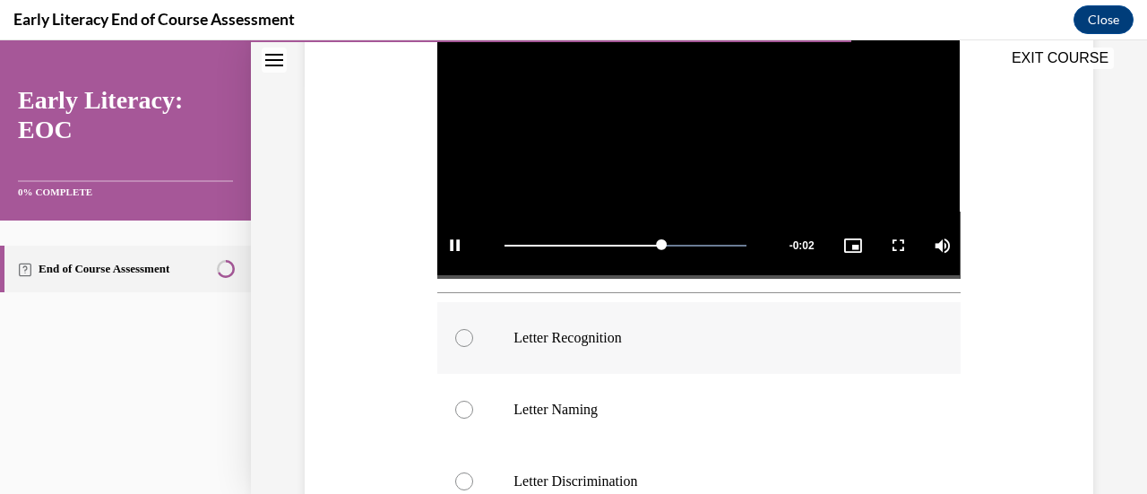
click at [594, 329] on p "Letter Recognition" at bounding box center [713, 338] width 401 height 18
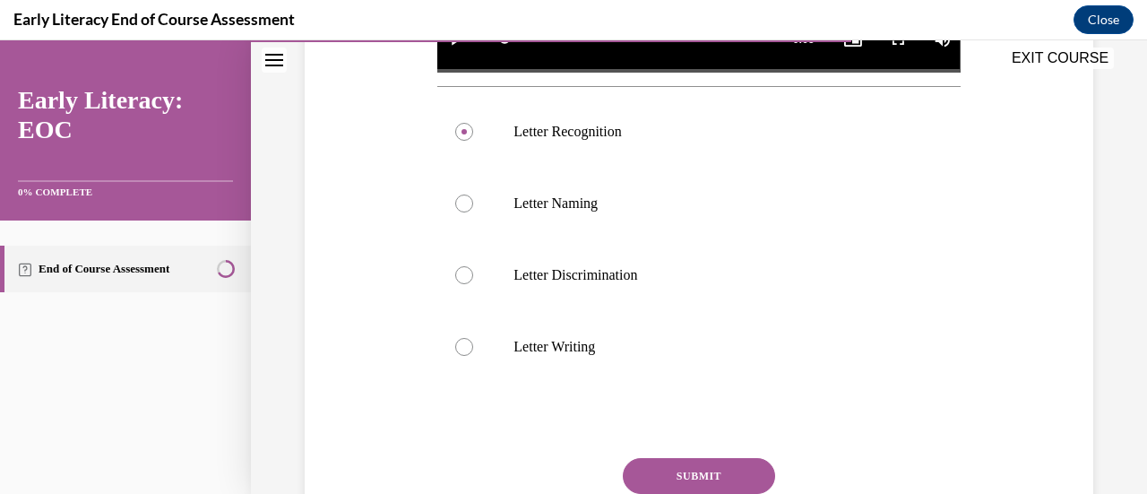
click at [684, 468] on button "SUBMIT" at bounding box center [699, 476] width 152 height 36
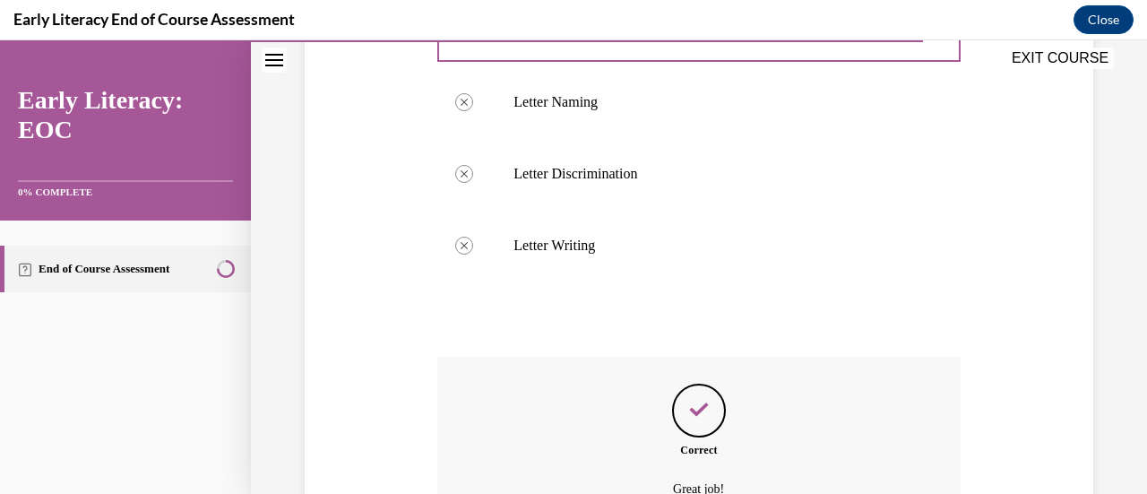
scroll to position [886, 0]
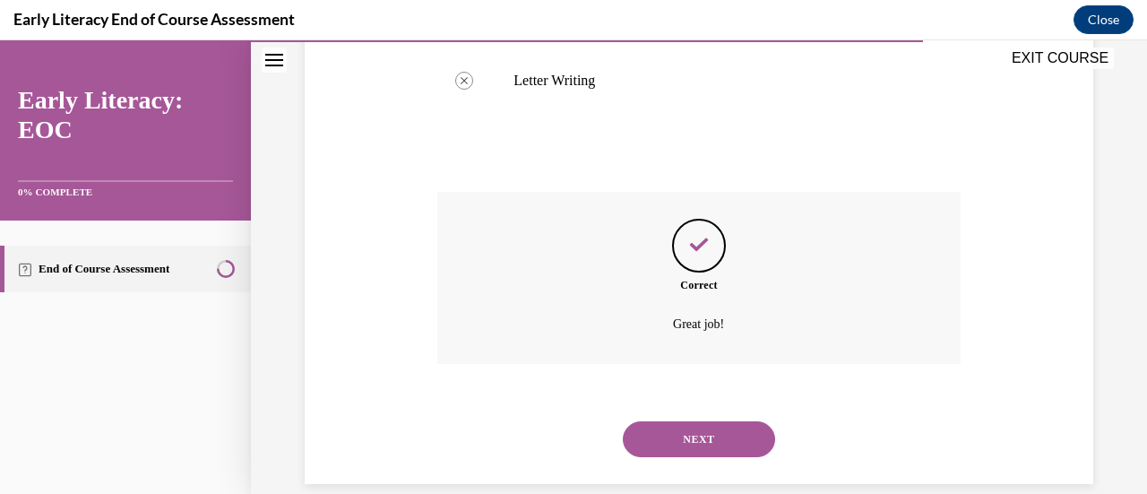
click at [686, 442] on button "NEXT" at bounding box center [699, 439] width 152 height 36
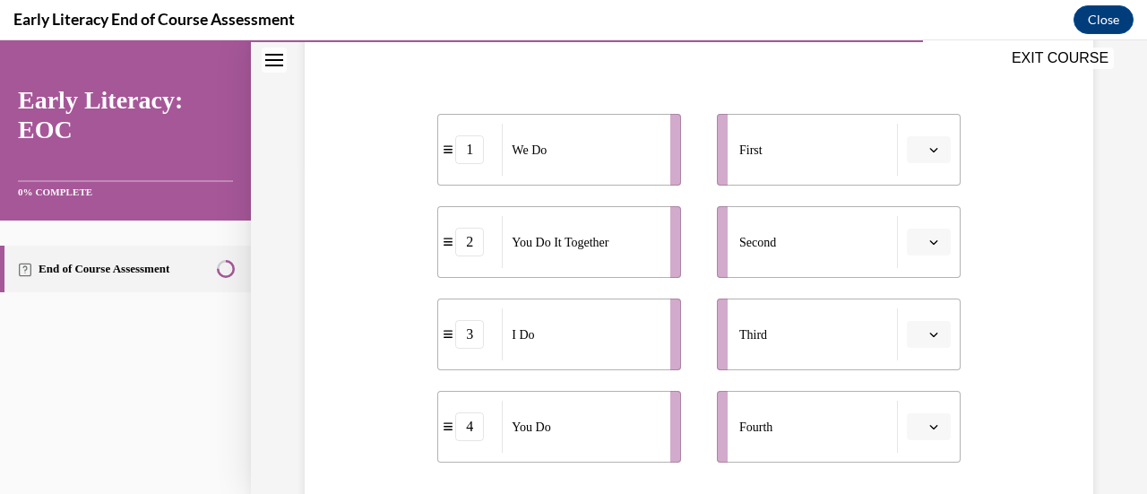
scroll to position [328, 0]
click at [914, 144] on button "button" at bounding box center [929, 151] width 44 height 27
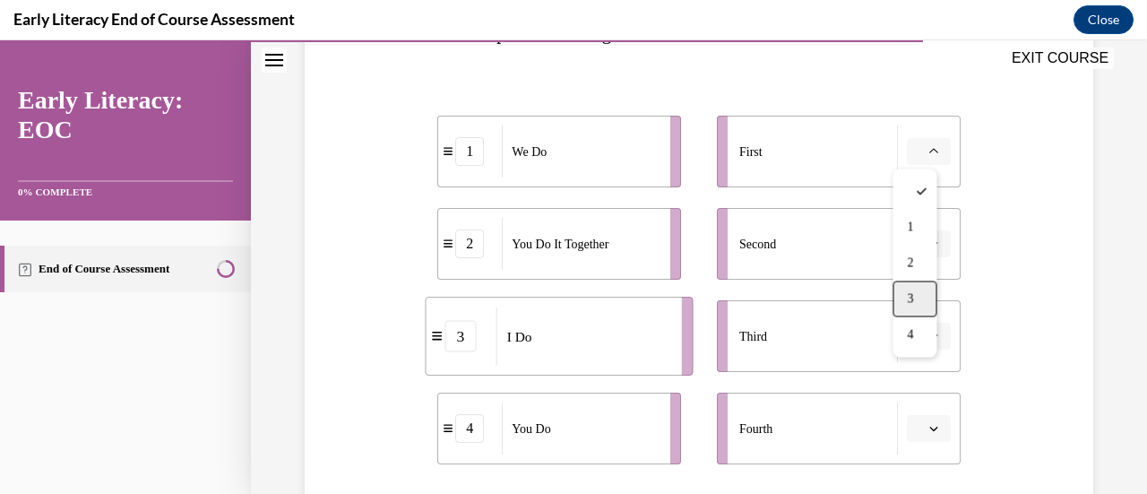
click at [913, 286] on div "3" at bounding box center [914, 298] width 44 height 36
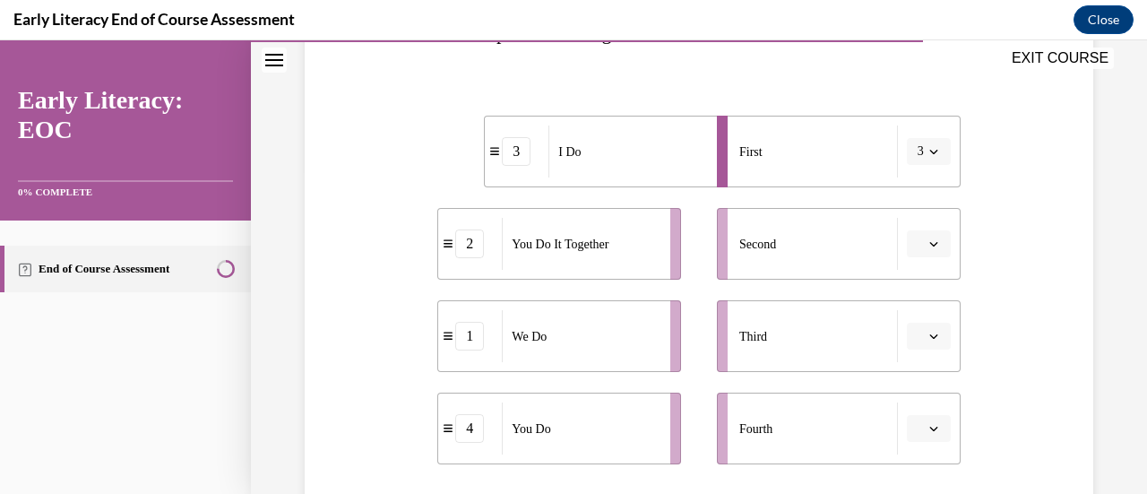
click at [929, 338] on icon "button" at bounding box center [933, 335] width 9 height 9
click at [928, 227] on div "2" at bounding box center [914, 225] width 44 height 36
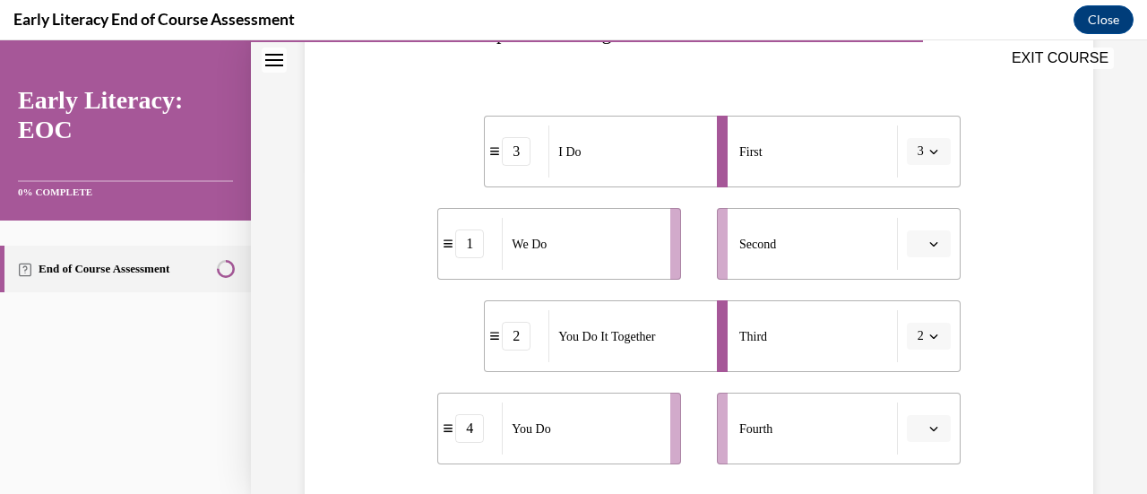
click at [927, 241] on span "button" at bounding box center [933, 243] width 13 height 13
click at [915, 361] on div "2" at bounding box center [914, 355] width 44 height 36
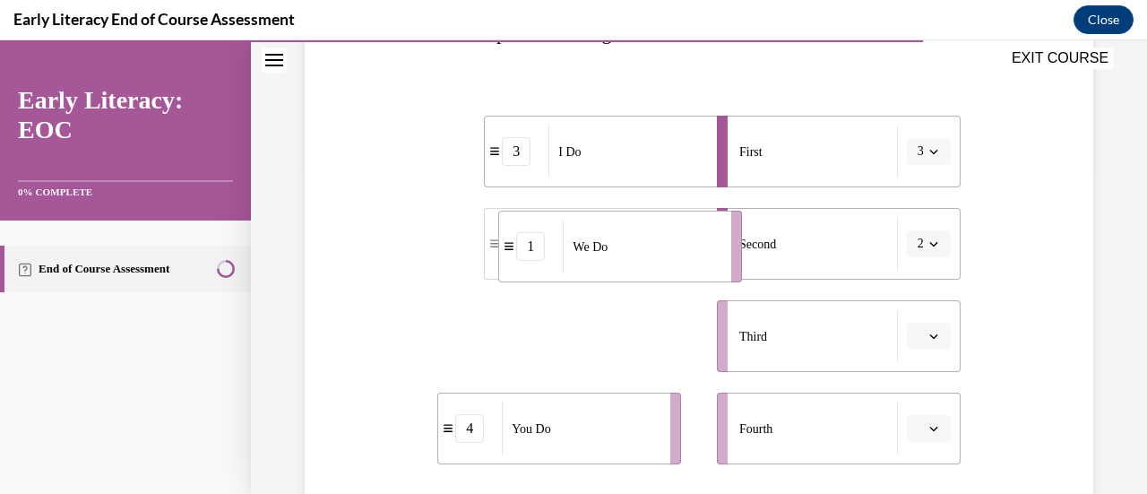
drag, startPoint x: 443, startPoint y: 347, endPoint x: 516, endPoint y: 221, distance: 145.4
click at [516, 232] on div "1" at bounding box center [531, 246] width 64 height 29
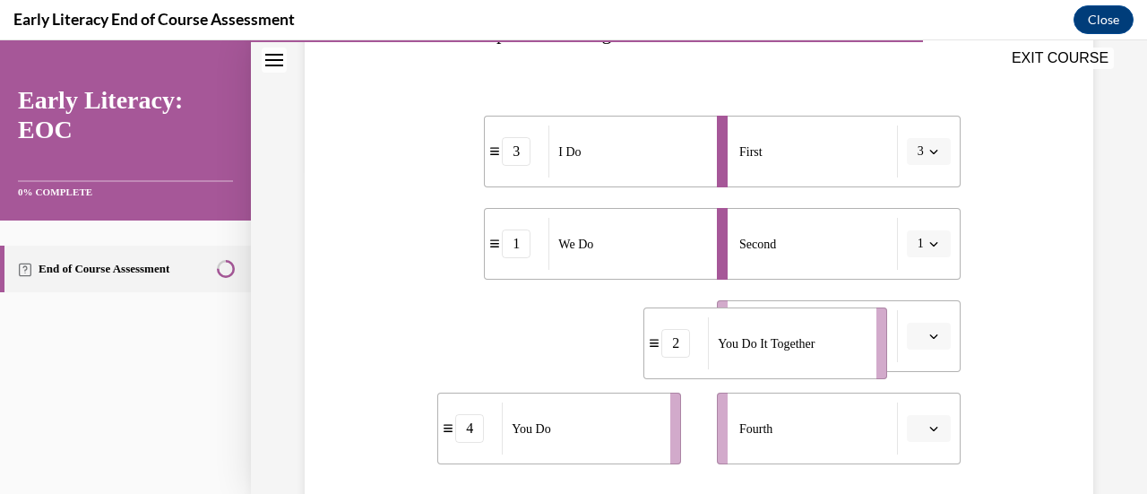
drag, startPoint x: 450, startPoint y: 340, endPoint x: 675, endPoint y: 345, distance: 224.9
click at [659, 345] on icon at bounding box center [654, 344] width 9 height 8
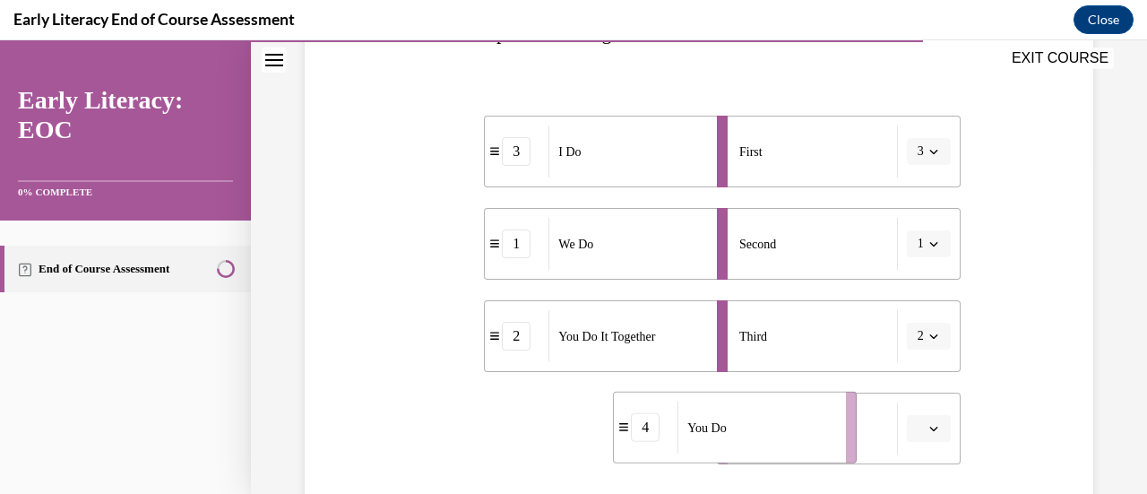
drag, startPoint x: 452, startPoint y: 436, endPoint x: 639, endPoint y: 435, distance: 187.3
click at [639, 435] on div "4" at bounding box center [646, 427] width 64 height 29
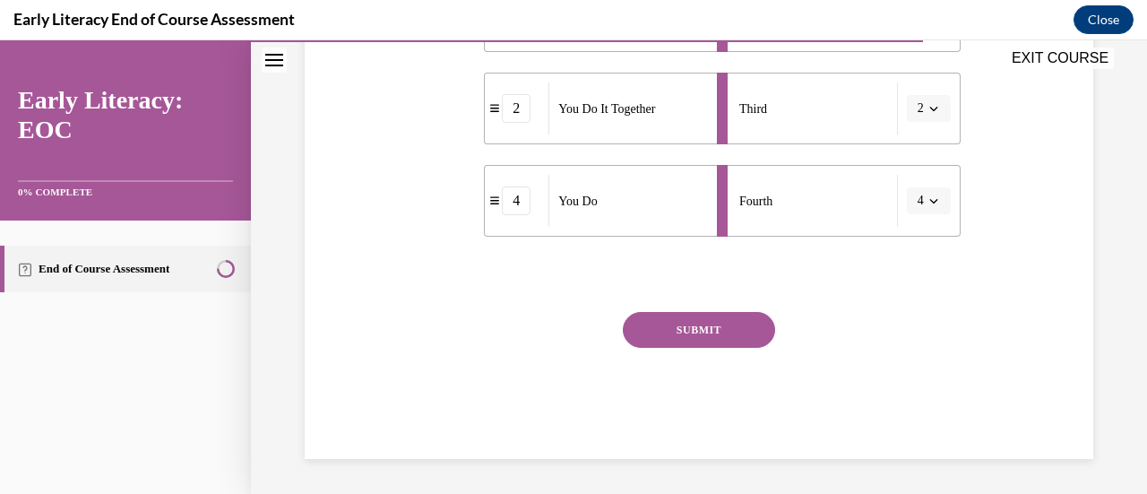
click at [706, 330] on button "SUBMIT" at bounding box center [699, 330] width 152 height 36
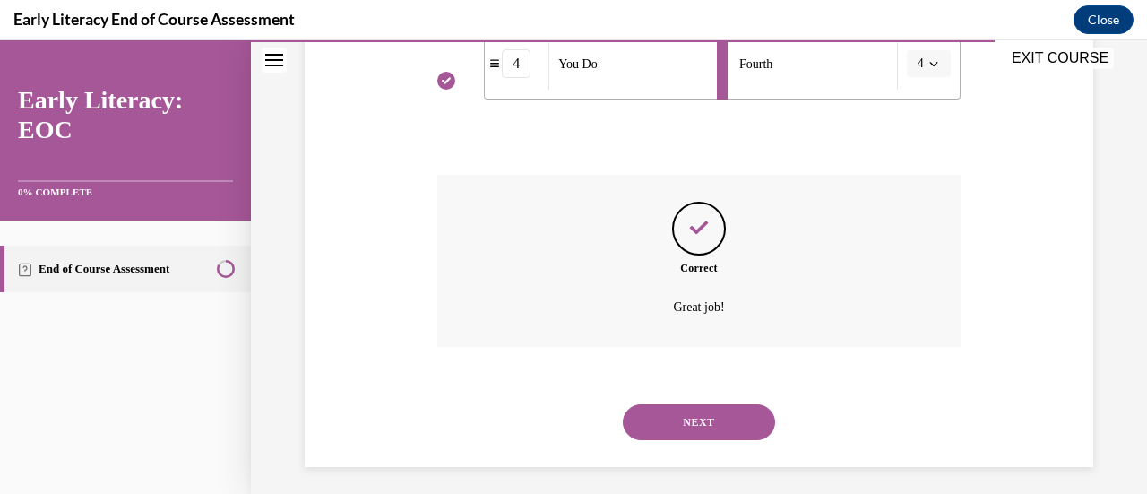
scroll to position [701, 0]
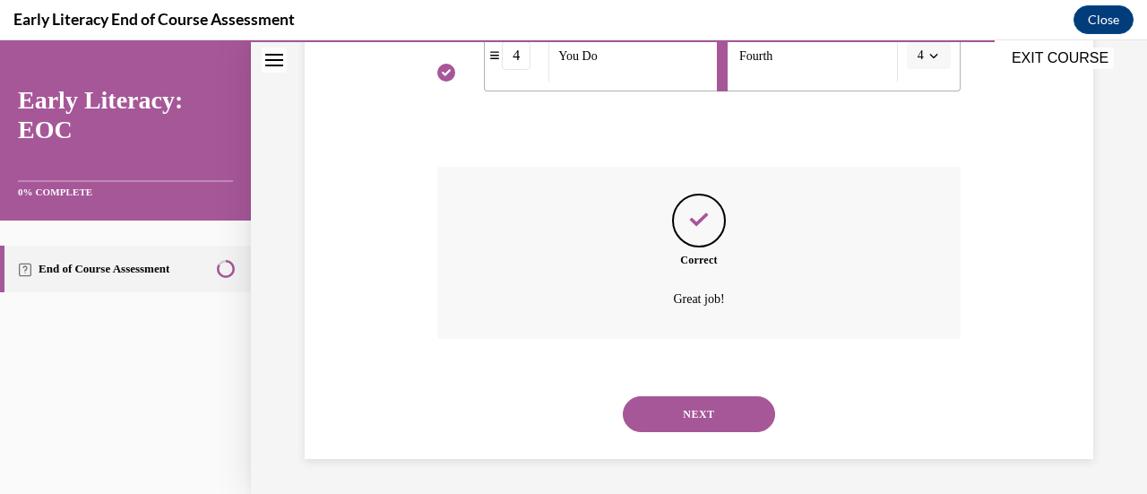
drag, startPoint x: 709, startPoint y: 400, endPoint x: 684, endPoint y: 423, distance: 33.6
click at [684, 423] on button "NEXT" at bounding box center [699, 414] width 152 height 36
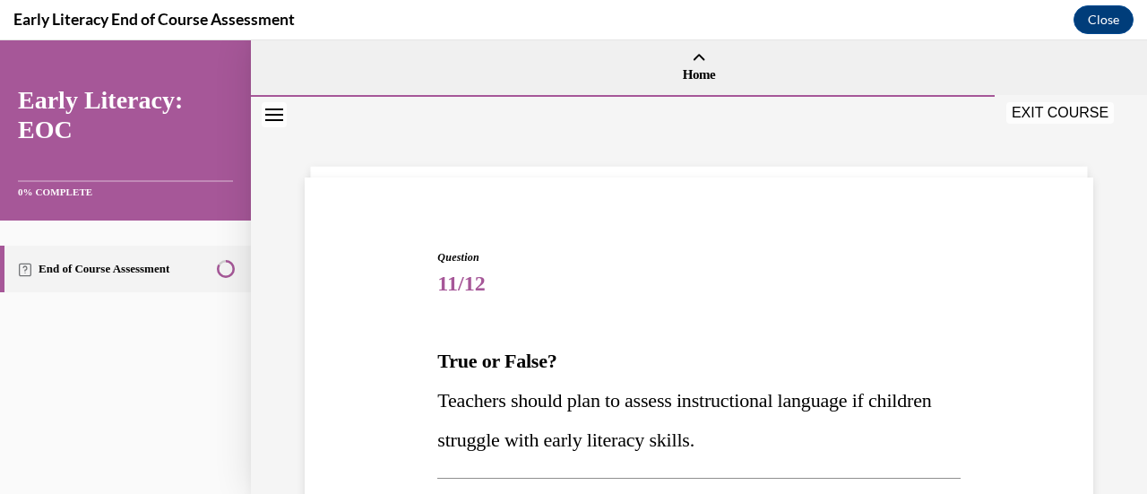
scroll to position [206, 0]
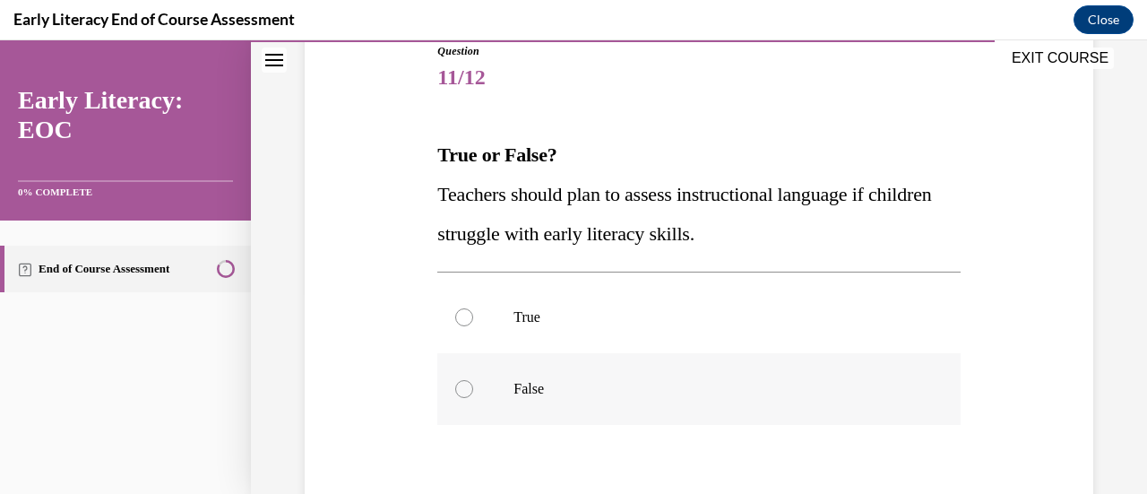
click at [519, 375] on div at bounding box center [698, 389] width 522 height 72
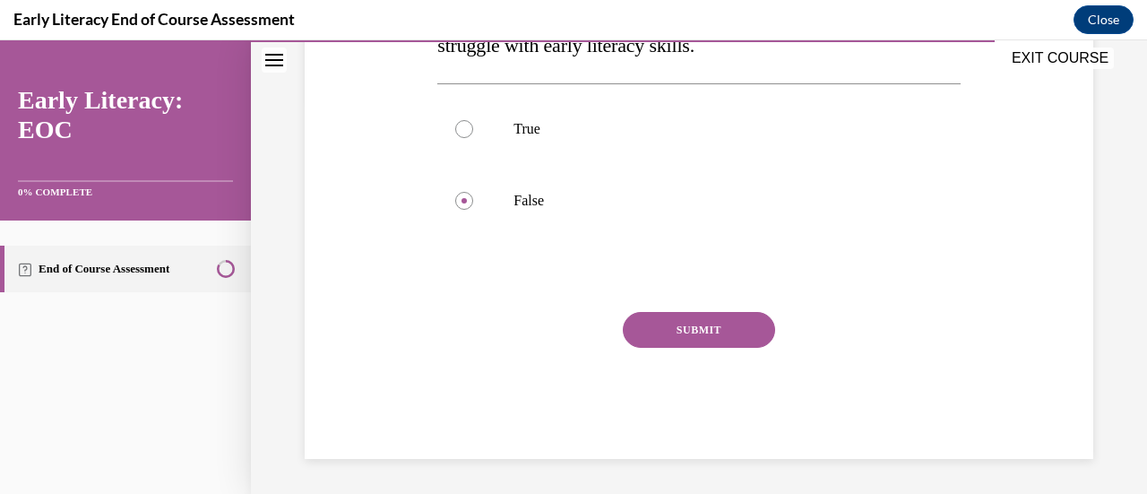
click at [672, 336] on button "SUBMIT" at bounding box center [699, 330] width 152 height 36
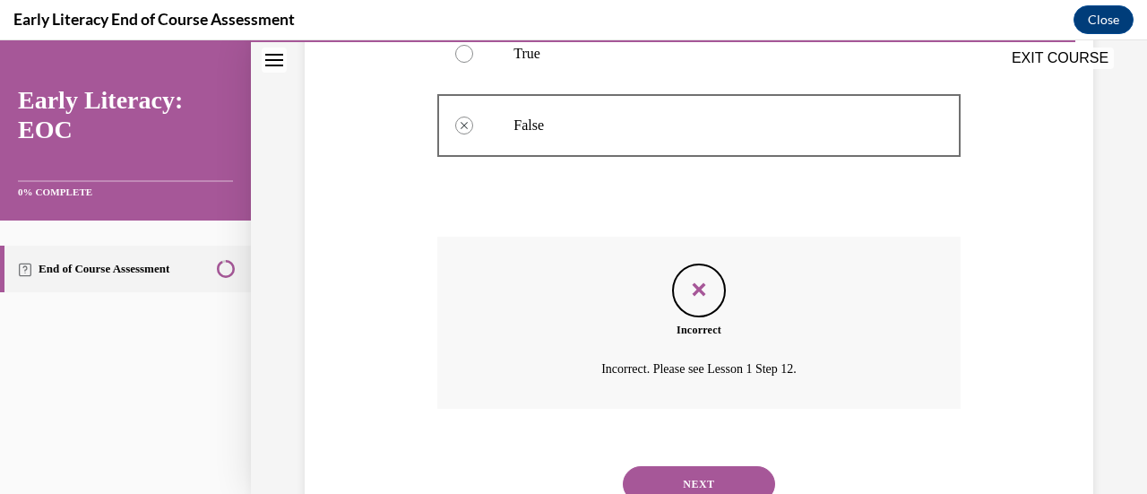
scroll to position [539, 0]
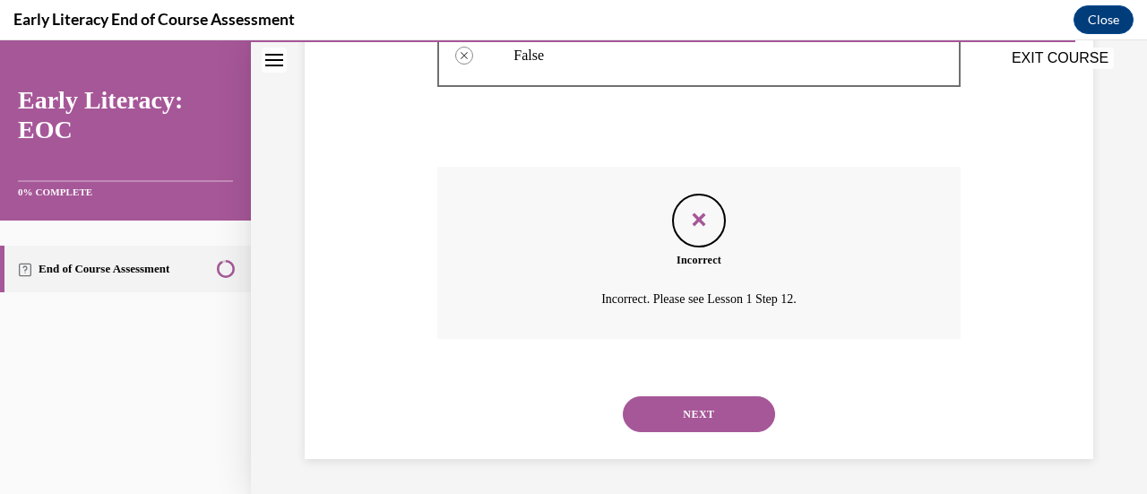
click at [670, 392] on div "NEXT" at bounding box center [698, 414] width 522 height 72
click at [667, 401] on button "NEXT" at bounding box center [699, 414] width 152 height 36
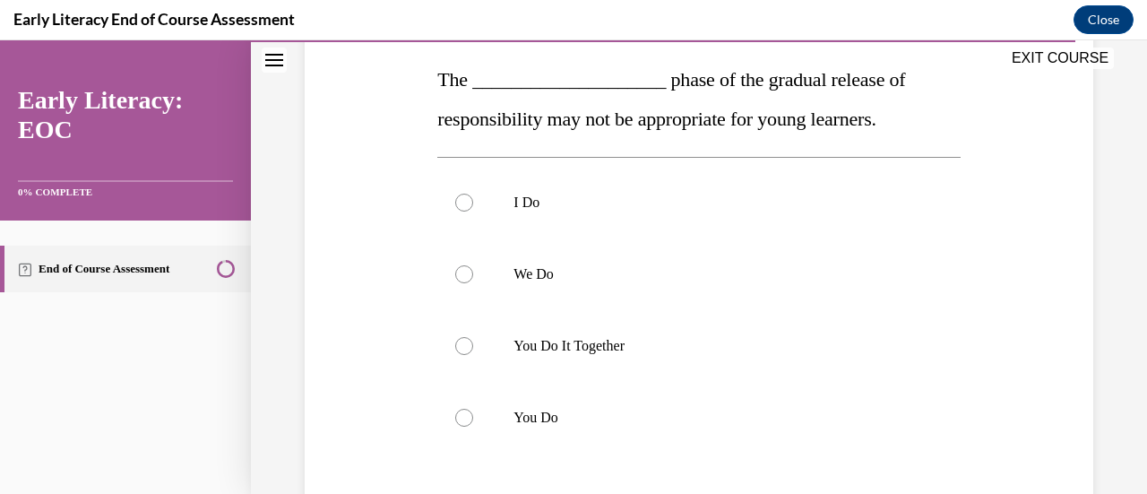
scroll to position [287, 0]
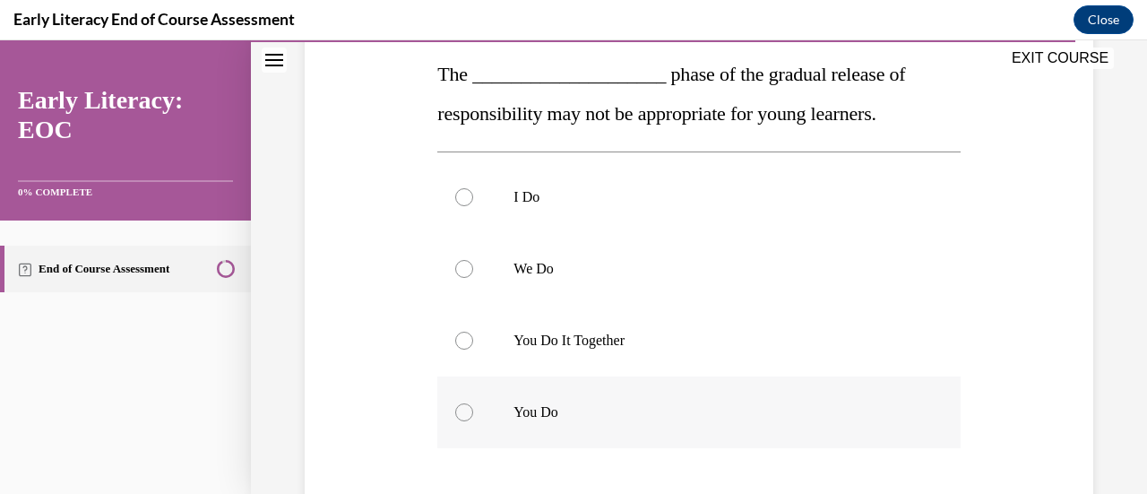
click at [572, 426] on div at bounding box center [698, 412] width 522 height 72
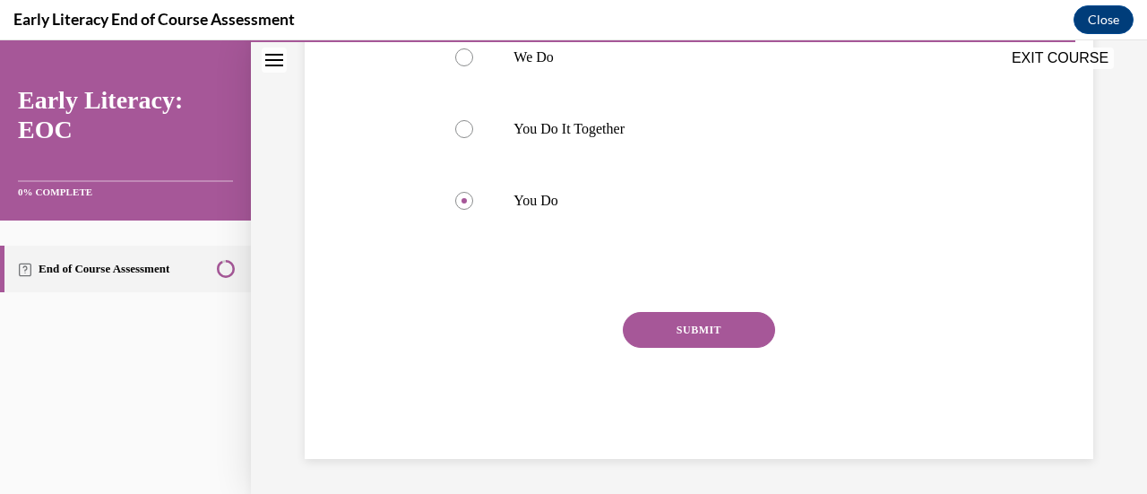
click at [694, 331] on button "SUBMIT" at bounding box center [699, 330] width 152 height 36
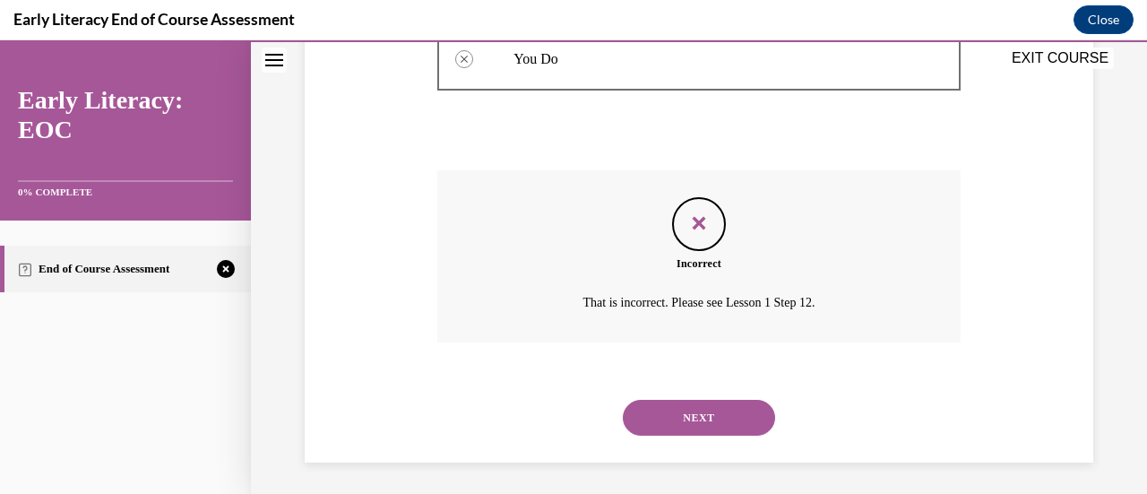
scroll to position [643, 0]
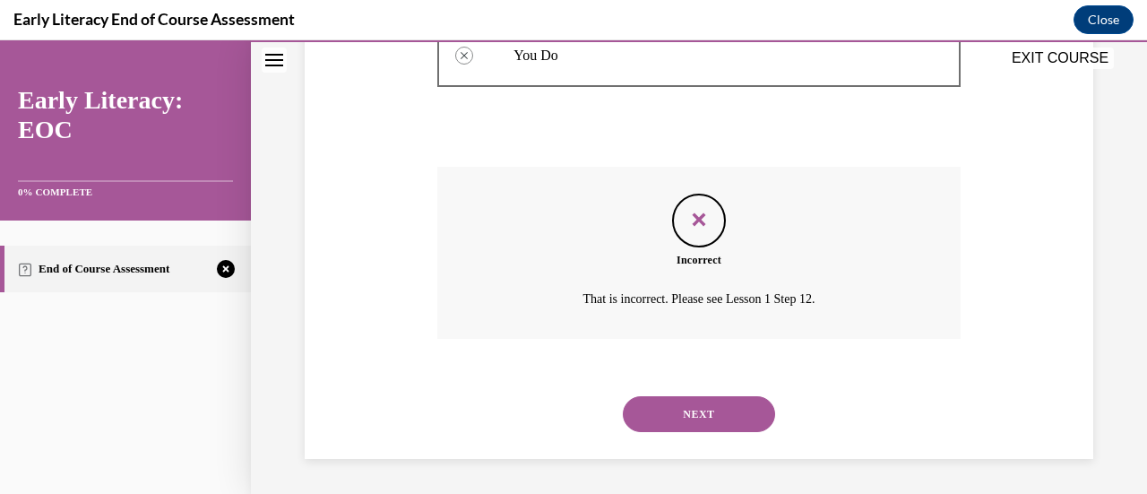
click at [670, 397] on button "NEXT" at bounding box center [699, 414] width 152 height 36
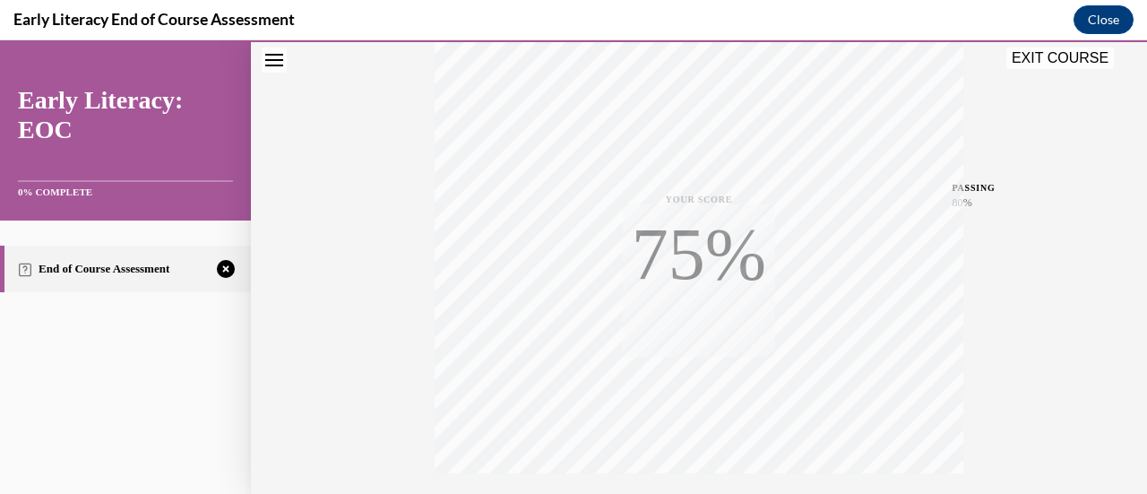
scroll to position [464, 0]
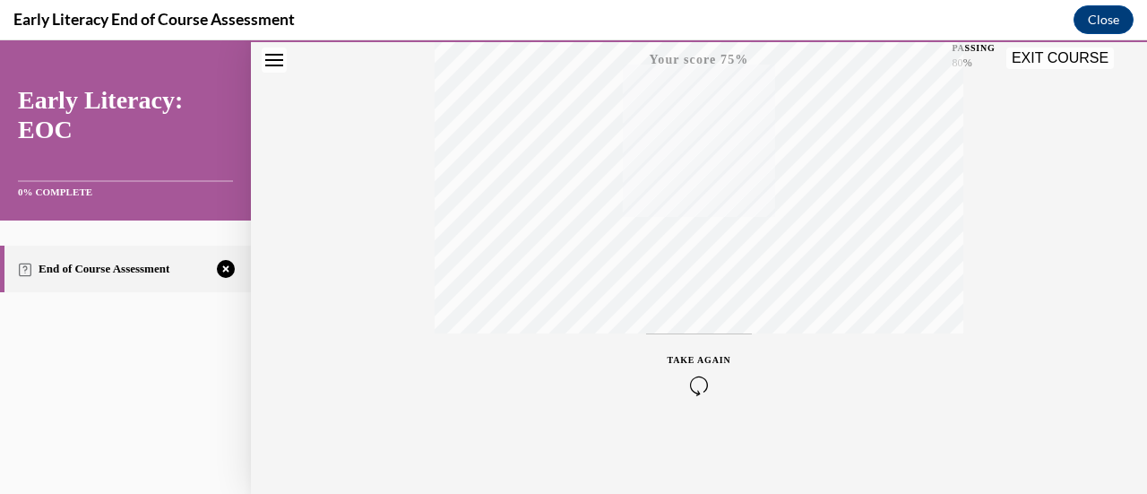
click at [710, 375] on icon "button" at bounding box center [699, 385] width 64 height 20
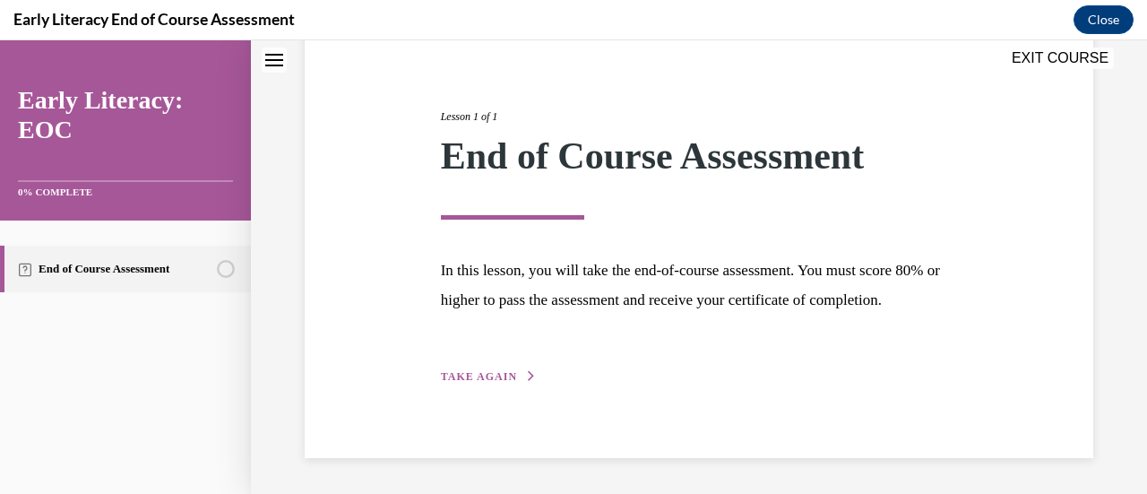
scroll to position [210, 0]
click at [489, 377] on span "TAKE AGAIN" at bounding box center [479, 376] width 76 height 13
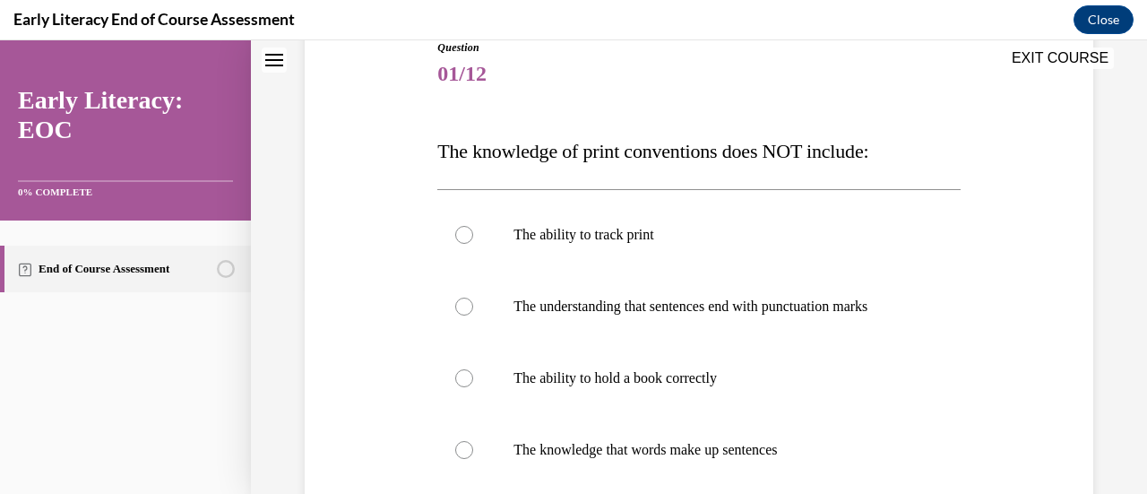
scroll to position [199, 0]
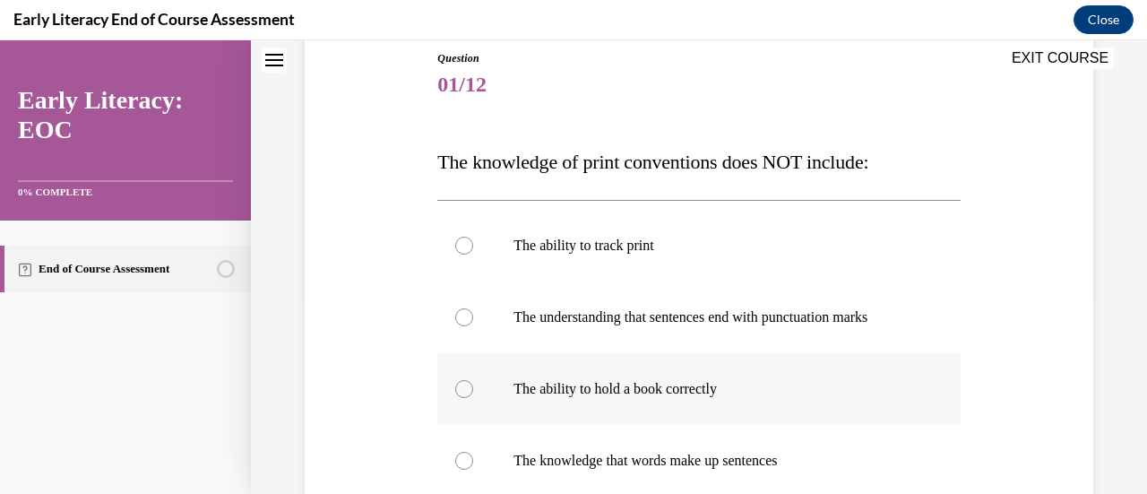
click at [658, 394] on p "The ability to hold a book correctly" at bounding box center [713, 389] width 401 height 18
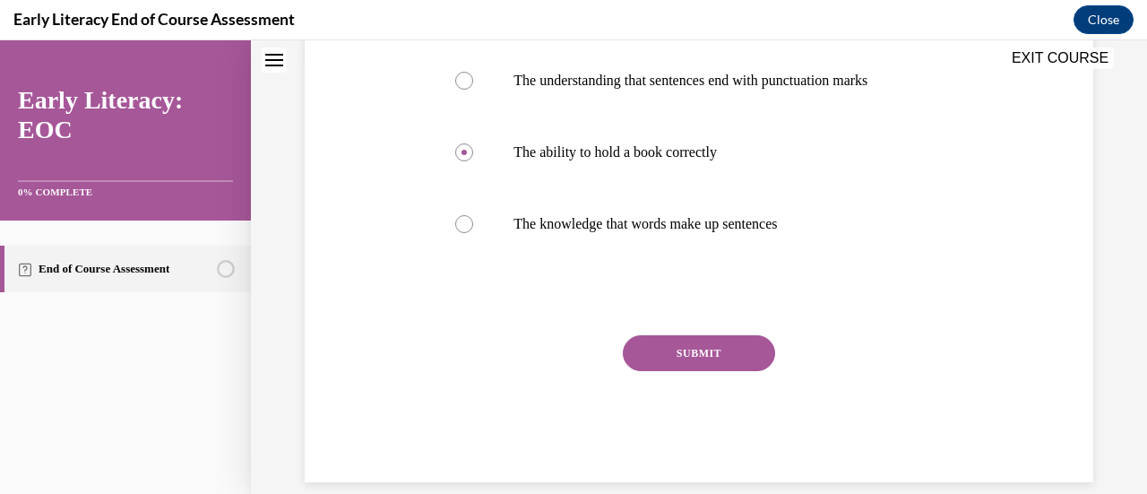
click at [684, 336] on button "SUBMIT" at bounding box center [699, 353] width 152 height 36
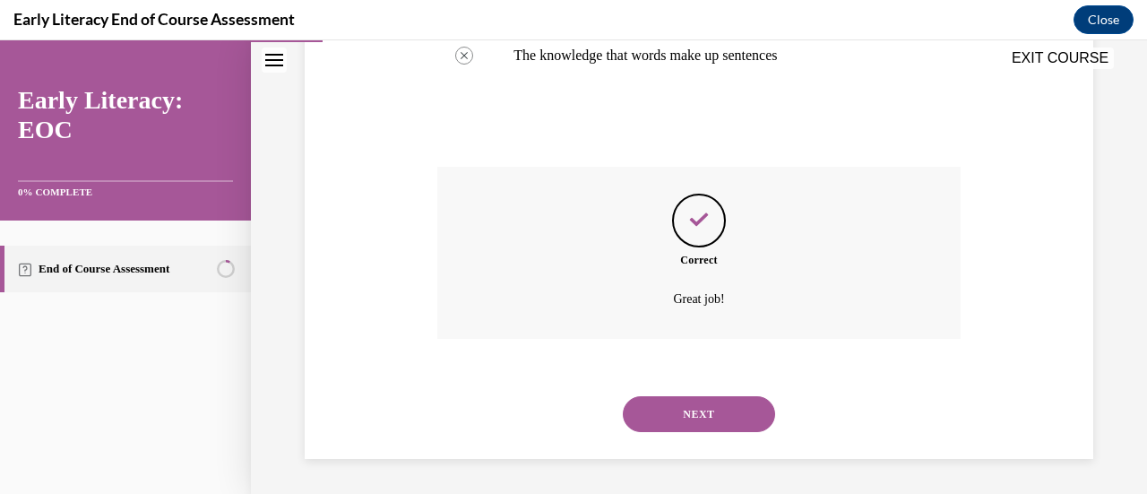
scroll to position [603, 0]
click at [697, 426] on button "NEXT" at bounding box center [699, 415] width 152 height 36
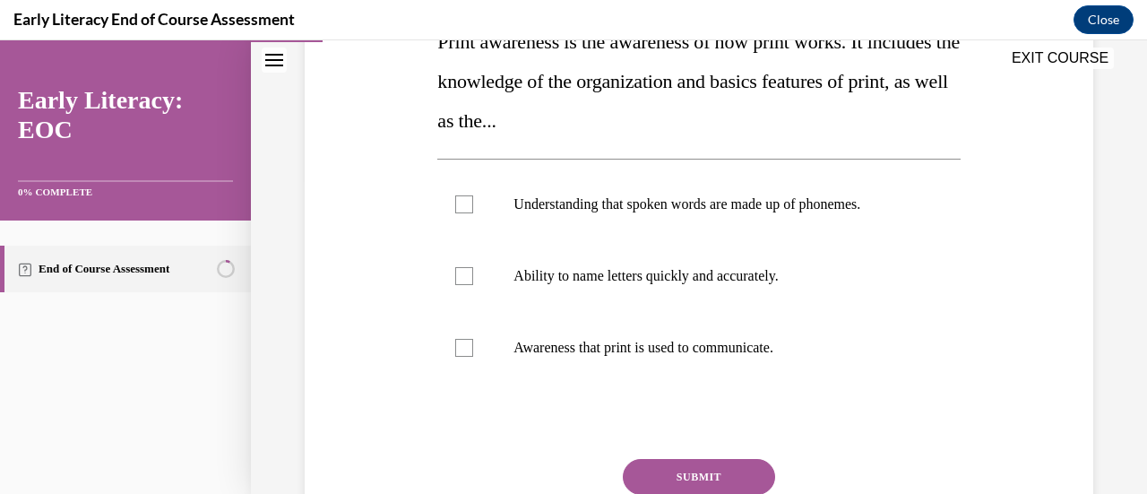
scroll to position [233, 0]
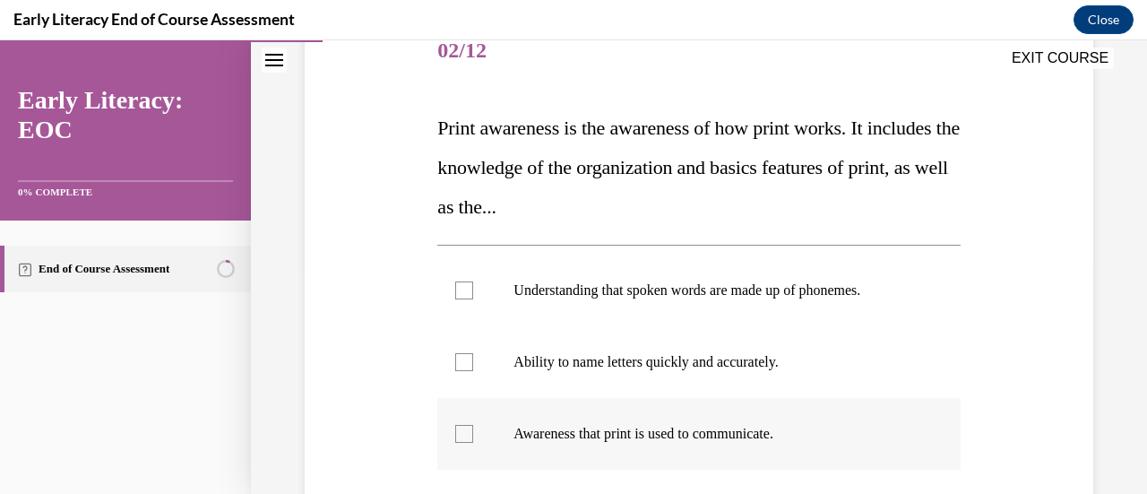
click at [575, 444] on div at bounding box center [698, 434] width 522 height 72
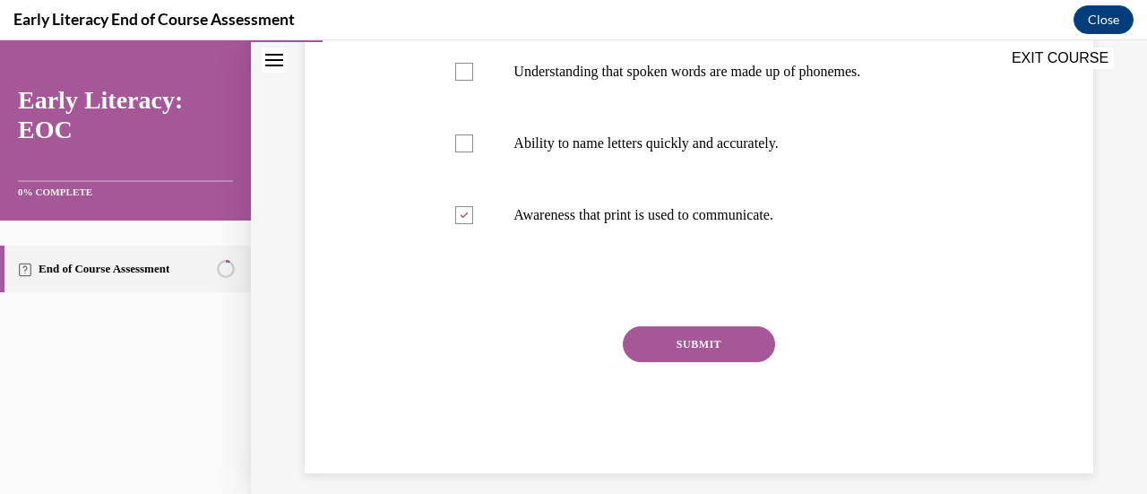
click at [678, 342] on button "SUBMIT" at bounding box center [699, 344] width 152 height 36
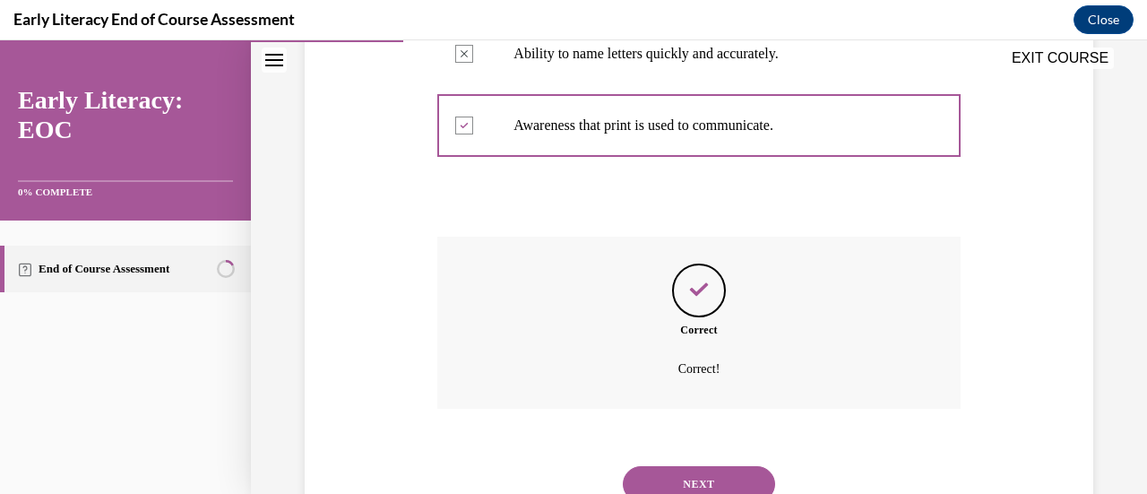
scroll to position [611, 0]
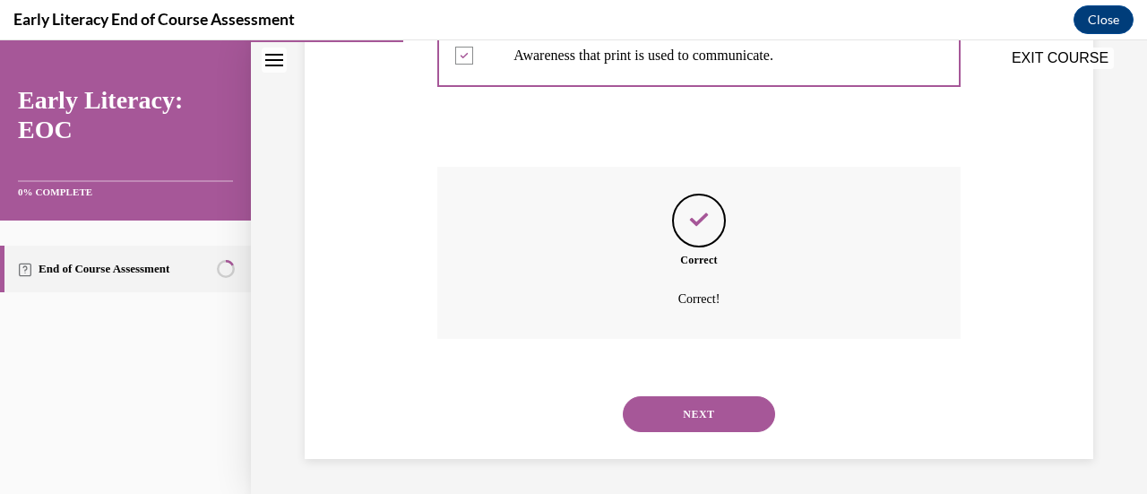
click at [666, 411] on button "NEXT" at bounding box center [699, 414] width 152 height 36
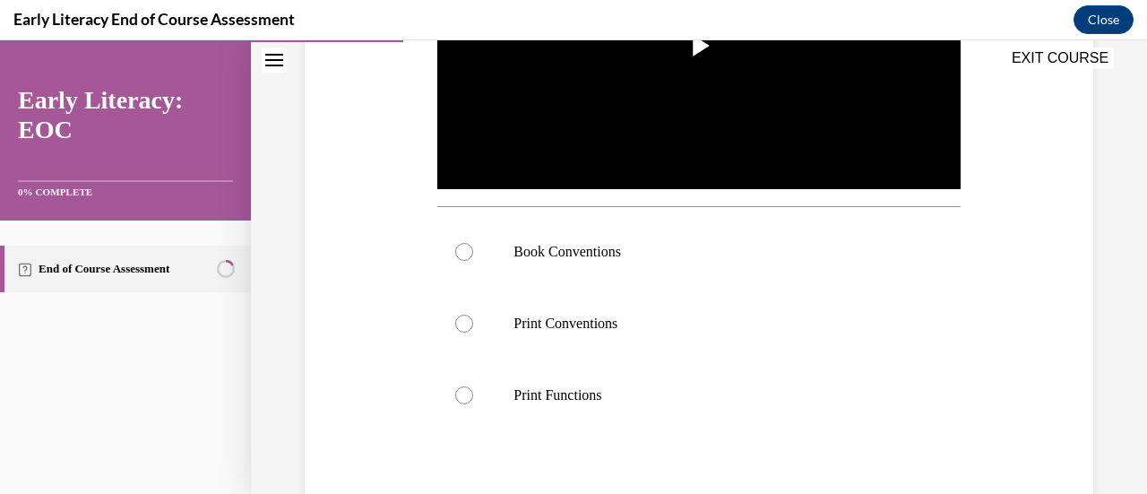
scroll to position [575, 0]
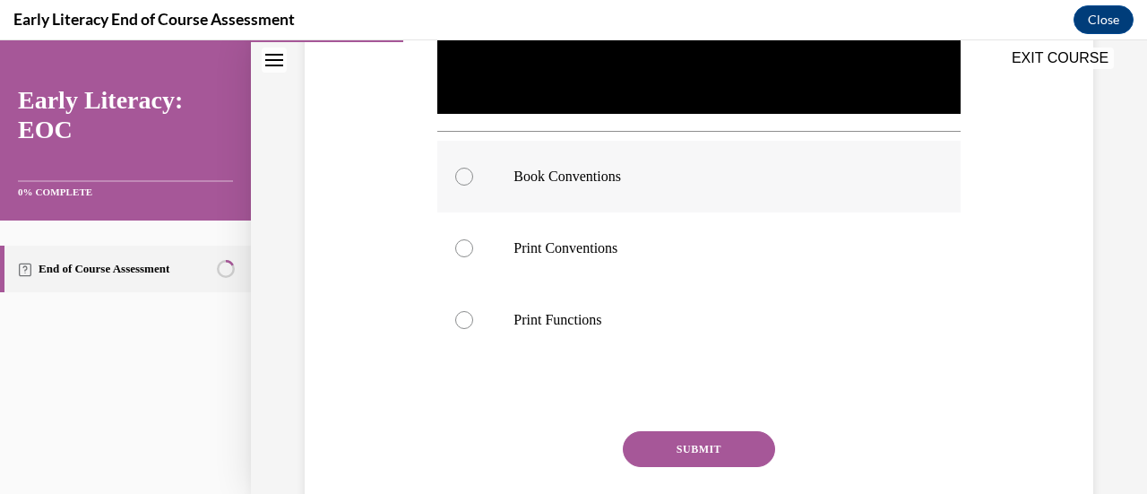
click at [577, 168] on p "Book Conventions" at bounding box center [713, 177] width 401 height 18
click at [677, 441] on button "SUBMIT" at bounding box center [699, 449] width 152 height 36
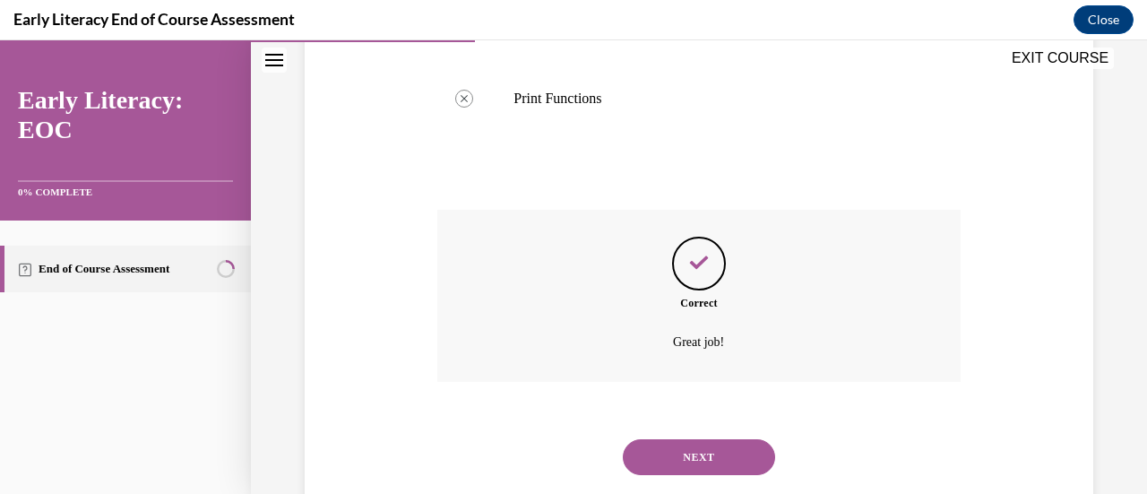
scroll to position [834, 0]
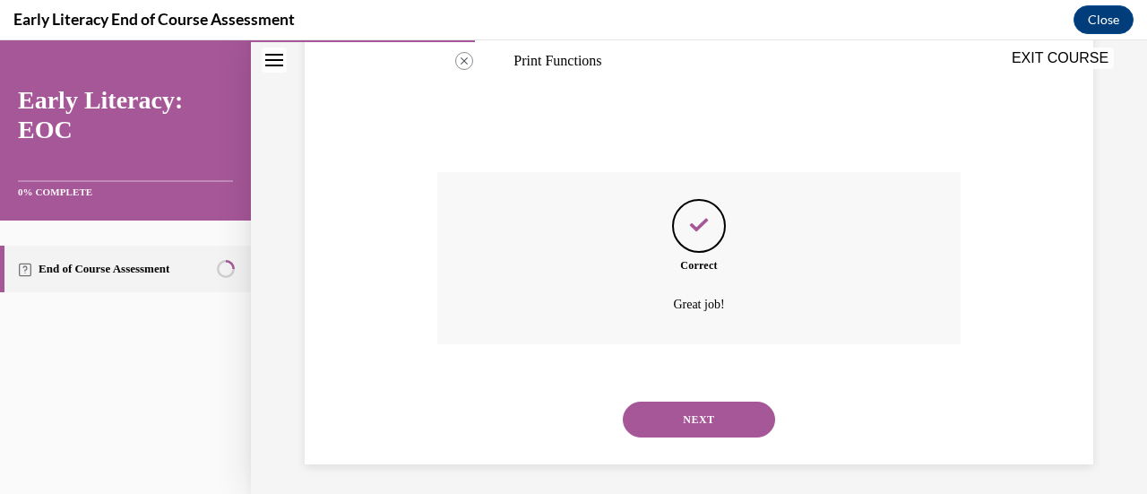
click at [678, 420] on button "NEXT" at bounding box center [699, 419] width 152 height 36
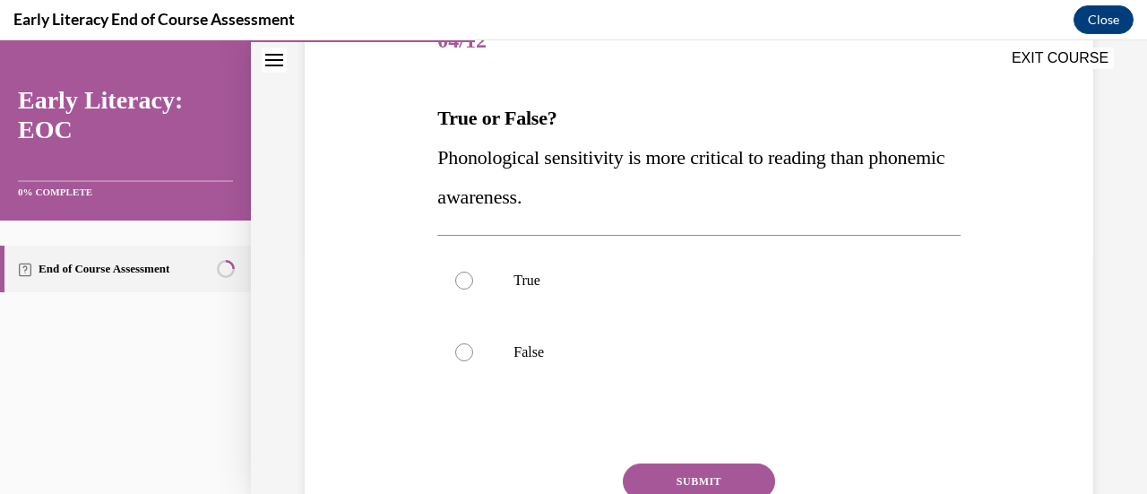
scroll to position [244, 0]
click at [532, 353] on p "False" at bounding box center [713, 351] width 401 height 18
click at [693, 476] on button "SUBMIT" at bounding box center [699, 480] width 152 height 36
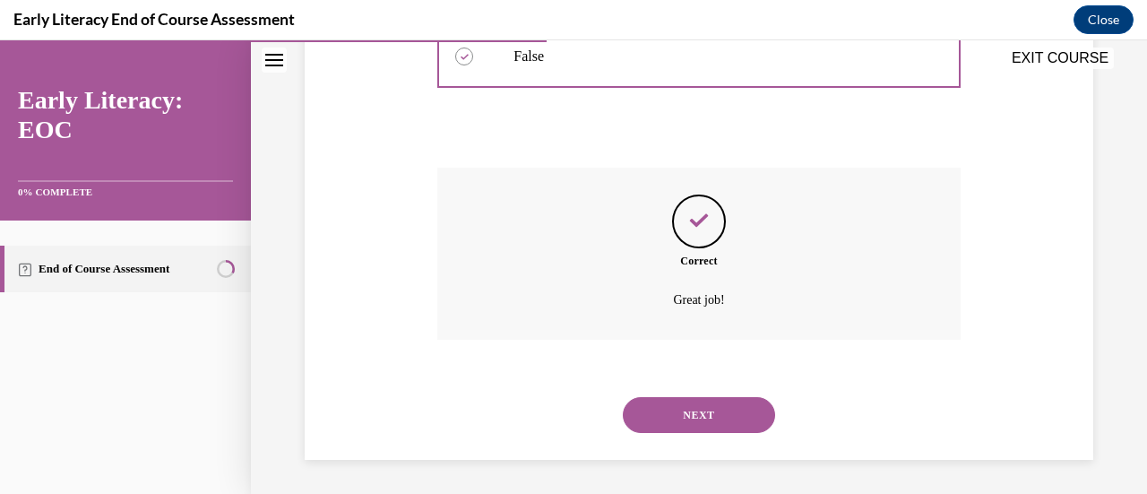
scroll to position [539, 0]
click at [683, 404] on button "NEXT" at bounding box center [699, 414] width 152 height 36
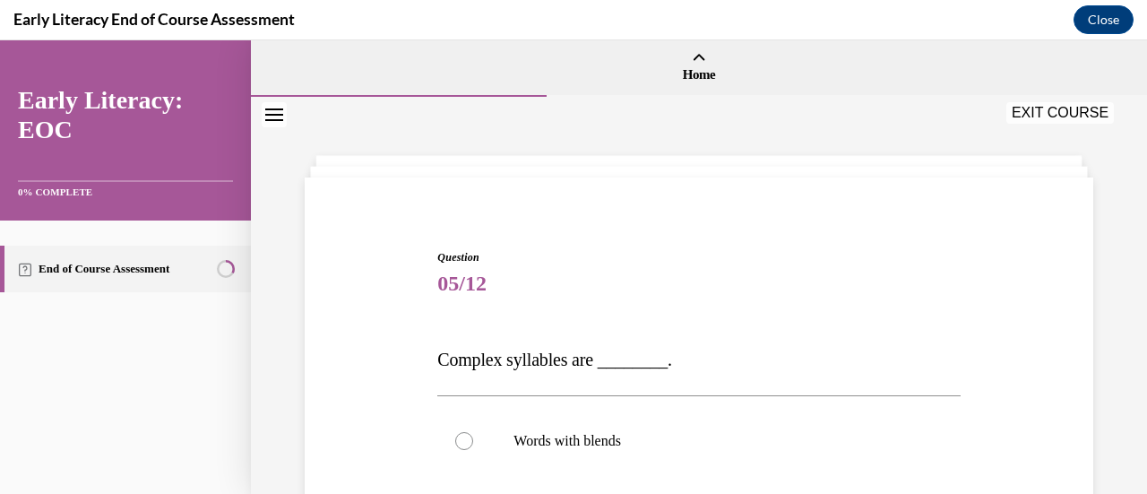
scroll to position [198, 0]
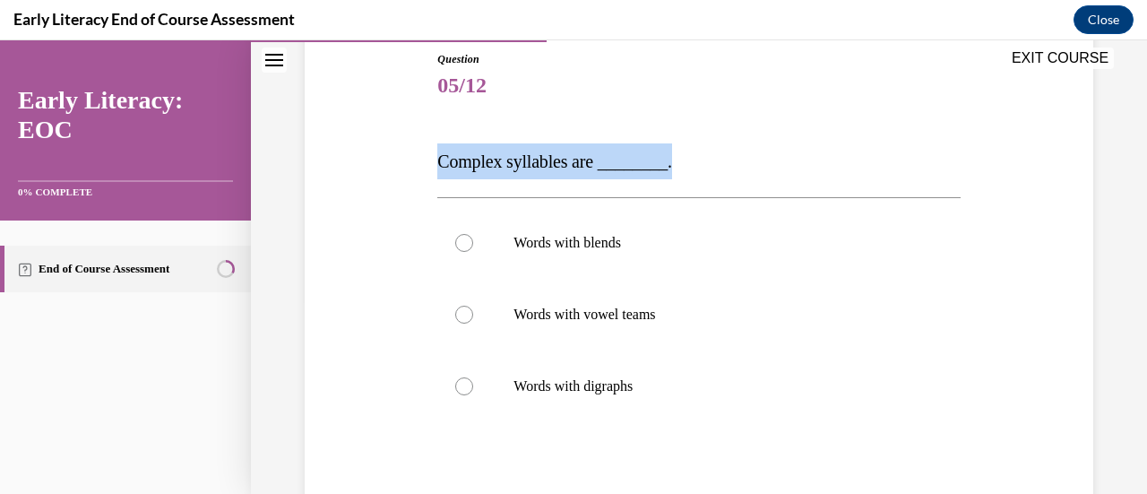
drag, startPoint x: 431, startPoint y: 157, endPoint x: 665, endPoint y: 166, distance: 234.0
click at [665, 166] on div "Question 05/12 Complex syllables are ________. Words with blends Words with vow…" at bounding box center [698, 334] width 531 height 620
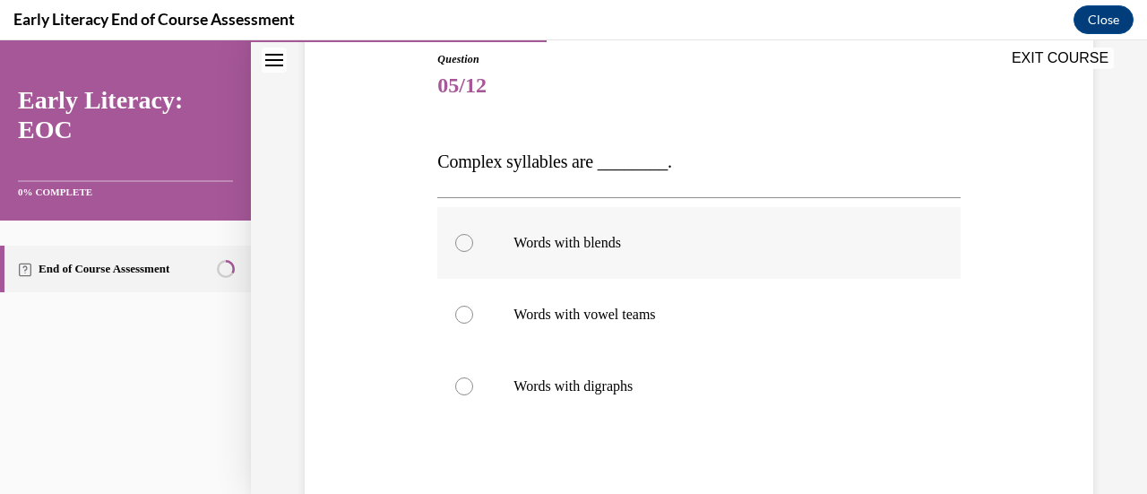
click at [610, 239] on p "Words with blends" at bounding box center [713, 243] width 401 height 18
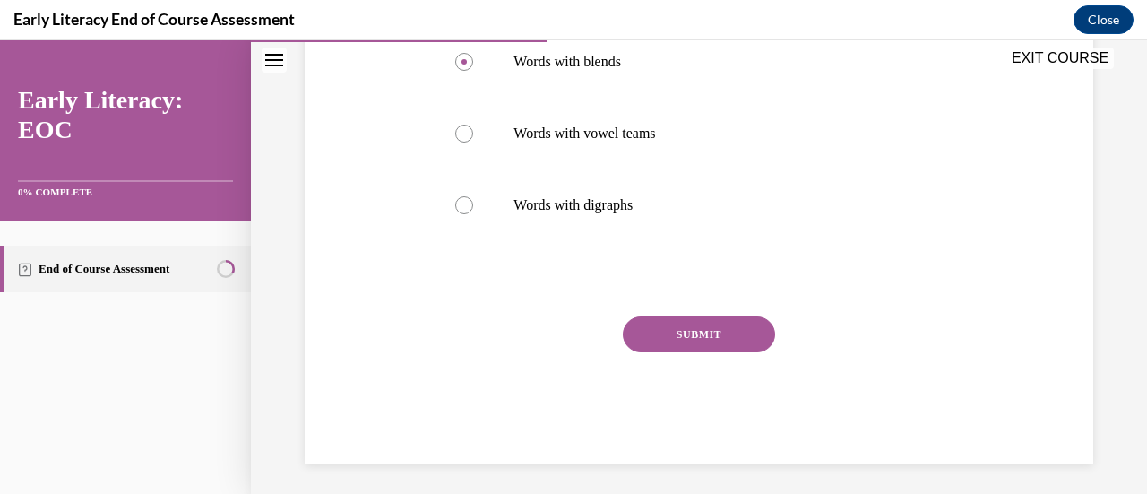
click at [684, 330] on button "SUBMIT" at bounding box center [699, 334] width 152 height 36
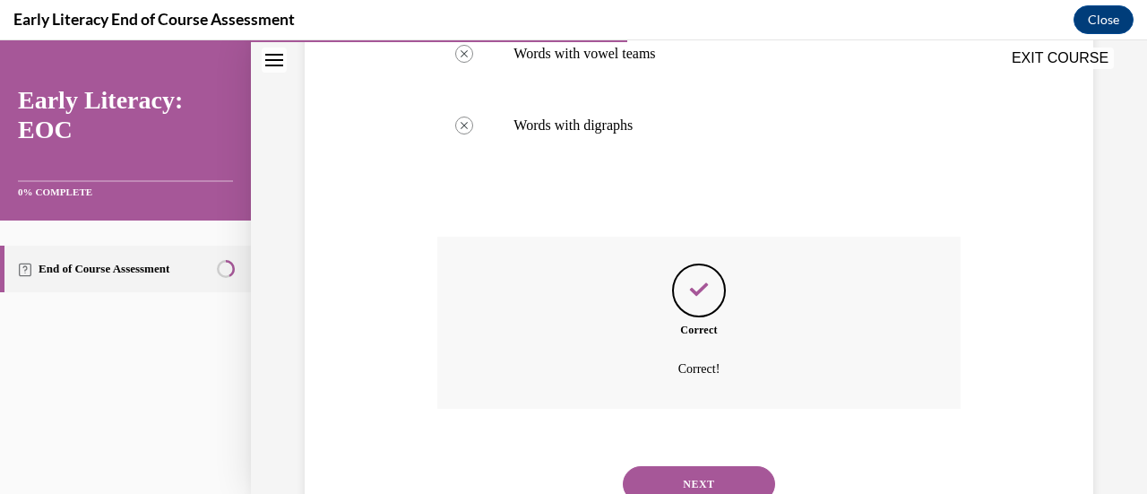
scroll to position [529, 0]
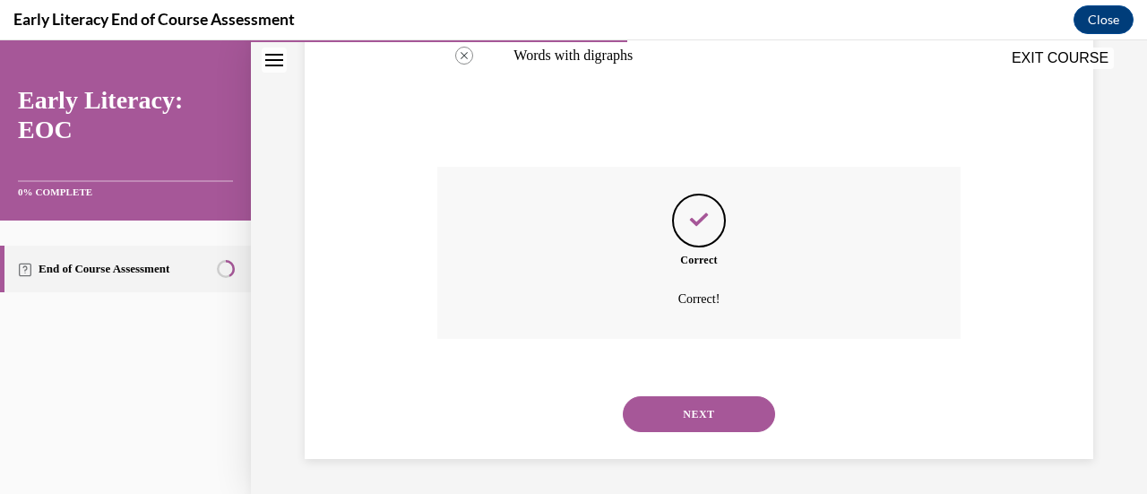
click at [692, 402] on button "NEXT" at bounding box center [699, 414] width 152 height 36
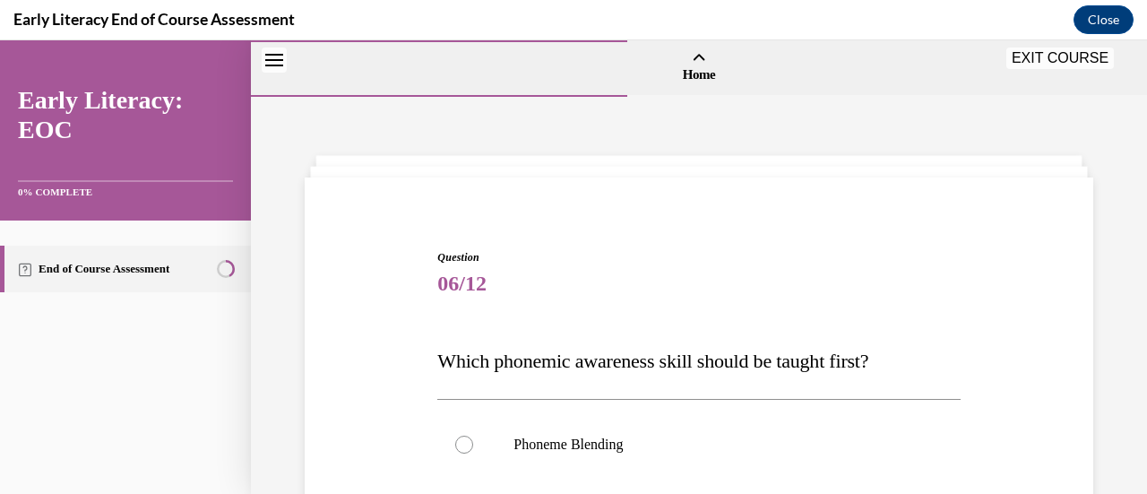
scroll to position [185, 0]
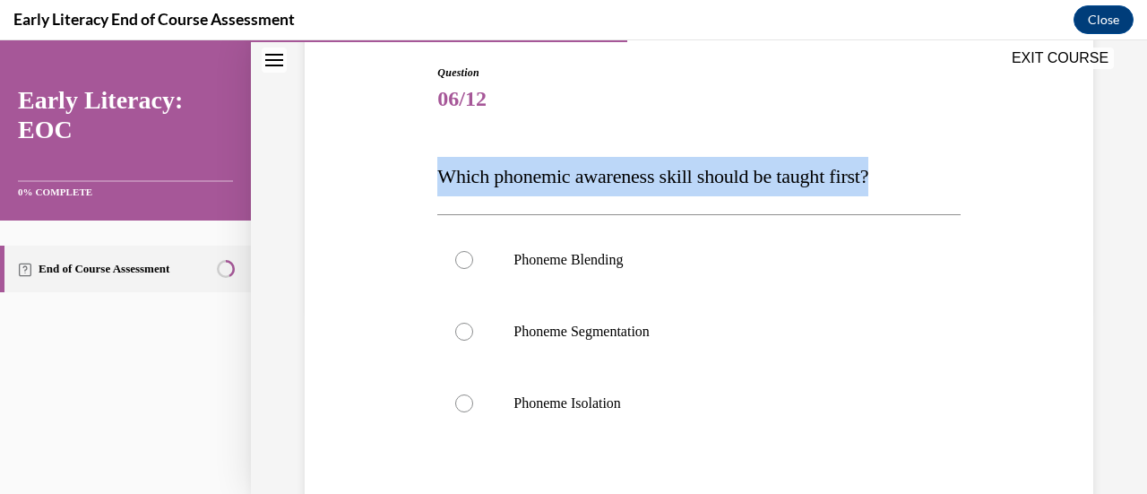
drag, startPoint x: 435, startPoint y: 181, endPoint x: 896, endPoint y: 171, distance: 461.5
click at [868, 171] on span "Which phonemic awareness skill should be taught first?" at bounding box center [652, 176] width 431 height 22
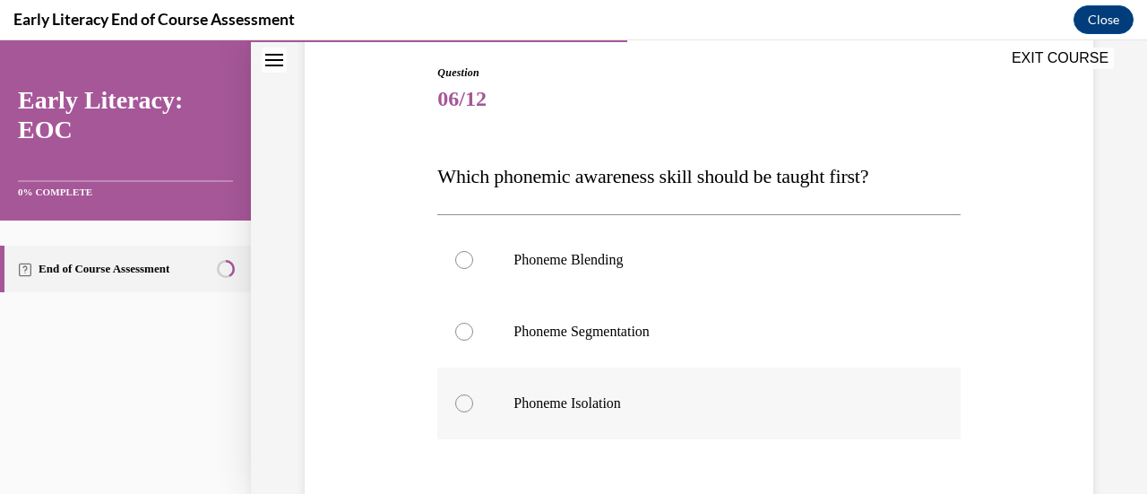
click at [571, 402] on p "Phoneme Isolation" at bounding box center [713, 403] width 401 height 18
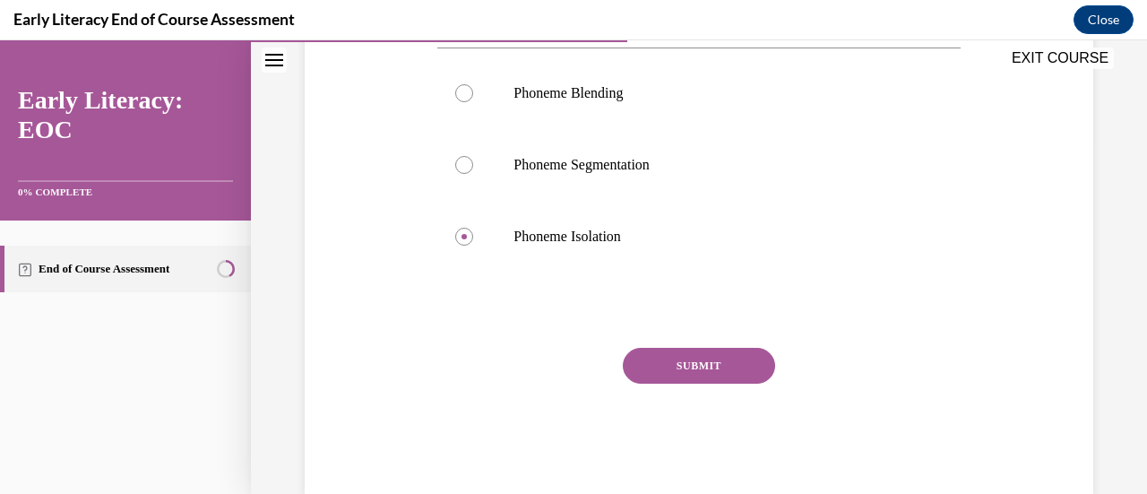
click at [648, 350] on button "SUBMIT" at bounding box center [699, 366] width 152 height 36
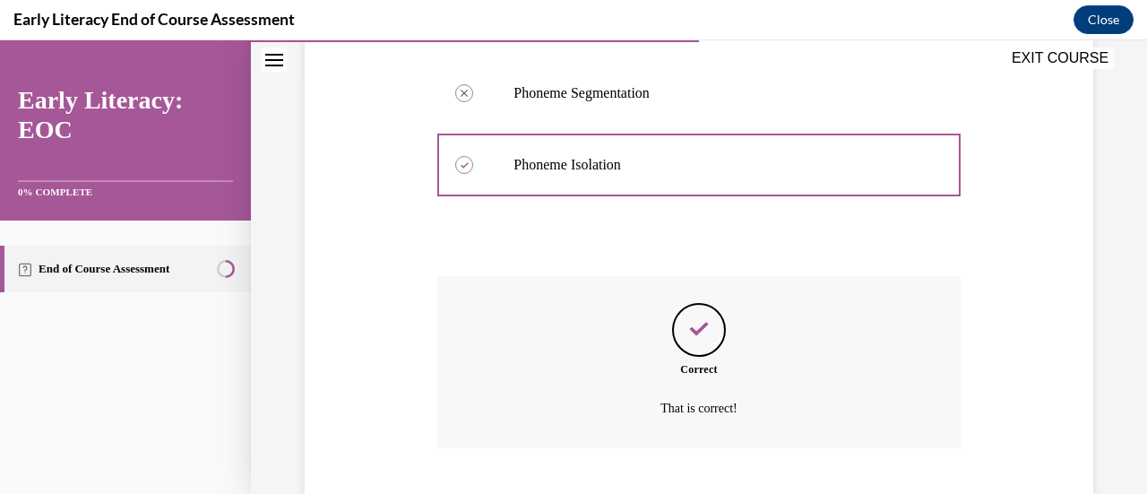
scroll to position [532, 0]
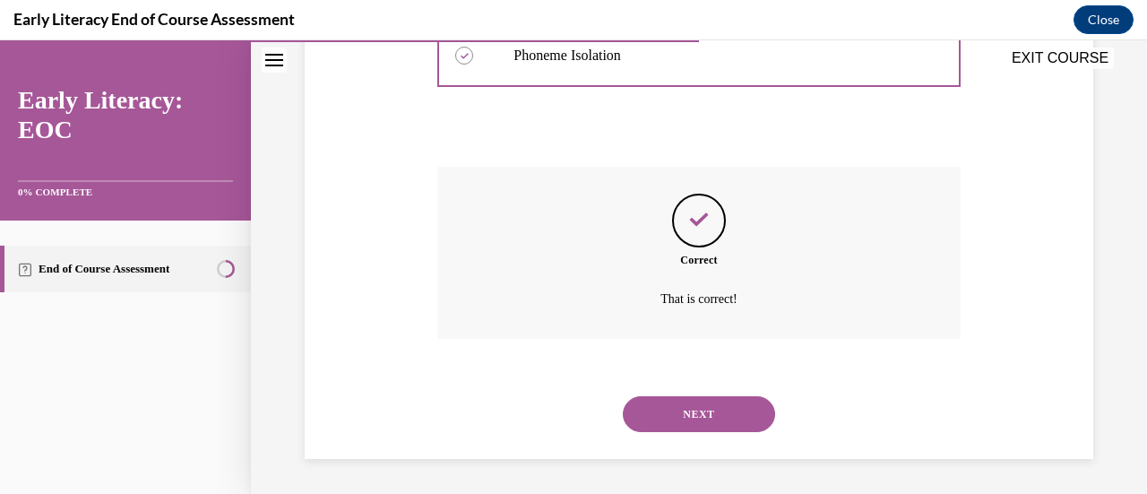
click at [674, 408] on button "NEXT" at bounding box center [699, 414] width 152 height 36
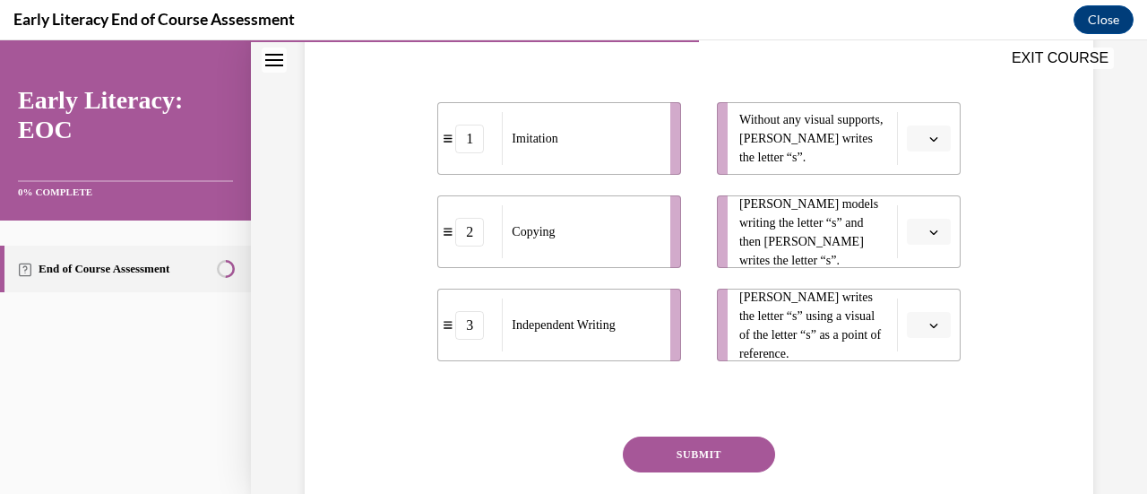
scroll to position [382, 0]
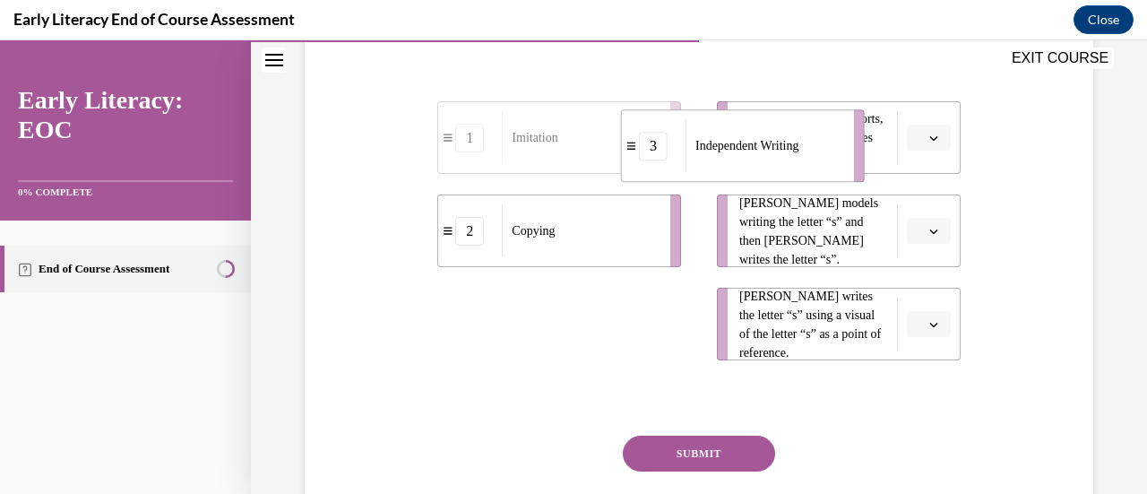
drag, startPoint x: 451, startPoint y: 327, endPoint x: 636, endPoint y: 135, distance: 266.7
click at [637, 141] on span at bounding box center [631, 146] width 11 height 11
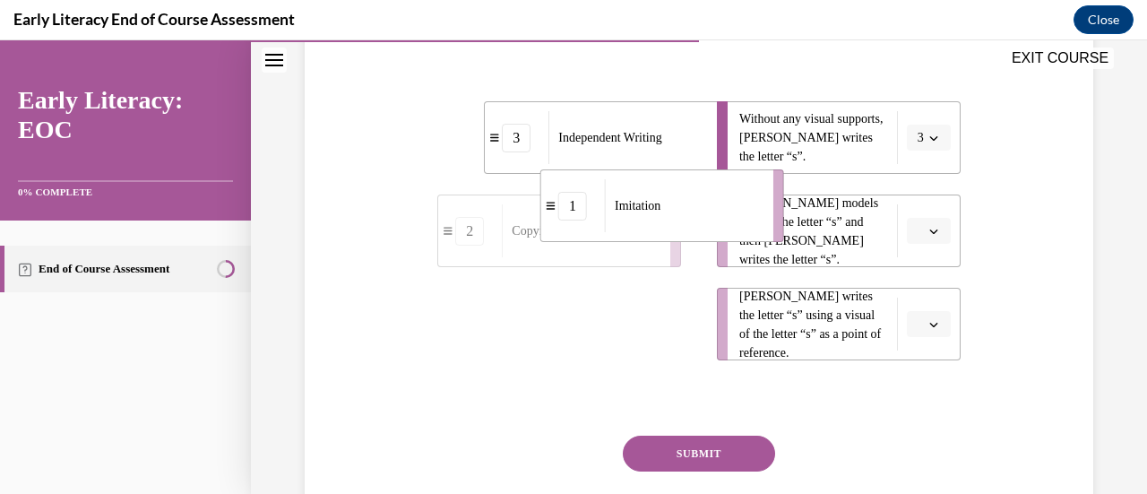
drag, startPoint x: 445, startPoint y: 331, endPoint x: 548, endPoint y: 213, distance: 156.8
click at [548, 213] on div "1" at bounding box center [573, 206] width 64 height 29
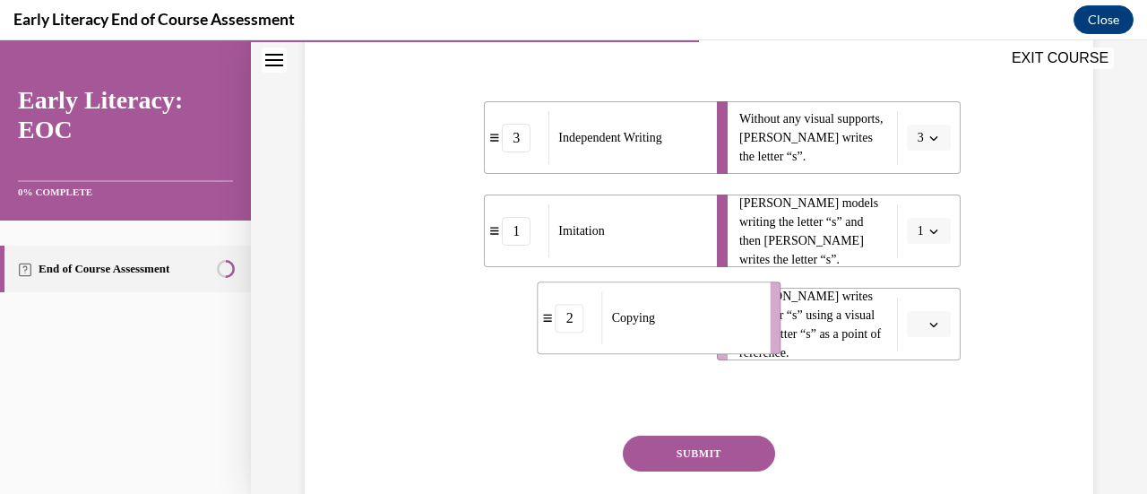
drag, startPoint x: 464, startPoint y: 332, endPoint x: 579, endPoint y: 327, distance: 114.8
click at [579, 327] on div "2" at bounding box center [569, 318] width 29 height 29
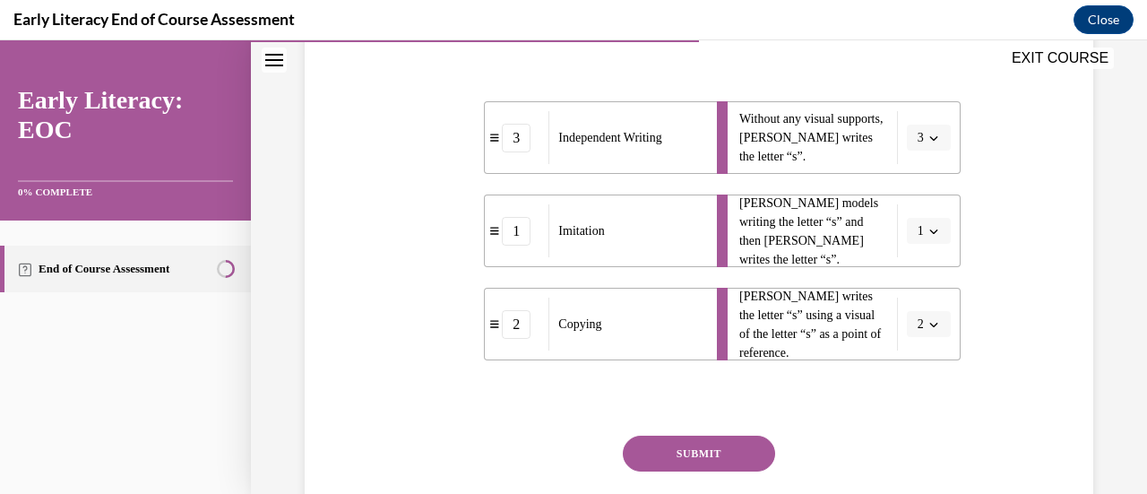
click at [684, 442] on button "SUBMIT" at bounding box center [699, 453] width 152 height 36
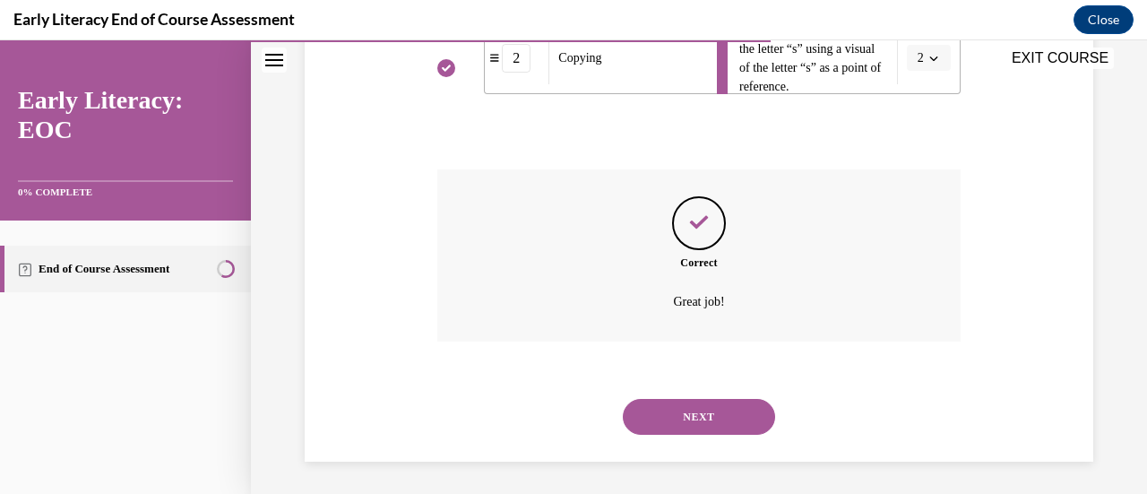
scroll to position [650, 0]
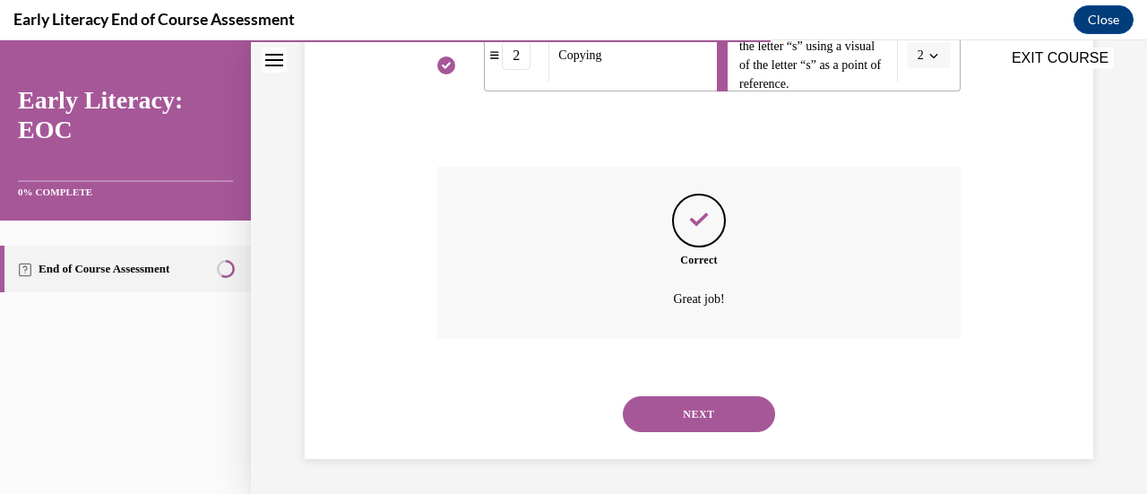
click at [684, 425] on button "NEXT" at bounding box center [699, 414] width 152 height 36
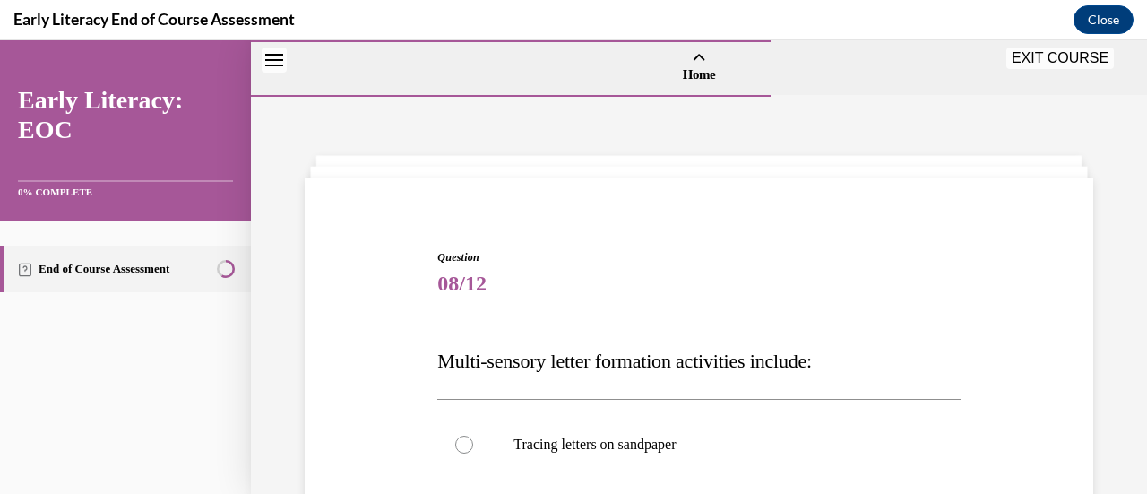
scroll to position [225, 0]
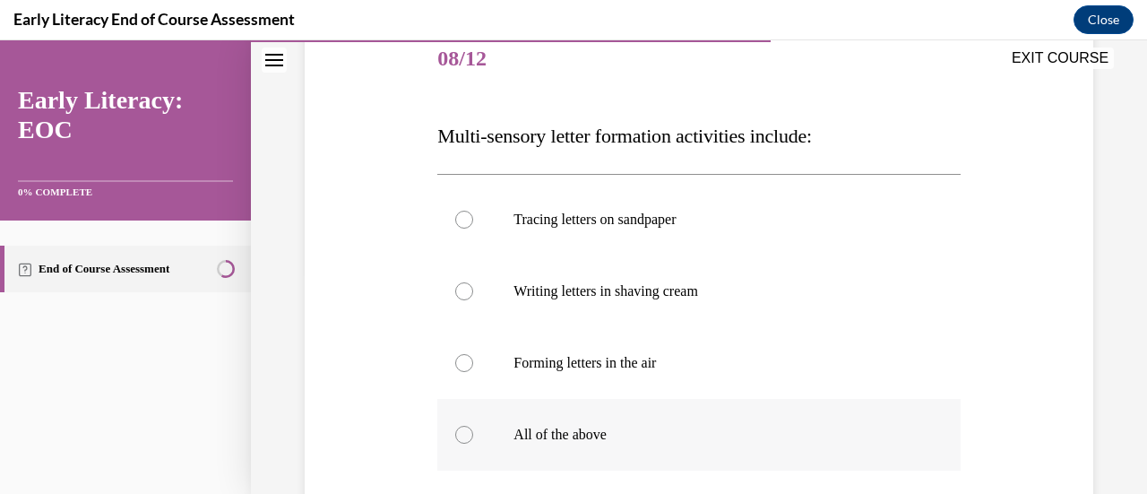
click at [563, 426] on p "All of the above" at bounding box center [713, 435] width 401 height 18
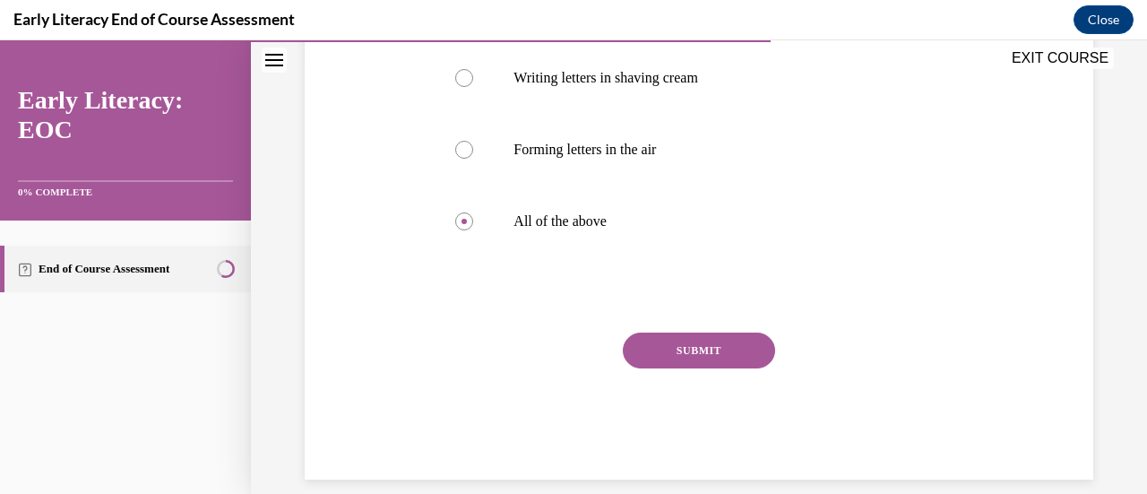
click at [693, 343] on button "SUBMIT" at bounding box center [699, 350] width 152 height 36
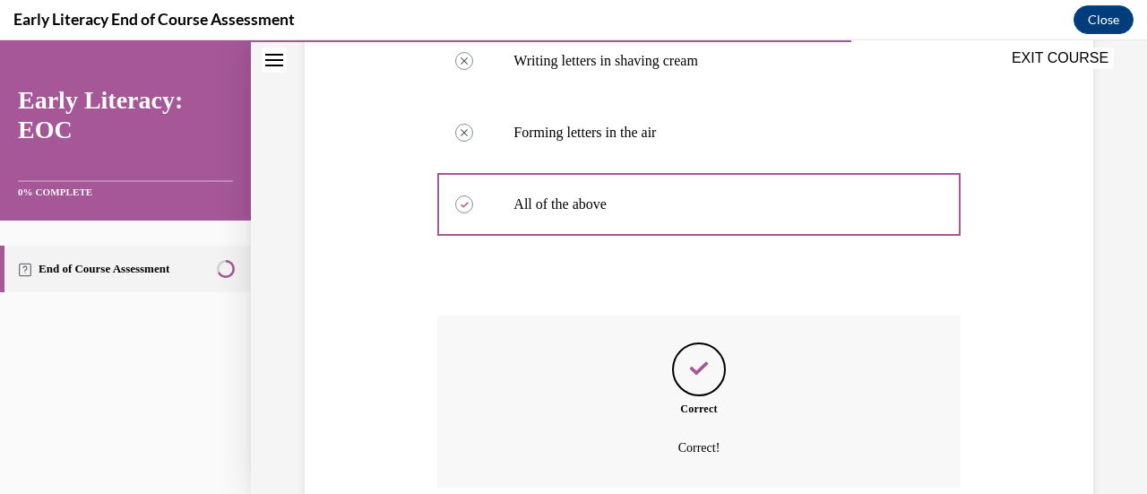
scroll to position [604, 0]
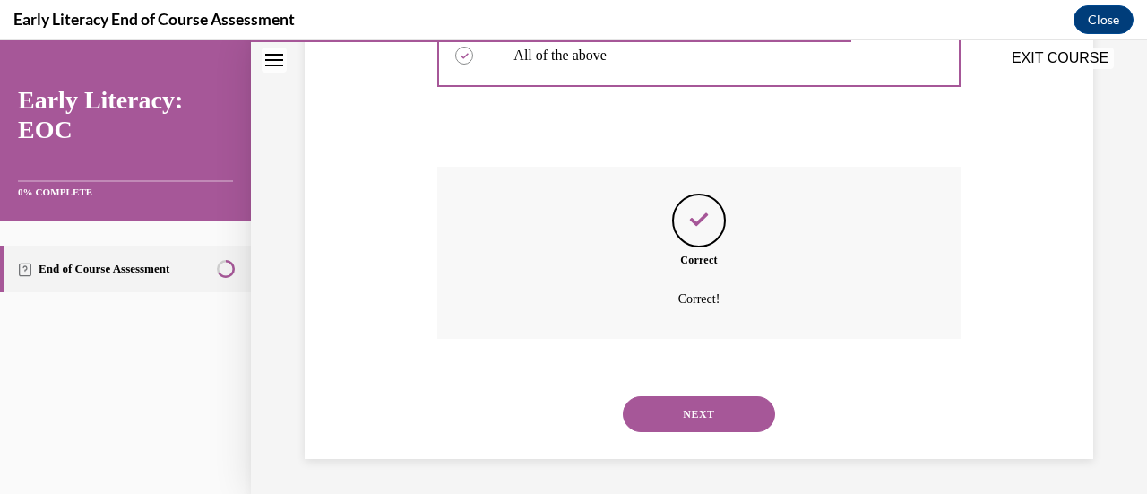
click at [677, 417] on button "NEXT" at bounding box center [699, 414] width 152 height 36
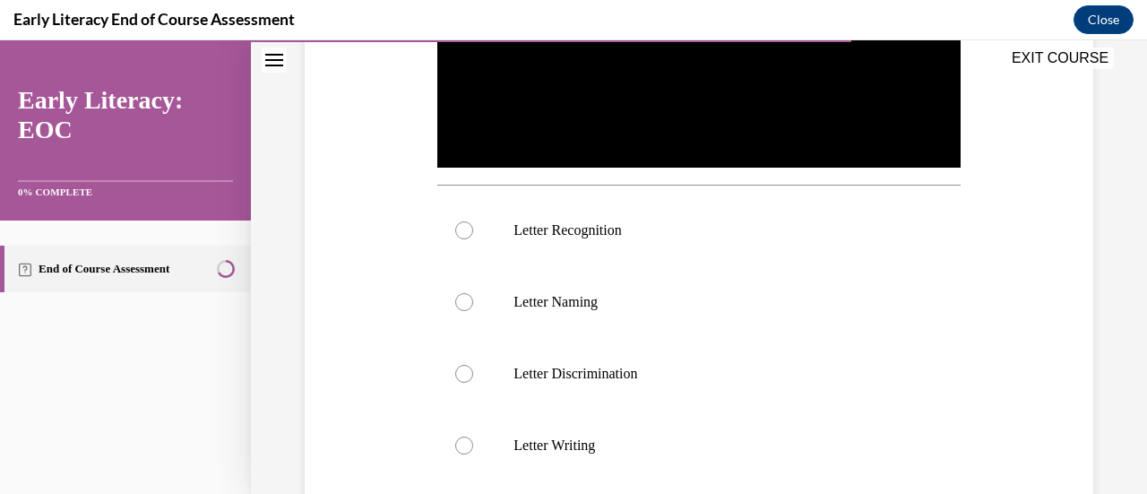
scroll to position [538, 0]
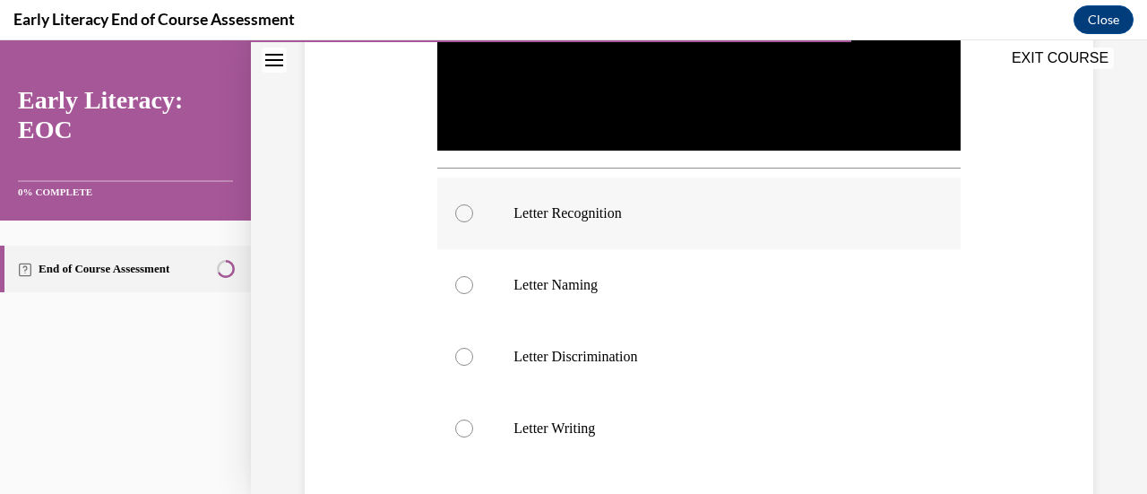
click at [621, 215] on p "Letter Recognition" at bounding box center [713, 213] width 401 height 18
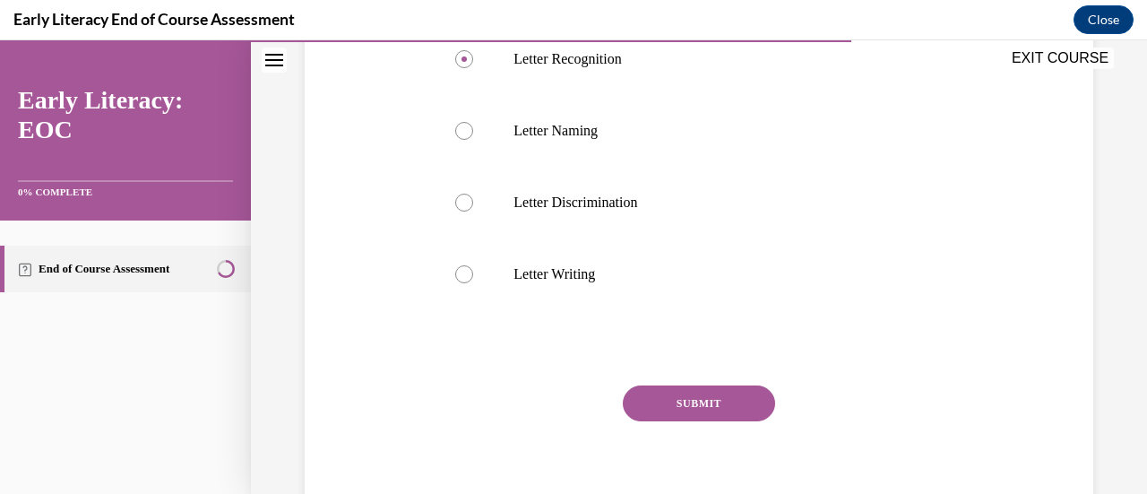
click at [679, 398] on button "SUBMIT" at bounding box center [699, 403] width 152 height 36
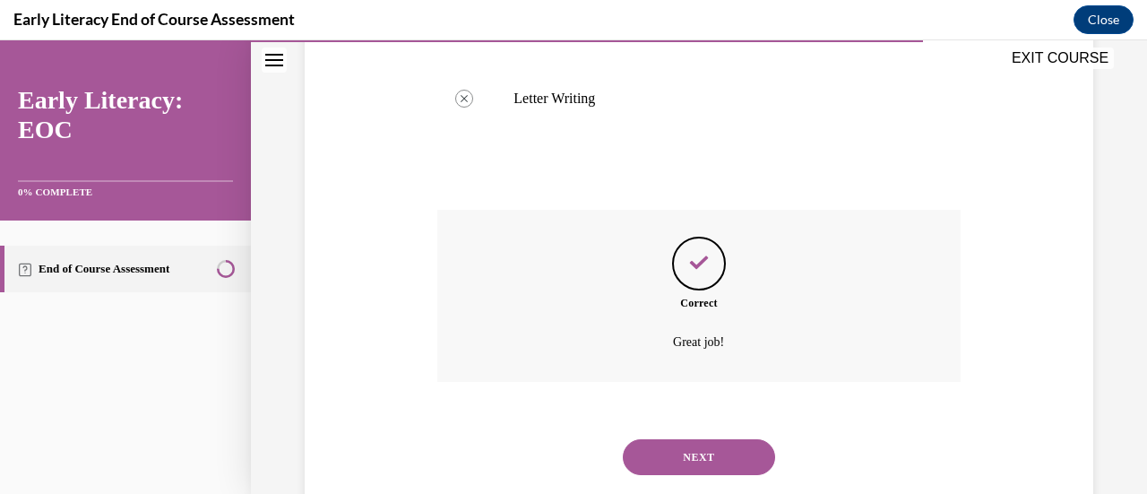
scroll to position [906, 0]
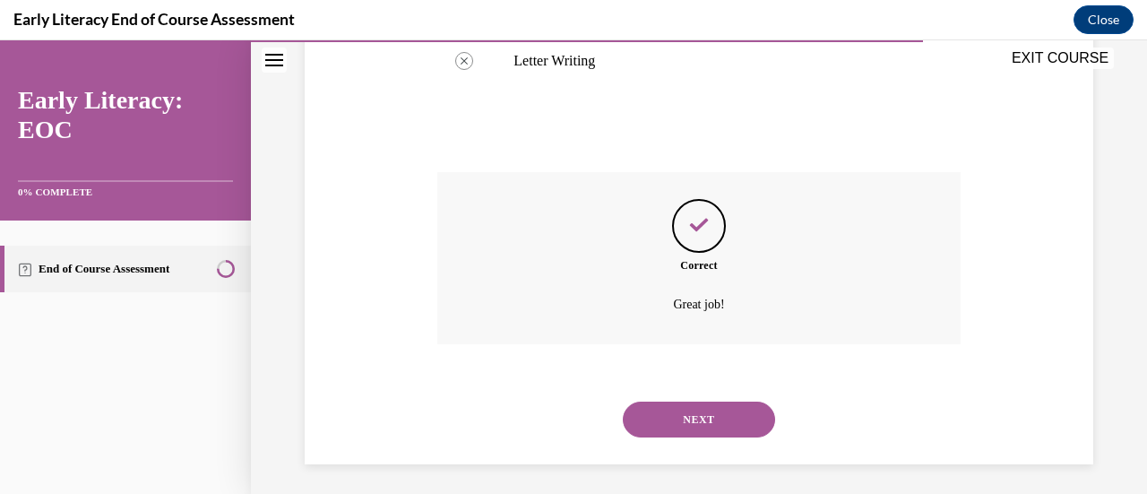
click at [692, 418] on button "NEXT" at bounding box center [699, 419] width 152 height 36
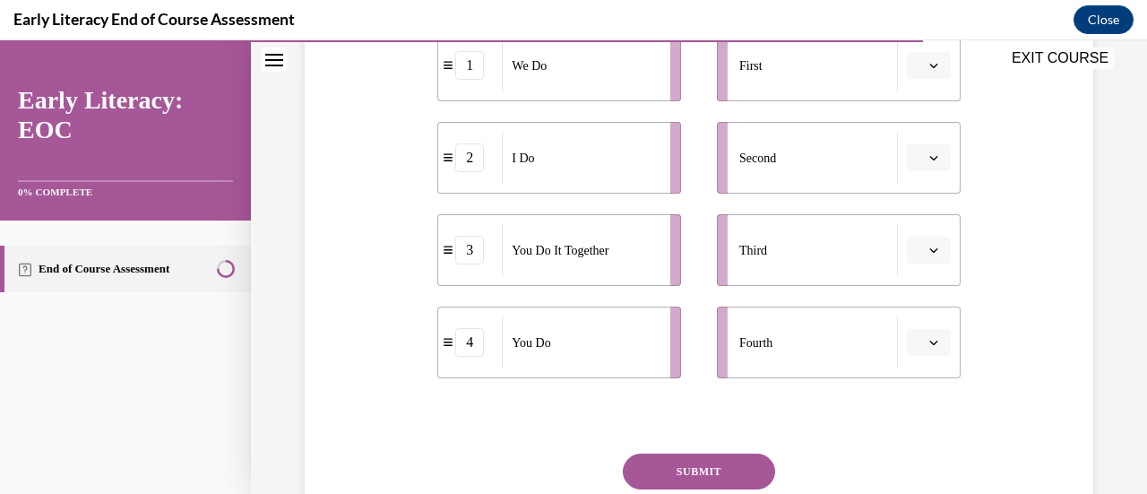
scroll to position [315, 0]
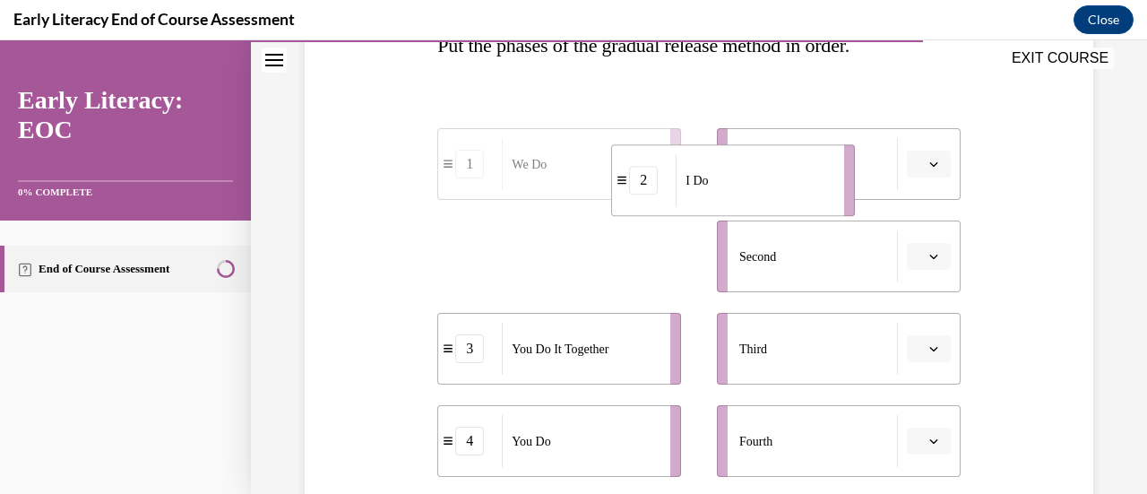
drag, startPoint x: 454, startPoint y: 267, endPoint x: 649, endPoint y: 185, distance: 211.2
click at [649, 185] on li "2 I Do" at bounding box center [733, 180] width 244 height 72
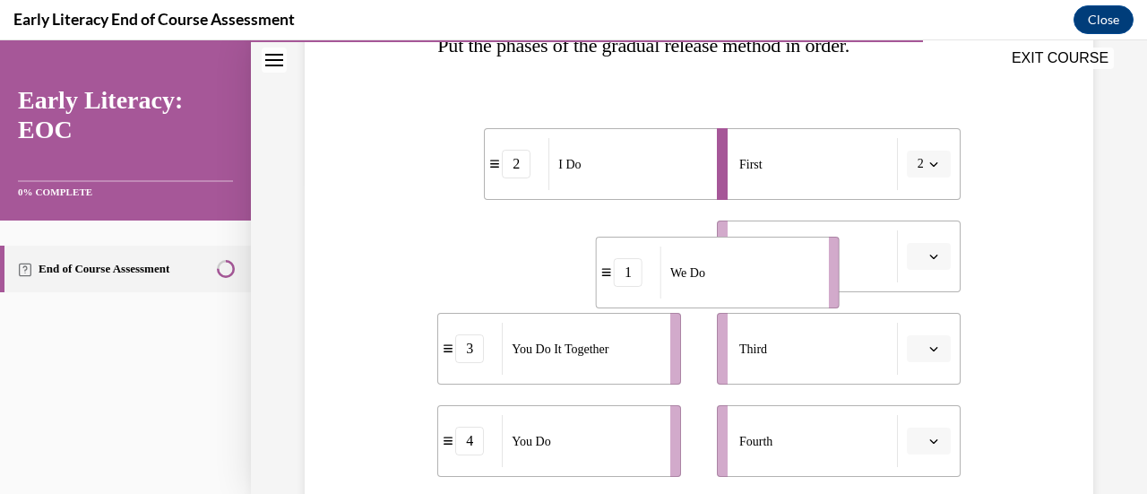
drag, startPoint x: 439, startPoint y: 277, endPoint x: 598, endPoint y: 292, distance: 159.3
click at [598, 293] on li "1 We Do" at bounding box center [718, 273] width 244 height 72
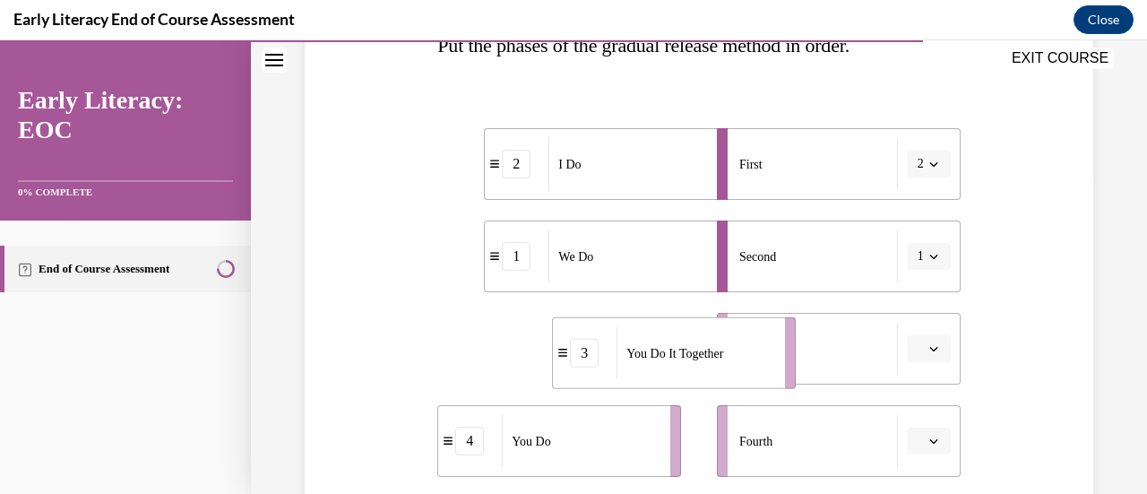
drag, startPoint x: 453, startPoint y: 361, endPoint x: 582, endPoint y: 366, distance: 129.1
click at [582, 366] on div "3" at bounding box center [585, 353] width 64 height 29
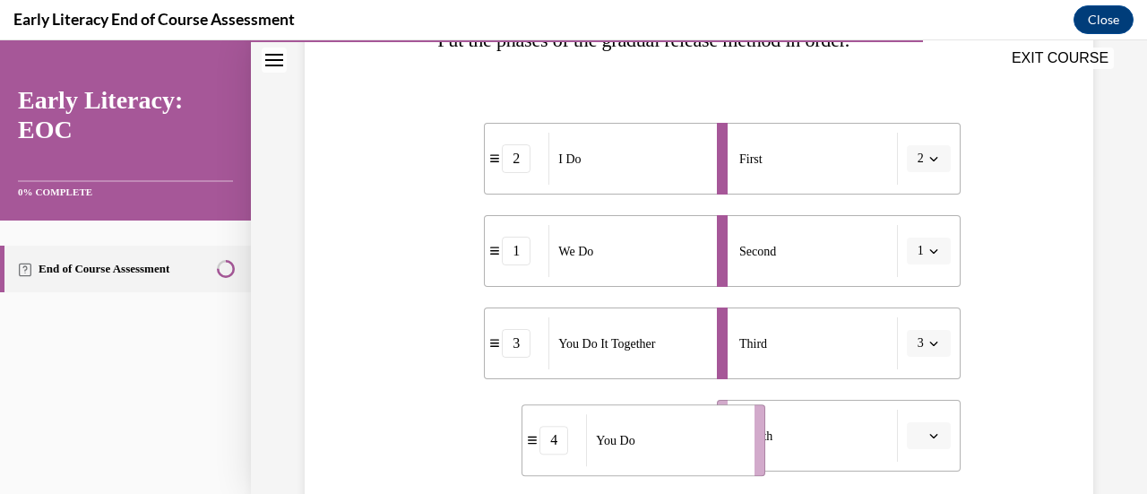
drag, startPoint x: 466, startPoint y: 441, endPoint x: 550, endPoint y: 439, distance: 84.2
click at [550, 439] on div "4" at bounding box center [553, 440] width 29 height 29
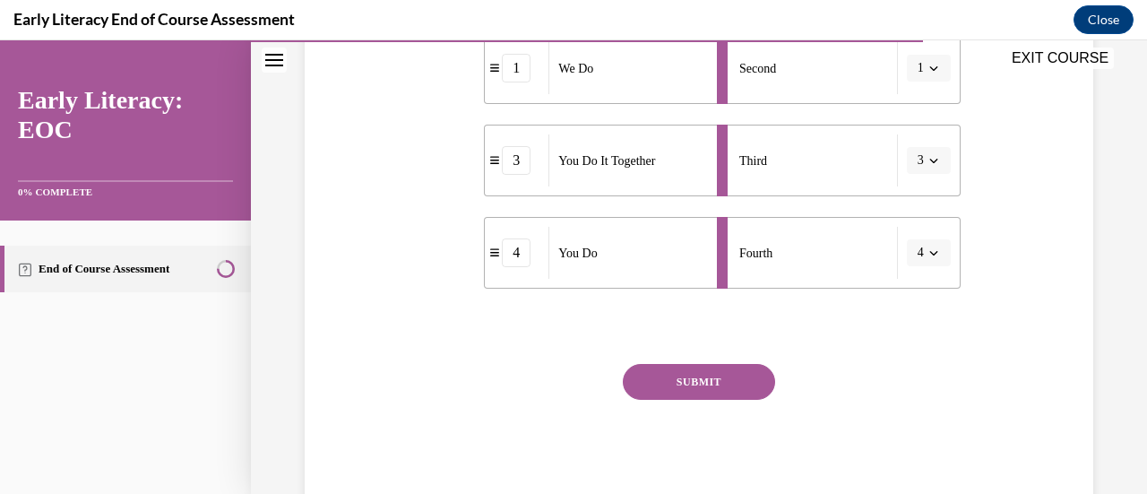
click at [681, 377] on button "SUBMIT" at bounding box center [699, 382] width 152 height 36
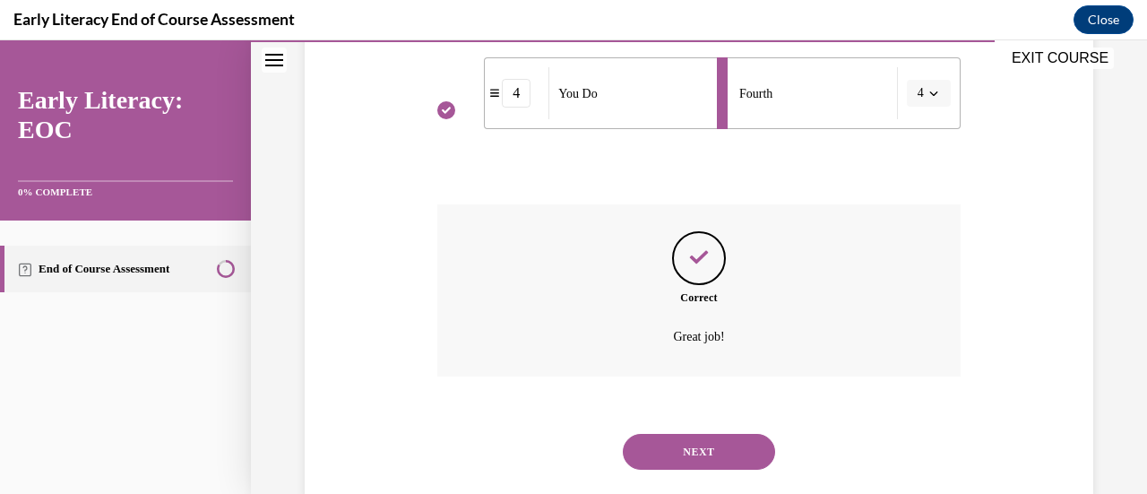
scroll to position [701, 0]
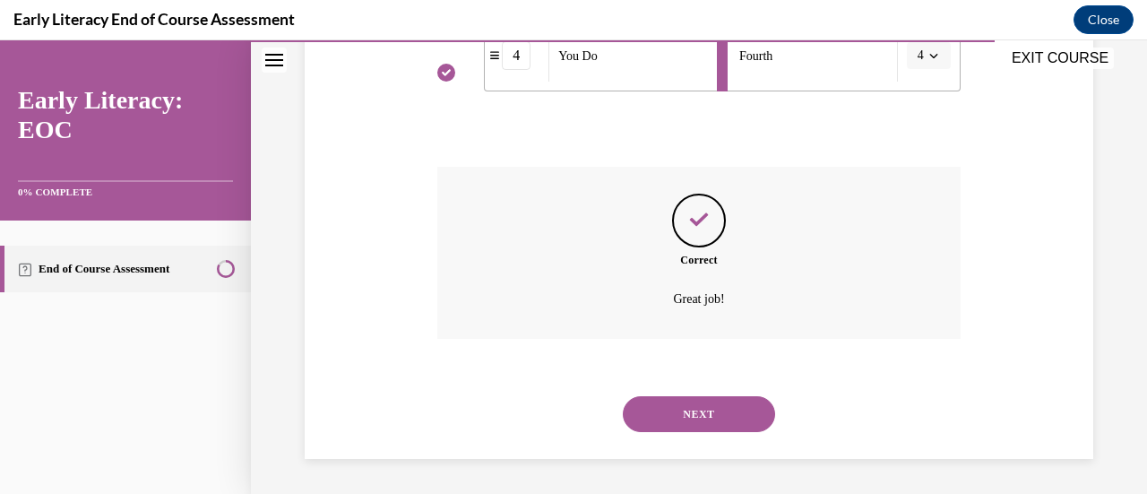
click at [693, 406] on button "NEXT" at bounding box center [699, 414] width 152 height 36
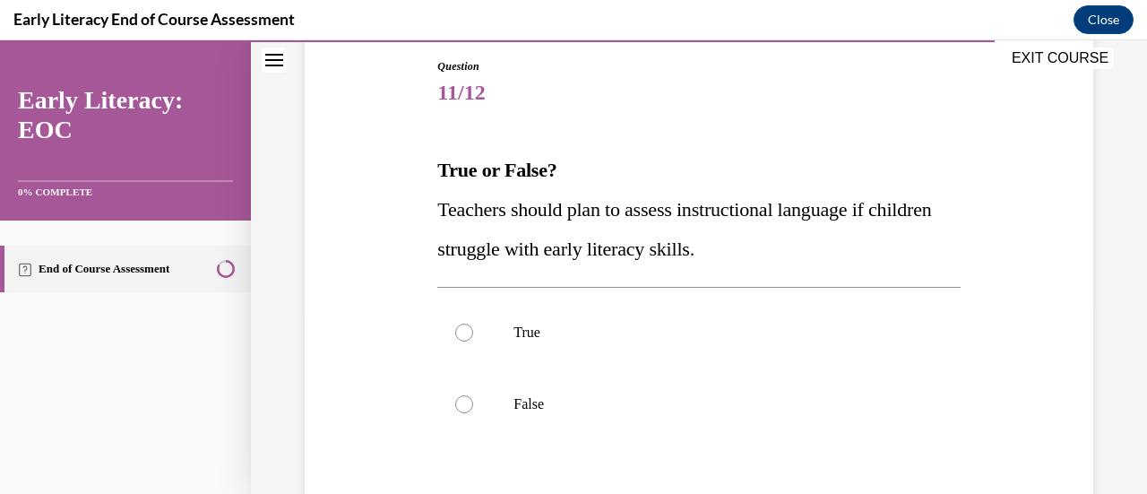
scroll to position [192, 0]
click at [643, 325] on p "True" at bounding box center [713, 332] width 401 height 18
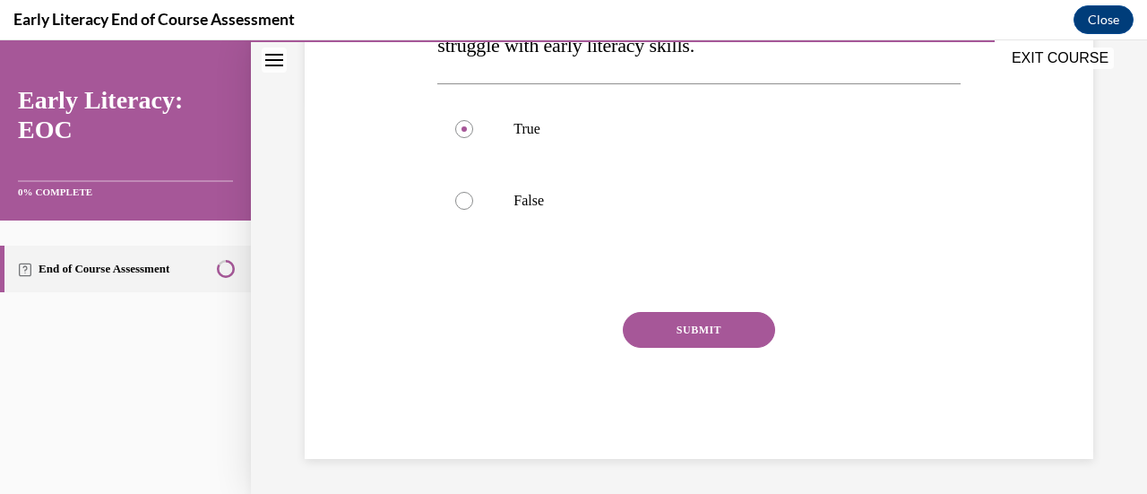
click at [658, 323] on button "SUBMIT" at bounding box center [699, 330] width 152 height 36
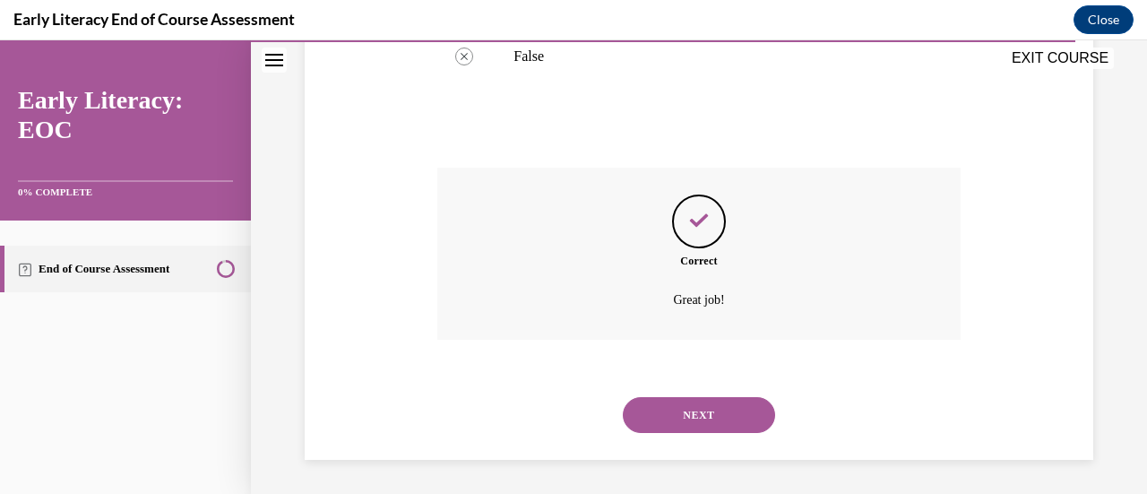
scroll to position [539, 0]
click at [676, 426] on button "NEXT" at bounding box center [699, 414] width 152 height 36
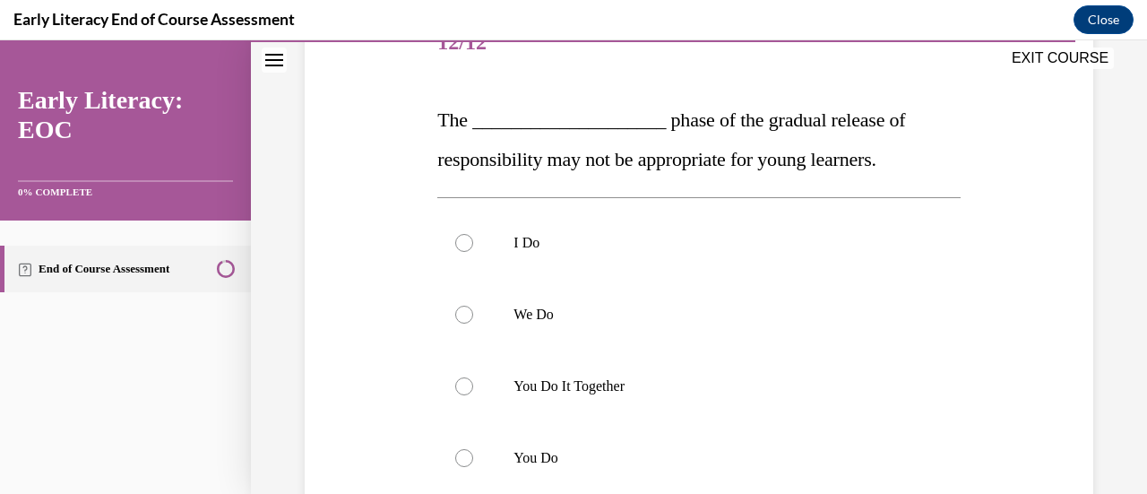
scroll to position [259, 0]
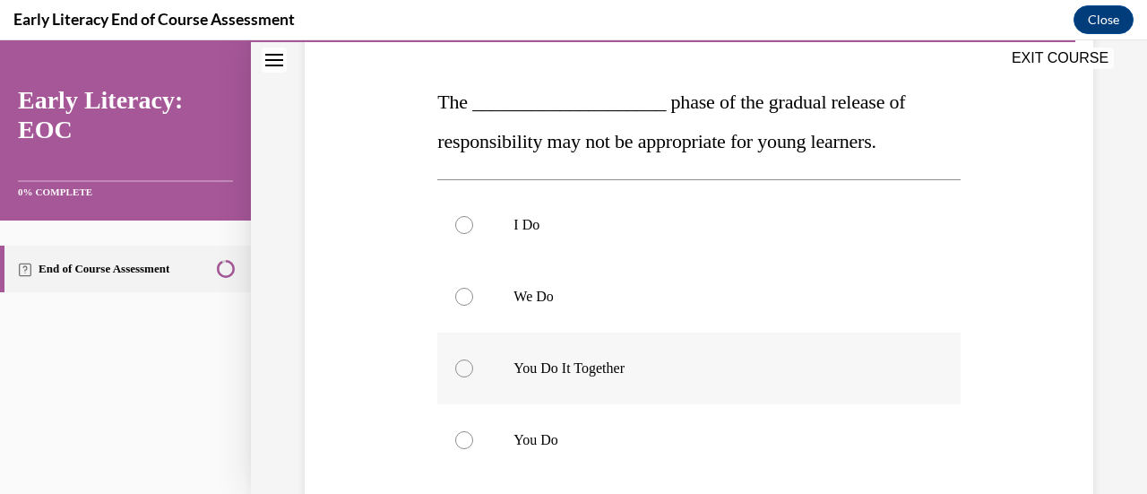
click at [603, 363] on p "You Do It Together" at bounding box center [713, 368] width 401 height 18
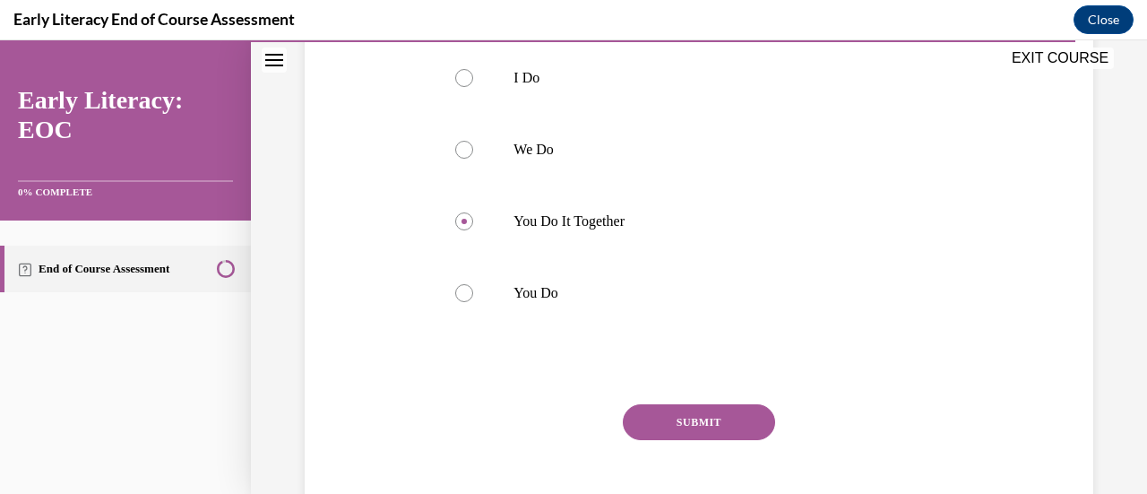
click at [655, 441] on div "SUBMIT" at bounding box center [698, 449] width 522 height 90
click at [659, 420] on button "SUBMIT" at bounding box center [699, 422] width 152 height 36
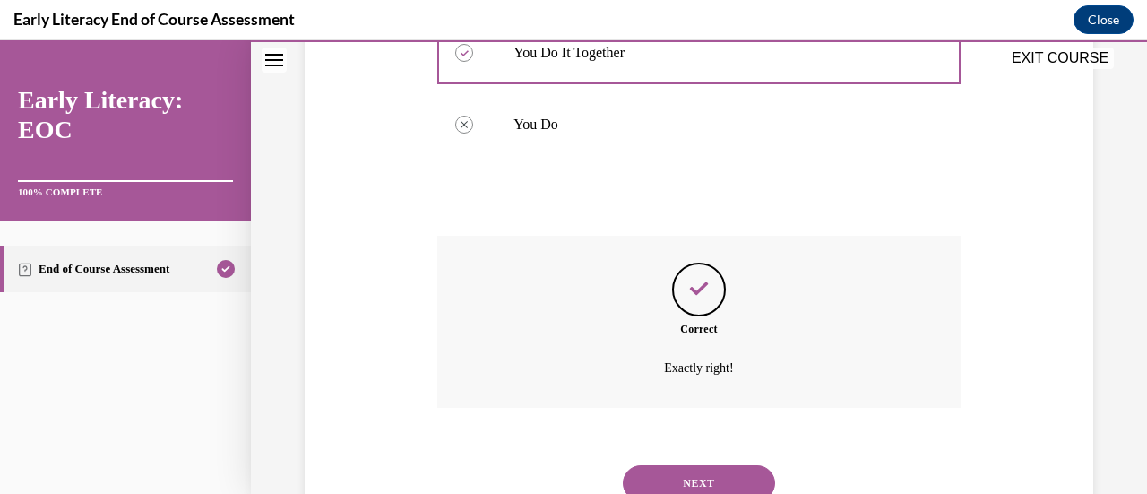
scroll to position [643, 0]
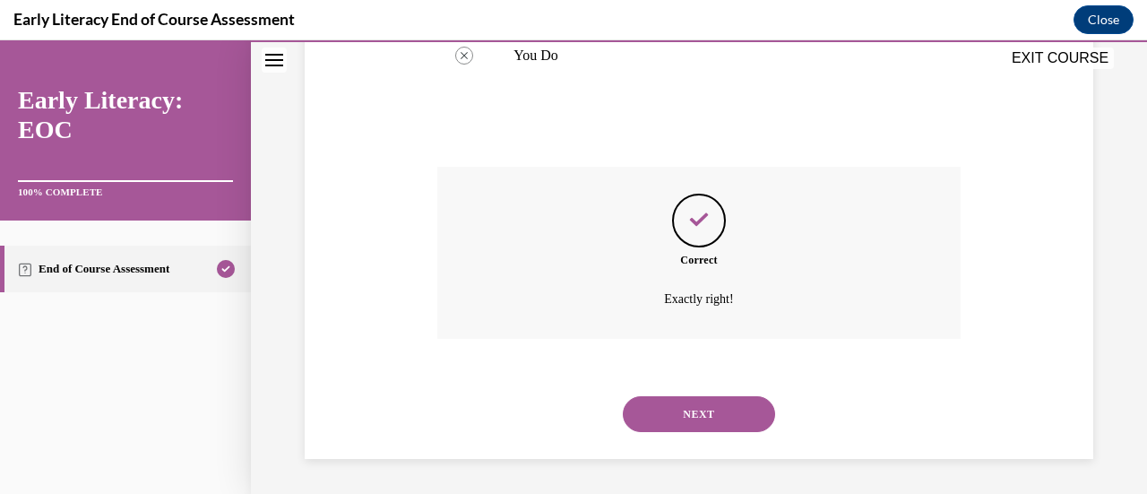
click at [677, 416] on button "NEXT" at bounding box center [699, 414] width 152 height 36
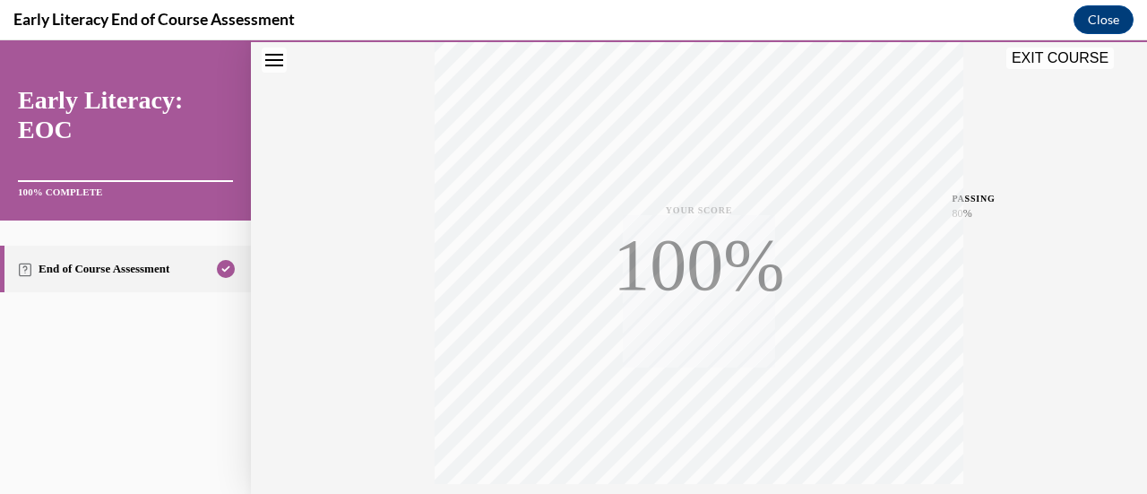
scroll to position [464, 0]
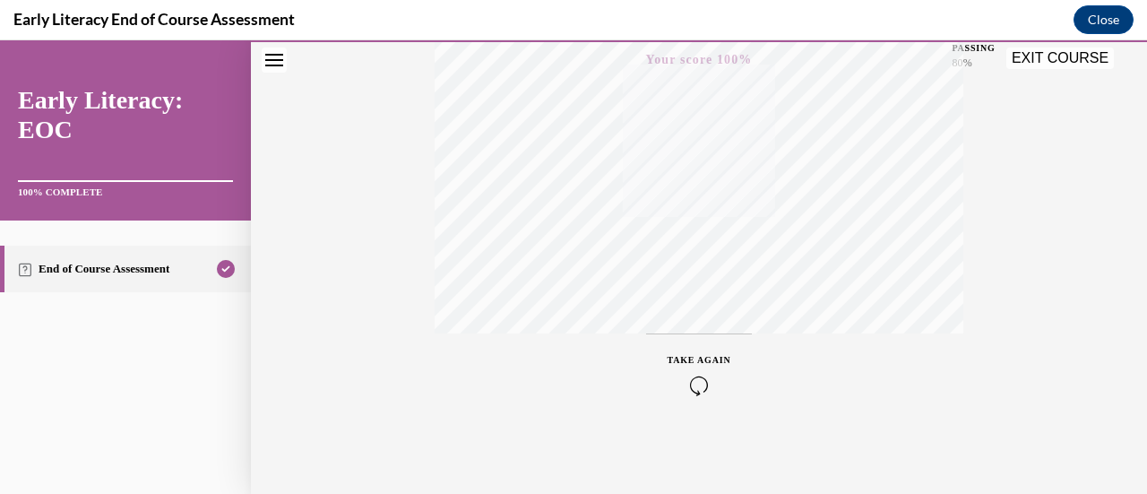
click at [1048, 53] on button "EXIT COURSE" at bounding box center [1060, 58] width 108 height 22
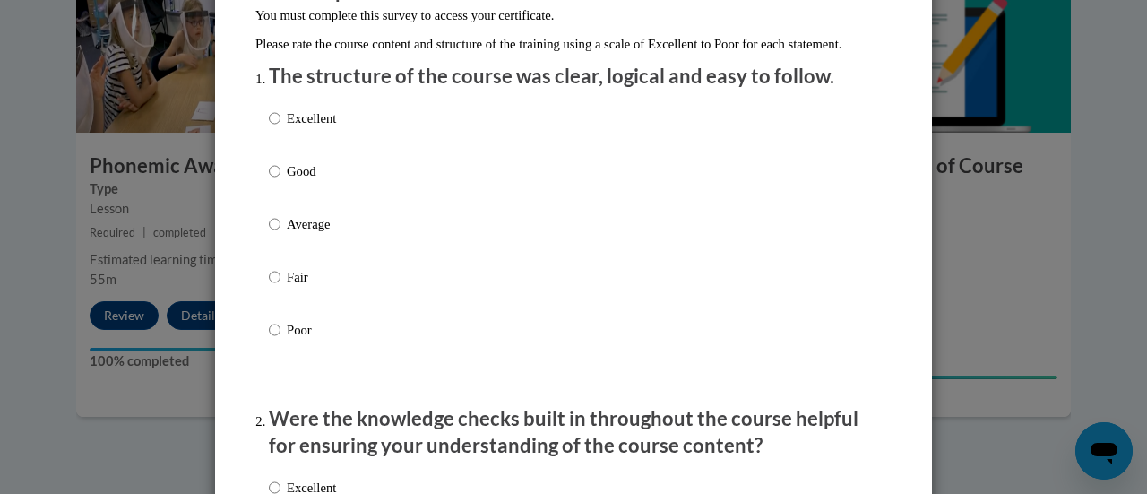
scroll to position [188, 0]
click at [297, 257] on label "Average" at bounding box center [302, 237] width 67 height 48
click at [280, 233] on input "Average" at bounding box center [275, 223] width 12 height 20
radio input "true"
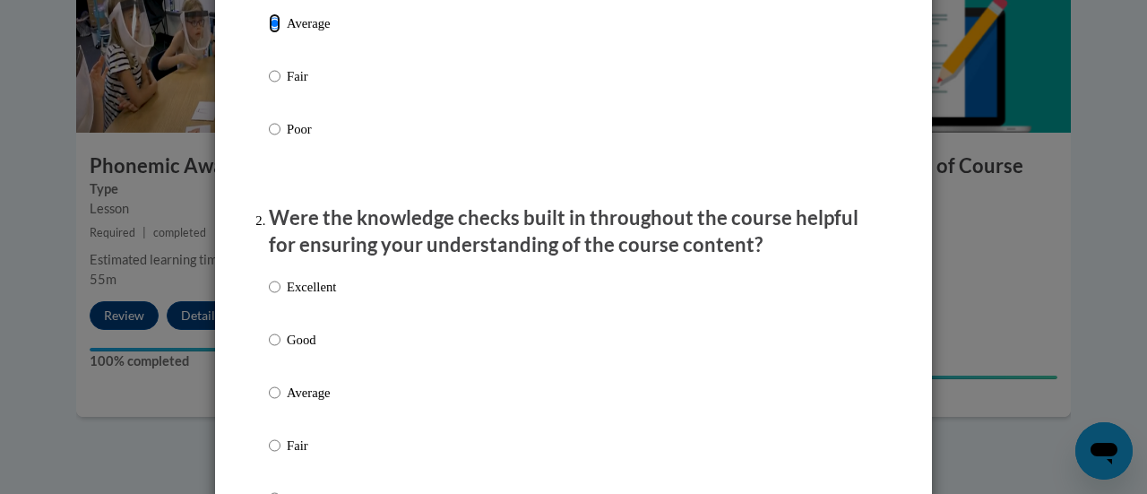
scroll to position [503, 0]
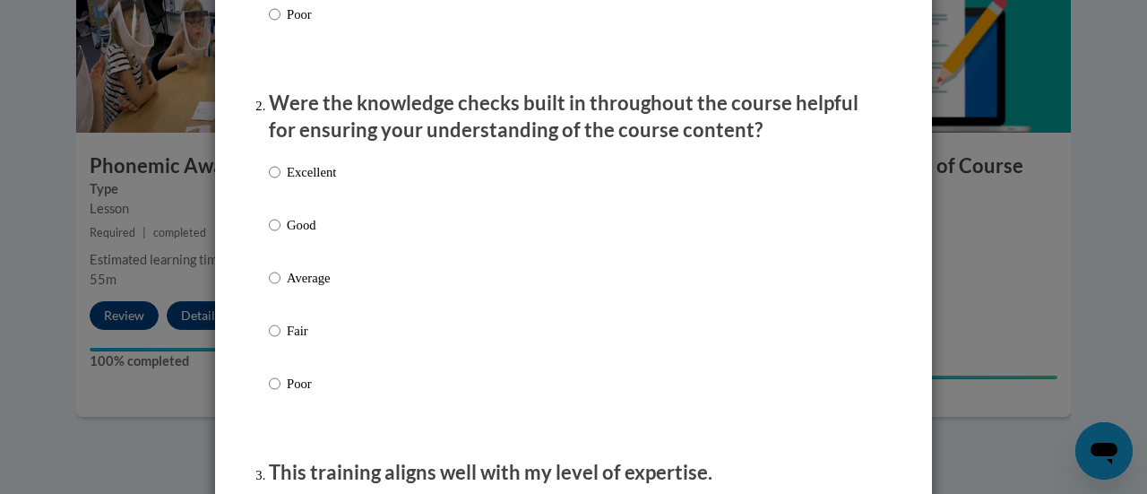
click at [297, 288] on p "Average" at bounding box center [311, 278] width 49 height 20
click at [280, 288] on input "Average" at bounding box center [275, 278] width 12 height 20
radio input "true"
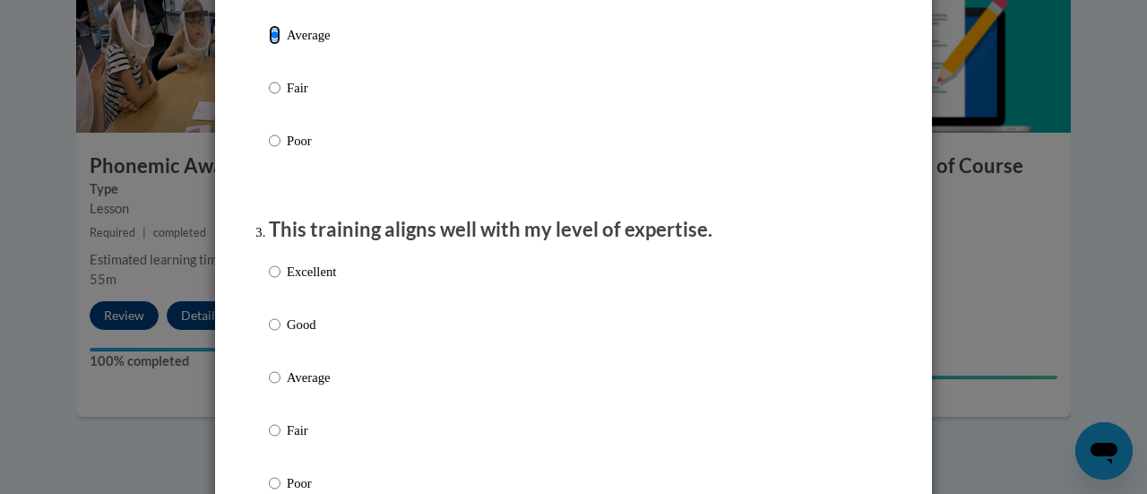
scroll to position [746, 0]
click at [278, 390] on label "Average" at bounding box center [302, 390] width 67 height 48
click at [278, 386] on input "Average" at bounding box center [275, 376] width 12 height 20
radio input "true"
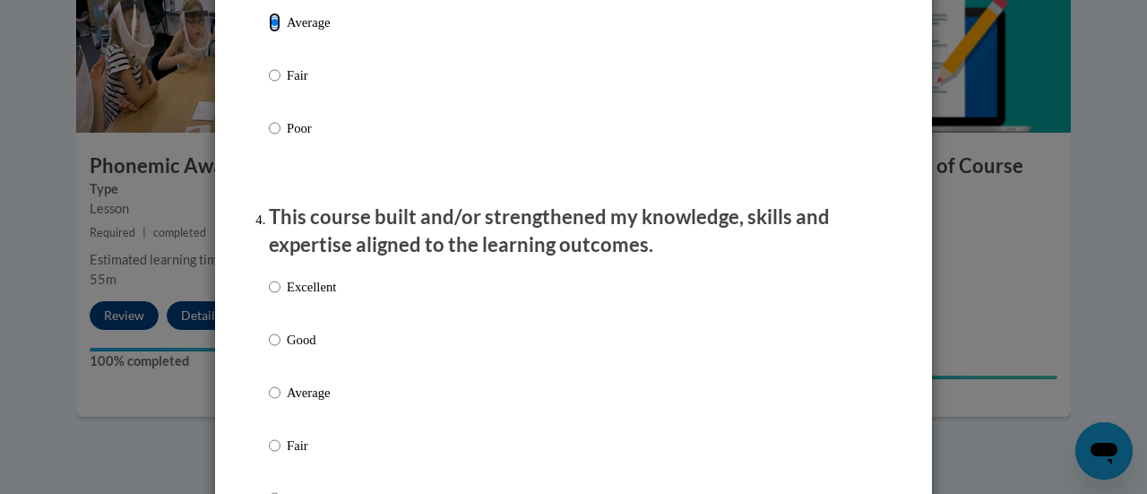
scroll to position [1101, 0]
click at [287, 401] on p "Average" at bounding box center [311, 392] width 49 height 20
click at [280, 401] on input "Average" at bounding box center [275, 392] width 12 height 20
radio input "true"
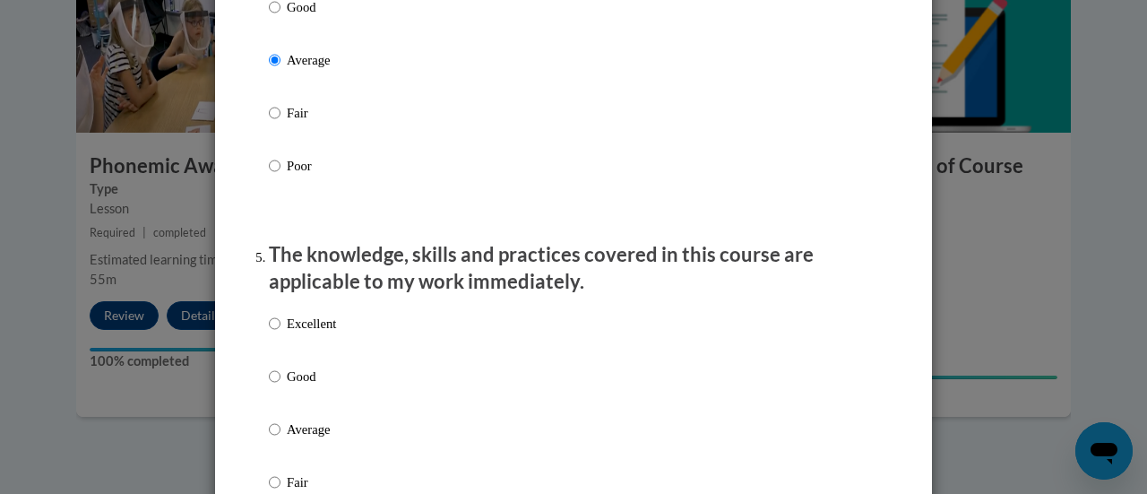
click at [276, 439] on label "Average" at bounding box center [302, 443] width 67 height 48
click at [276, 439] on input "Average" at bounding box center [275, 429] width 12 height 20
radio input "true"
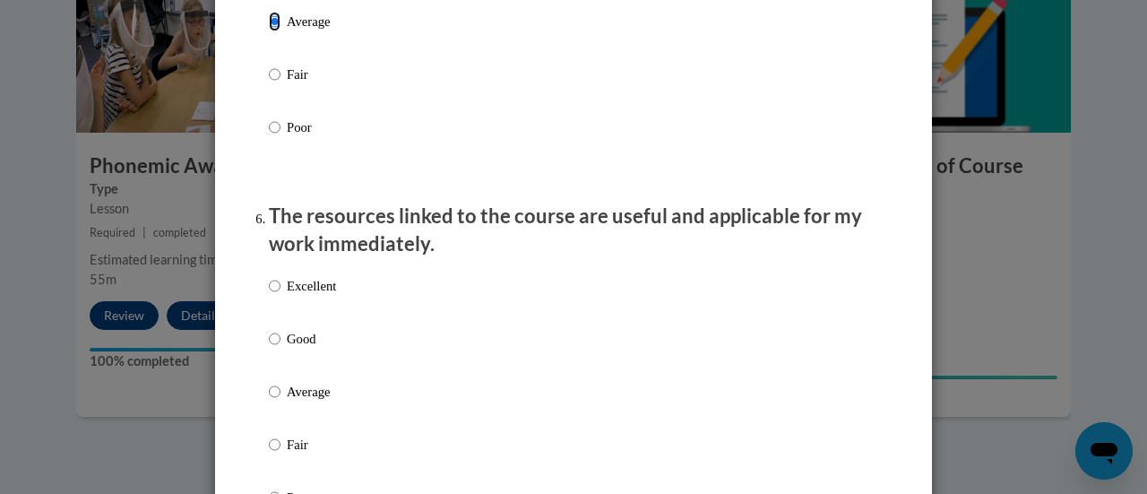
scroll to position [1875, 0]
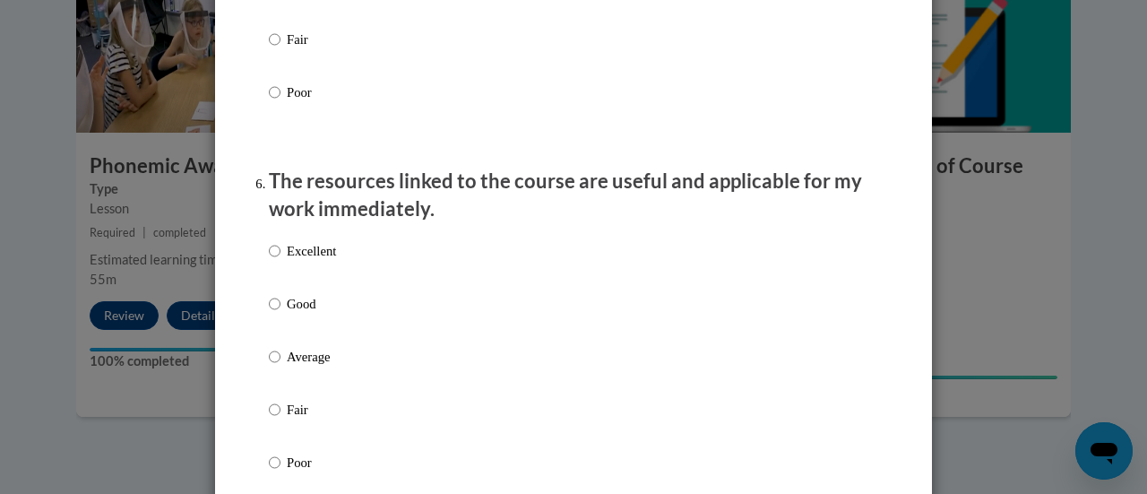
click at [288, 366] on p "Average" at bounding box center [311, 357] width 49 height 20
click at [280, 366] on input "Average" at bounding box center [275, 357] width 12 height 20
radio input "true"
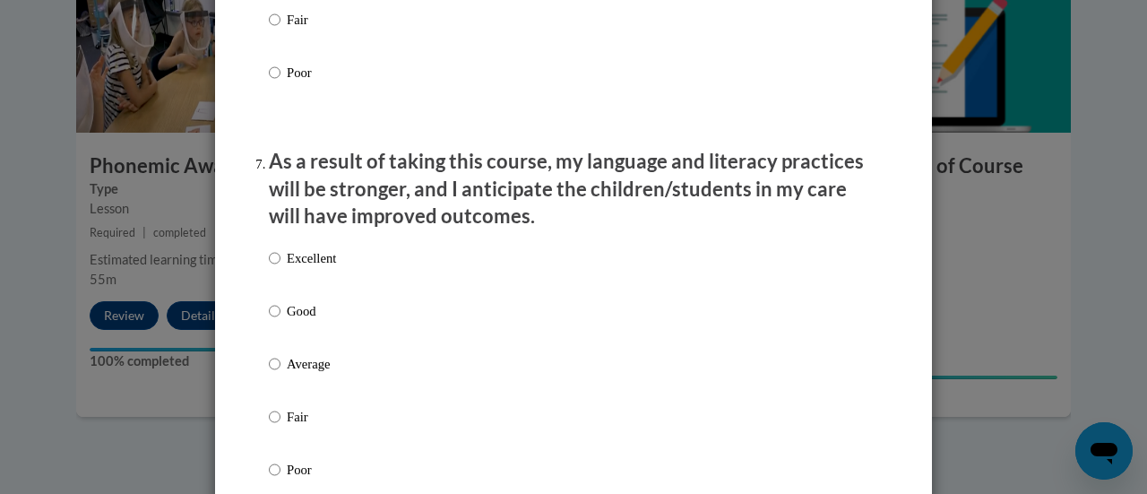
scroll to position [2268, 0]
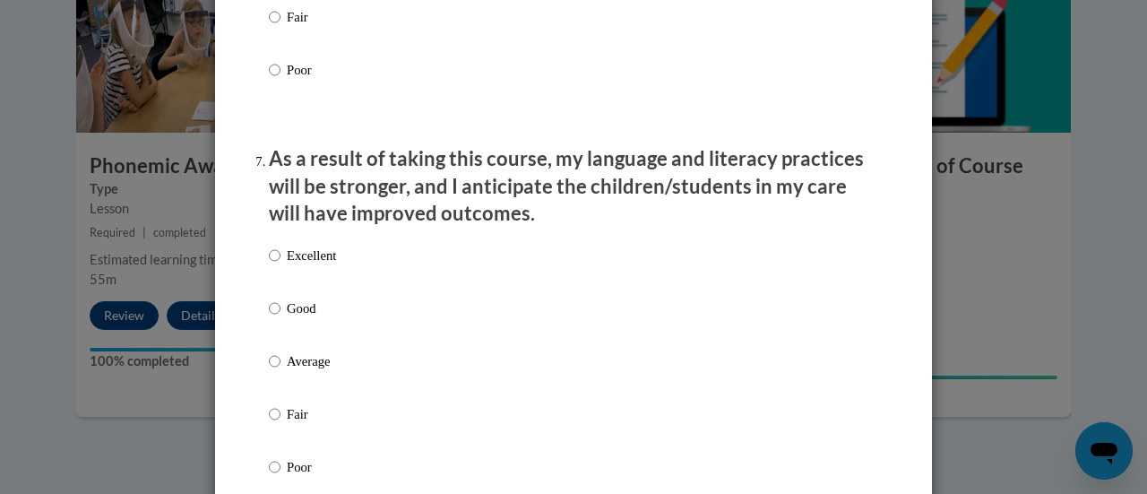
click at [314, 371] on p "Average" at bounding box center [311, 361] width 49 height 20
click at [280, 371] on input "Average" at bounding box center [275, 361] width 12 height 20
radio input "true"
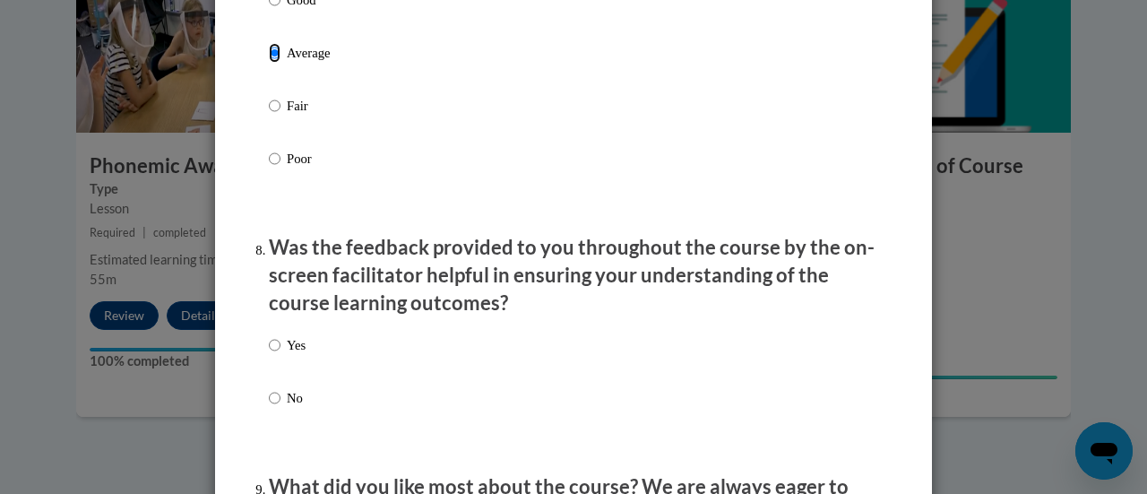
scroll to position [2720, 0]
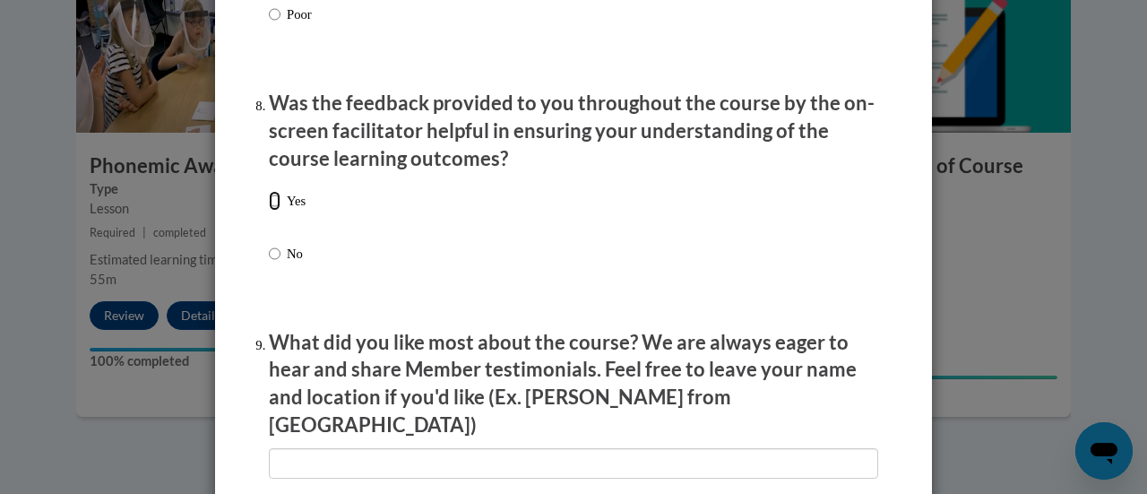
click at [272, 211] on input "Yes" at bounding box center [275, 201] width 12 height 20
radio input "true"
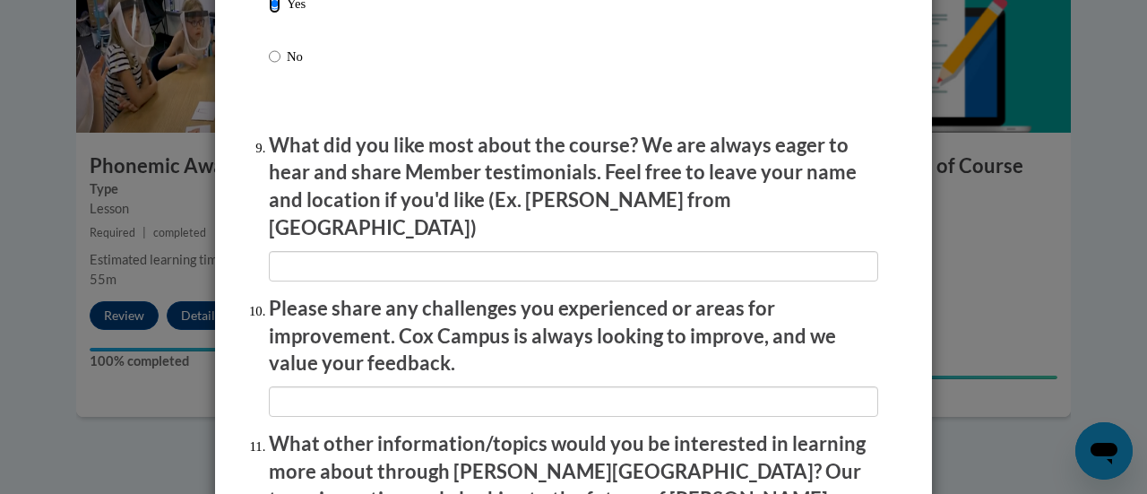
scroll to position [3232, 0]
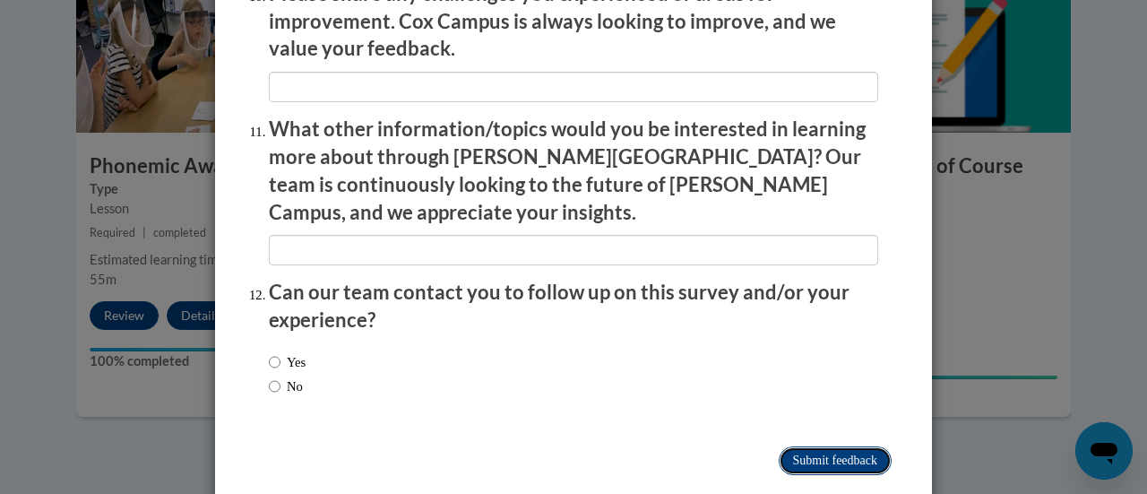
click at [835, 446] on input "Submit feedback" at bounding box center [835, 460] width 113 height 29
